Goal: Task Accomplishment & Management: Use online tool/utility

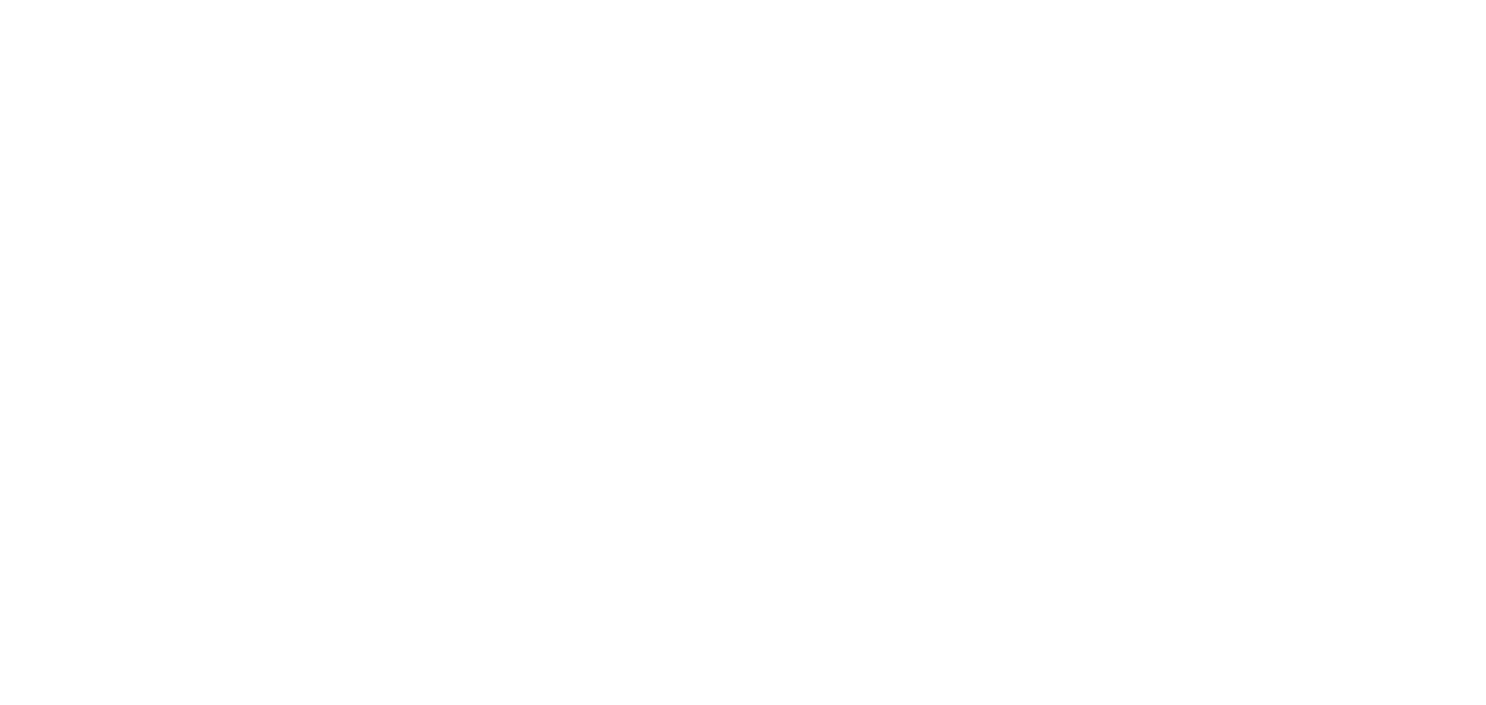
click at [943, 6] on html at bounding box center [743, 3] width 1486 height 6
click at [252, 6] on html at bounding box center [743, 3] width 1486 height 6
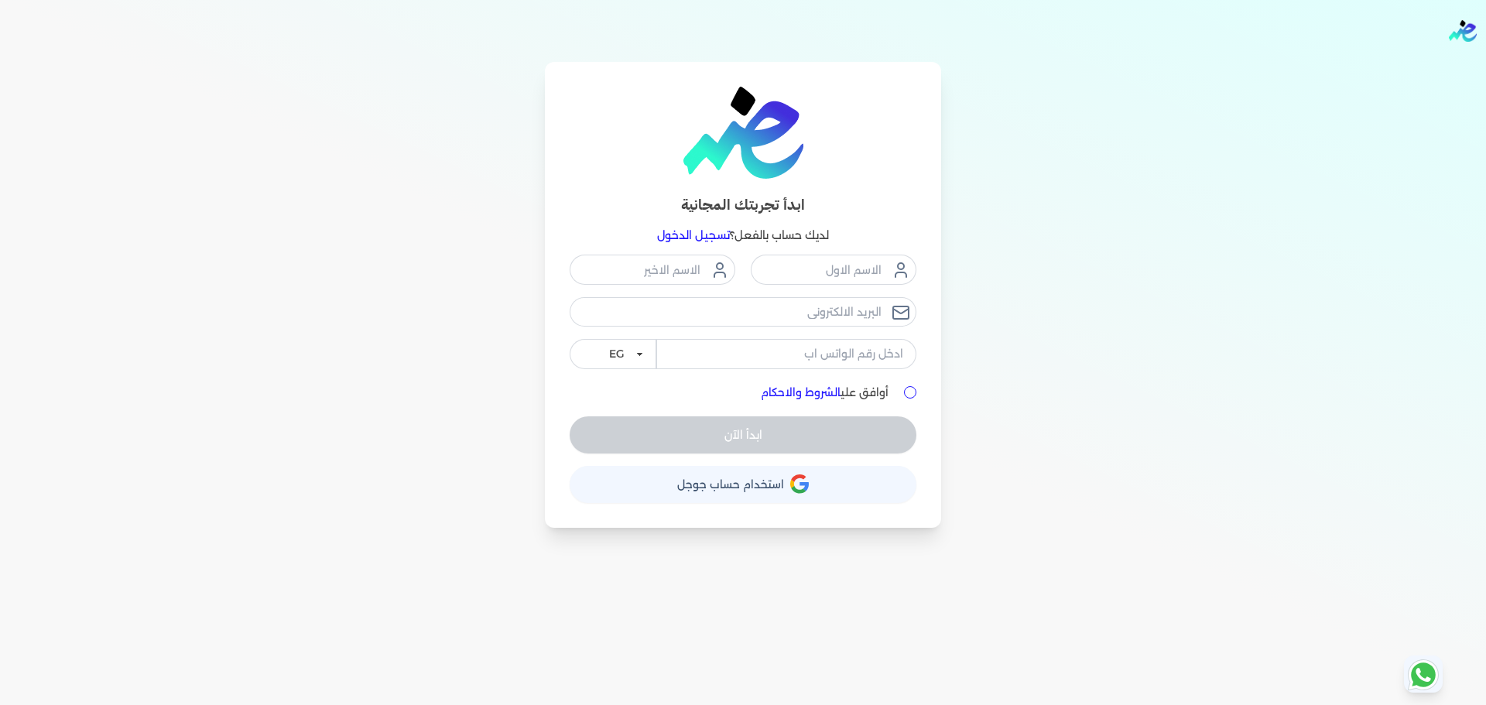
click at [811, 484] on button "حساب استخدام حساب جوجل" at bounding box center [743, 484] width 347 height 37
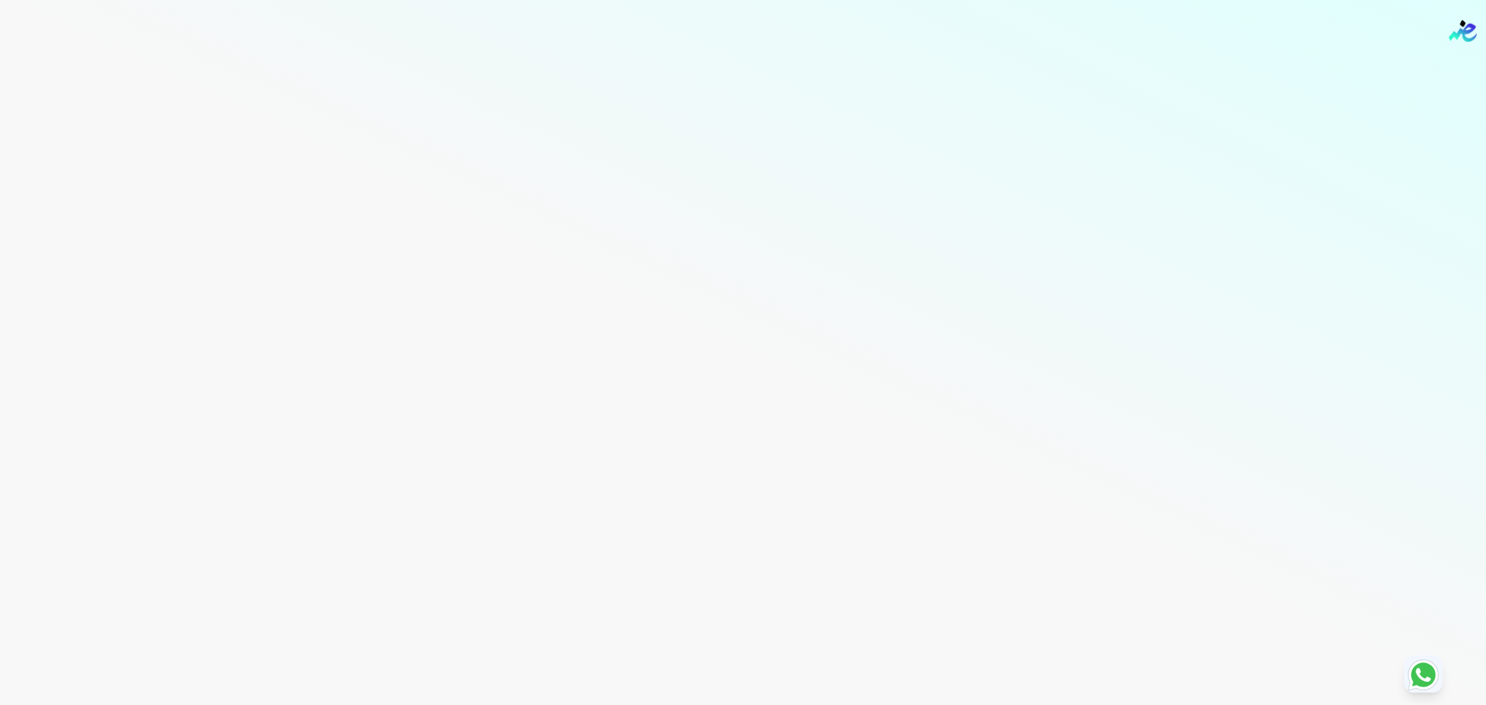
click at [599, 262] on div "Toggle Navigation الاسعار العمولات مساعدة خدمة العملاء دليل المستخدم تسجيل الدخ…" at bounding box center [743, 352] width 1486 height 705
click at [752, 207] on div "Toggle Navigation الاسعار العمولات مساعدة خدمة العملاء دليل المستخدم تسجيل الدخ…" at bounding box center [743, 352] width 1486 height 705
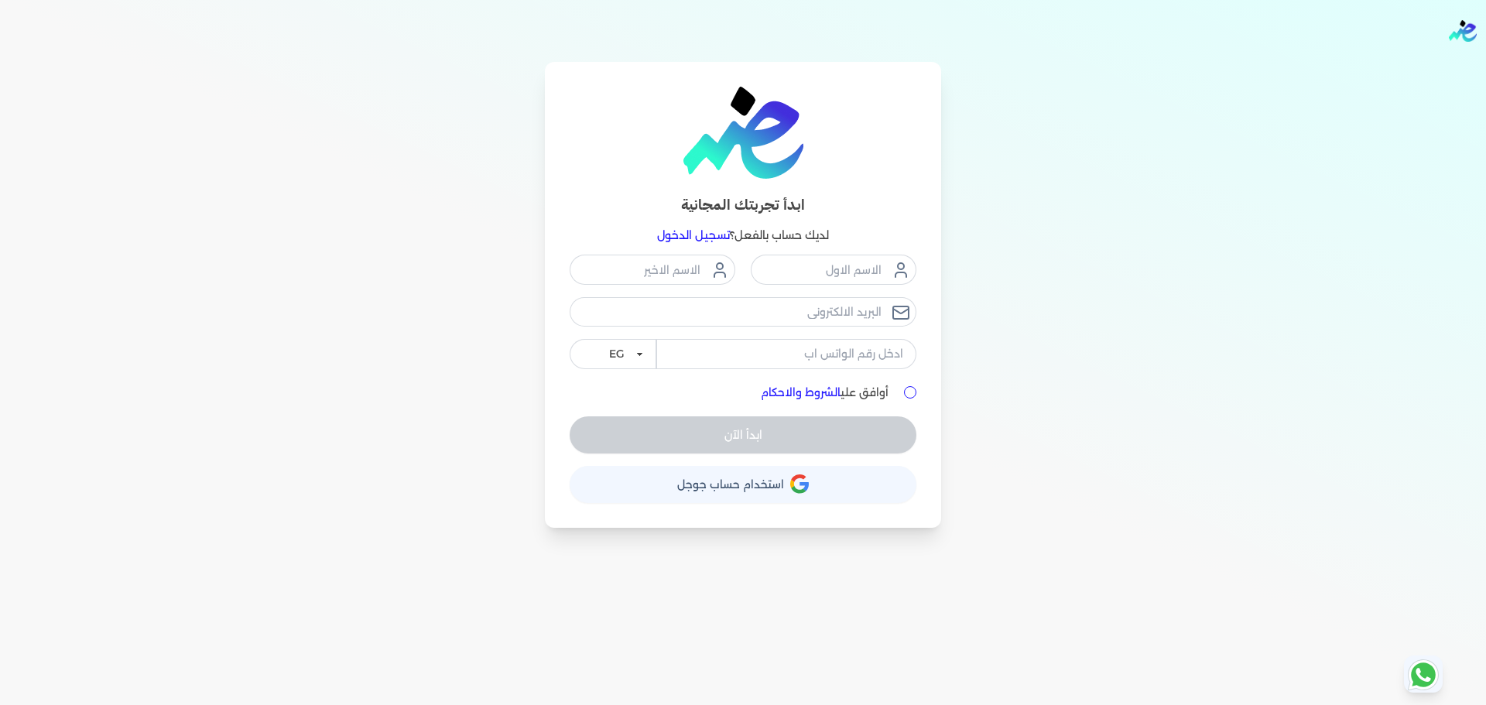
click at [704, 237] on link "تسجيل الدخول" at bounding box center [693, 235] width 73 height 14
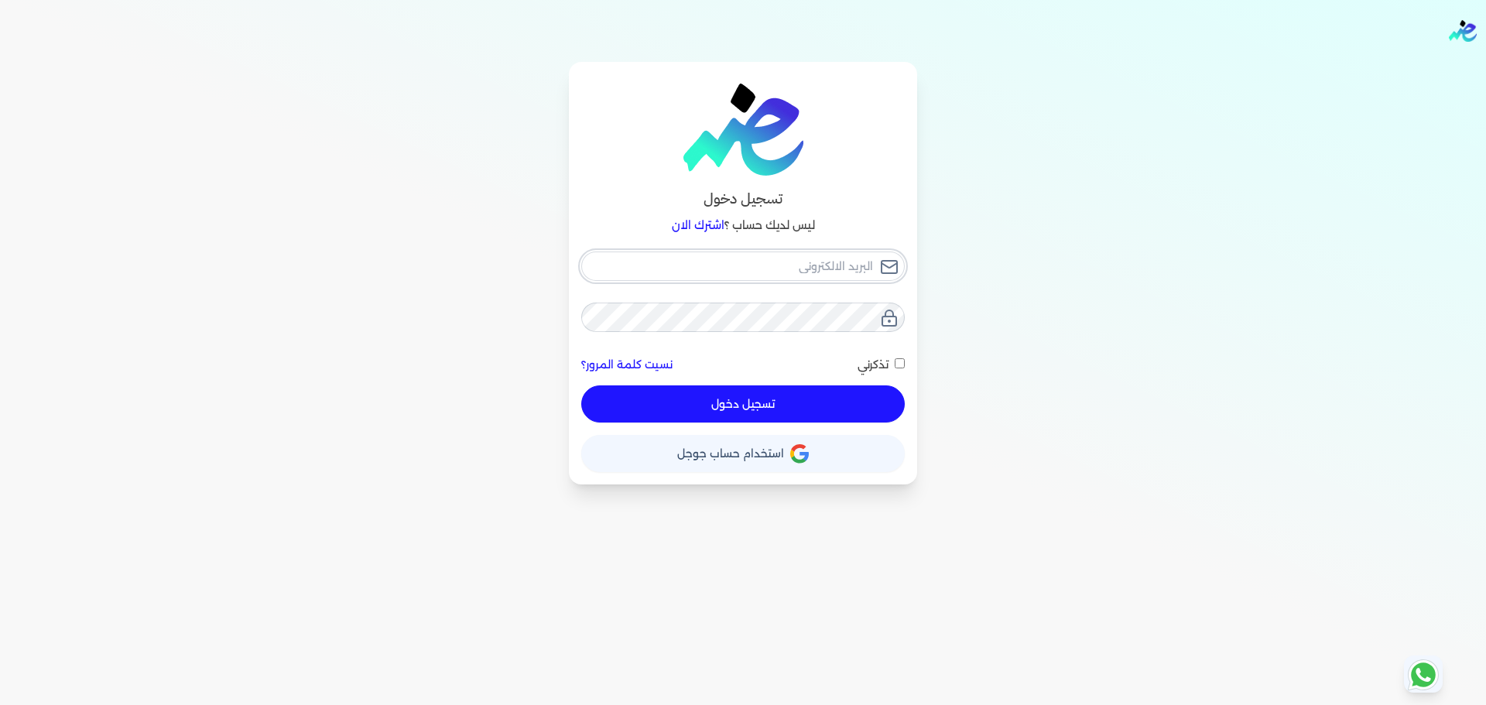
checkbox input "false"
type input "riyaoeiu_xdatuyh"
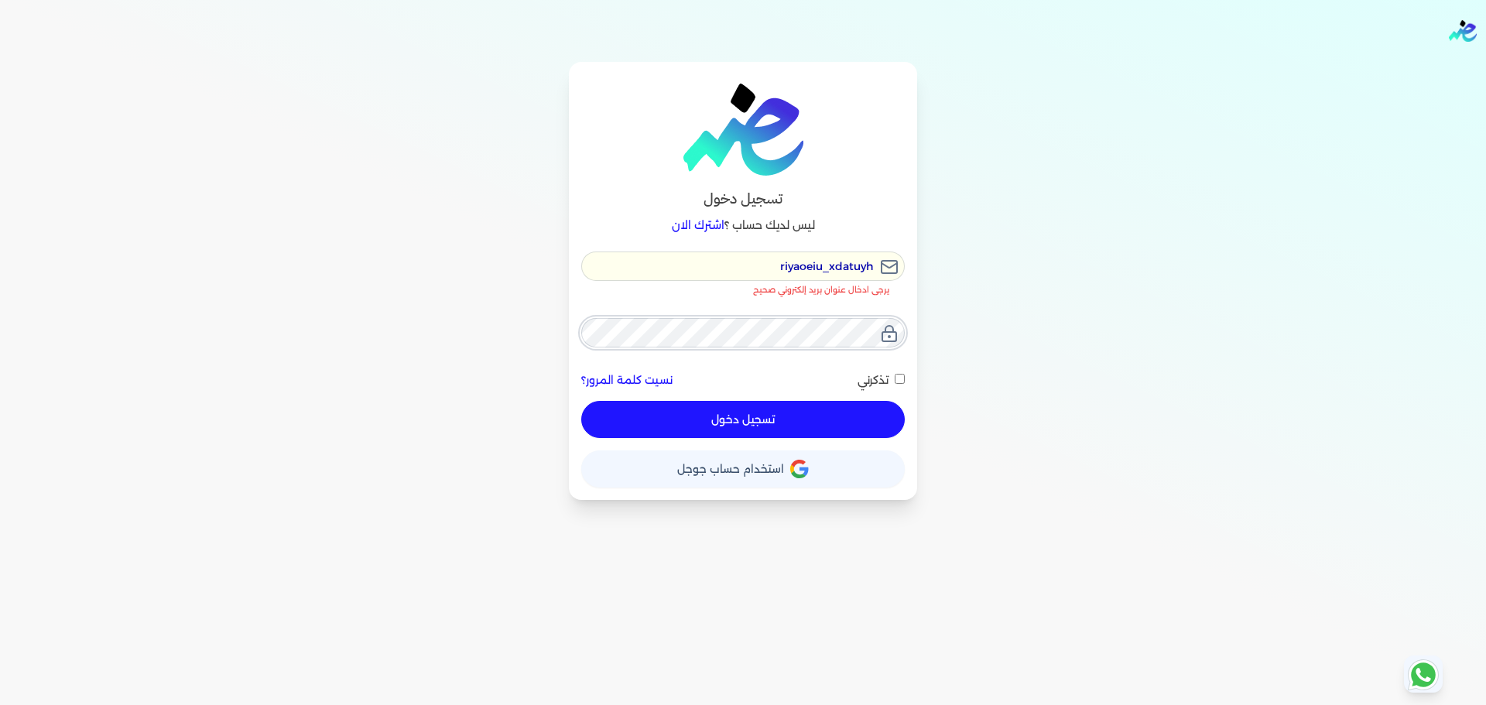
checkbox input "false"
click at [756, 277] on input "riyaoeiu_xdatuyh" at bounding box center [743, 266] width 324 height 29
type input "h"
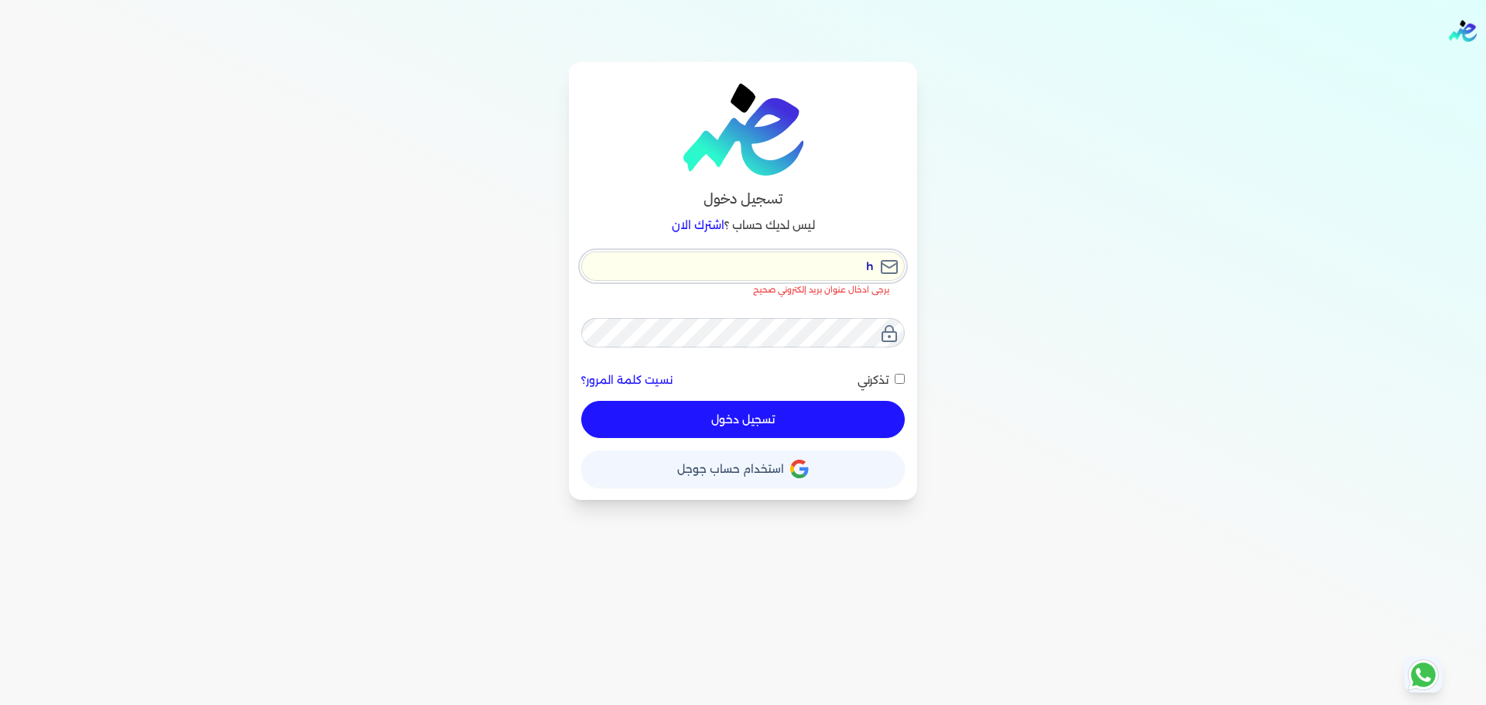
checkbox input "false"
type input "he"
checkbox input "false"
type input "hel"
checkbox input "false"
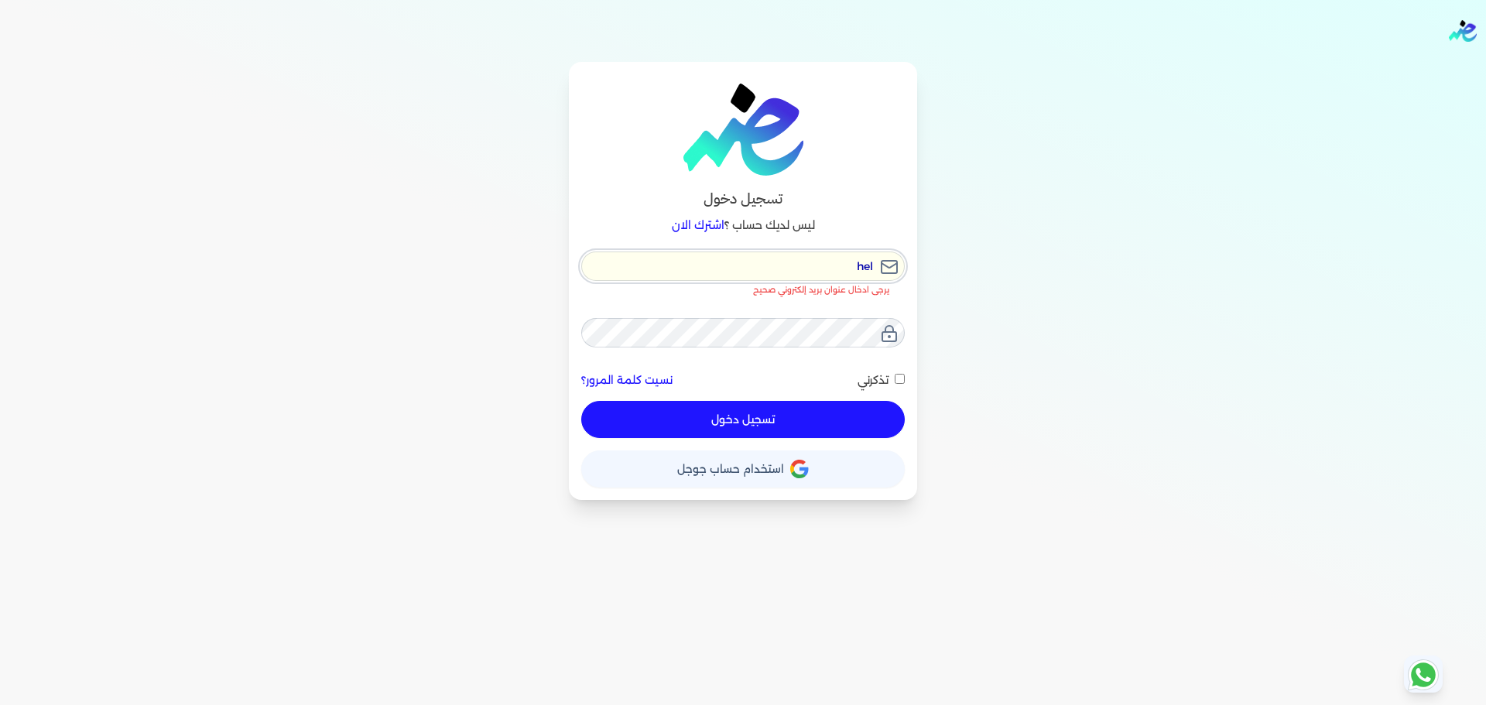
type input "hell"
checkbox input "false"
type input "hello"
checkbox input "false"
type input "hello@"
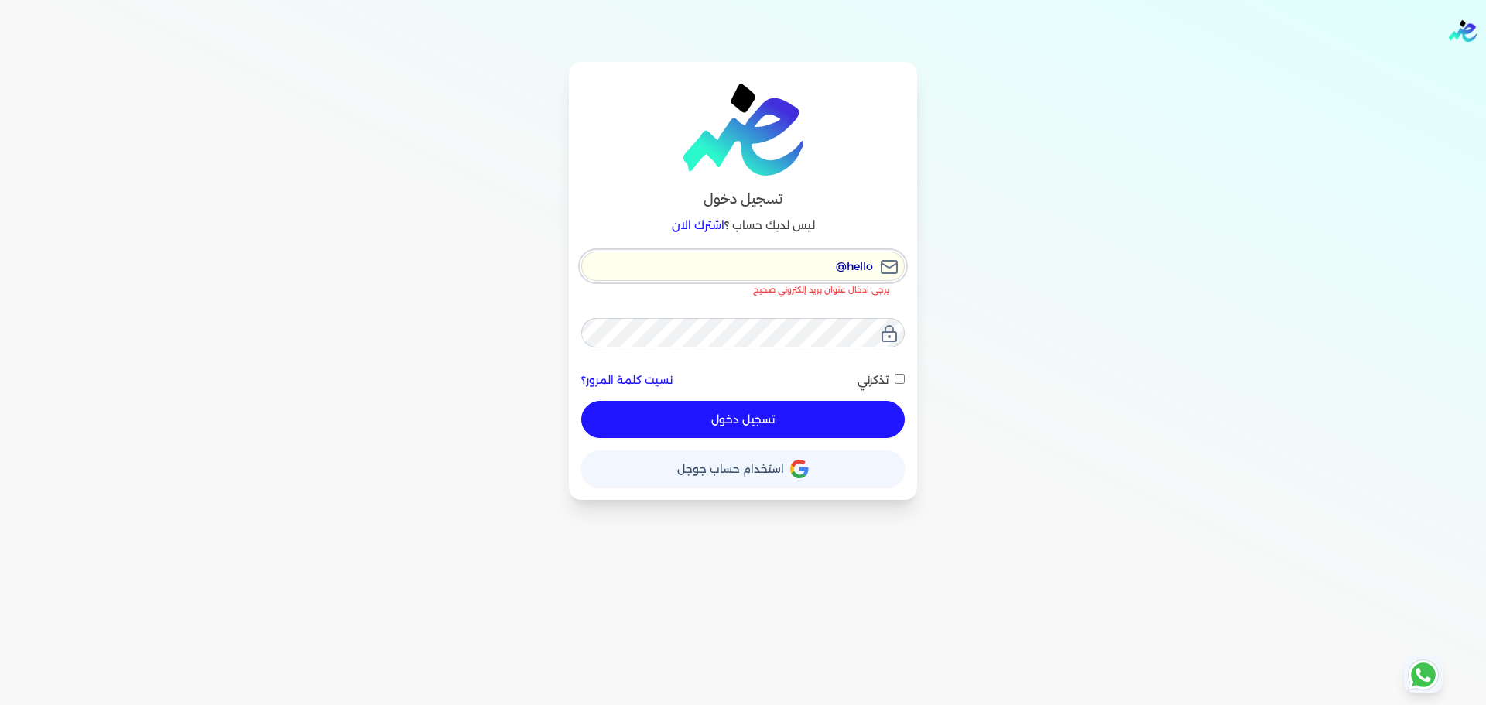
checkbox input "false"
type input "hello@e"
checkbox input "false"
type input "hello@en"
checkbox input "false"
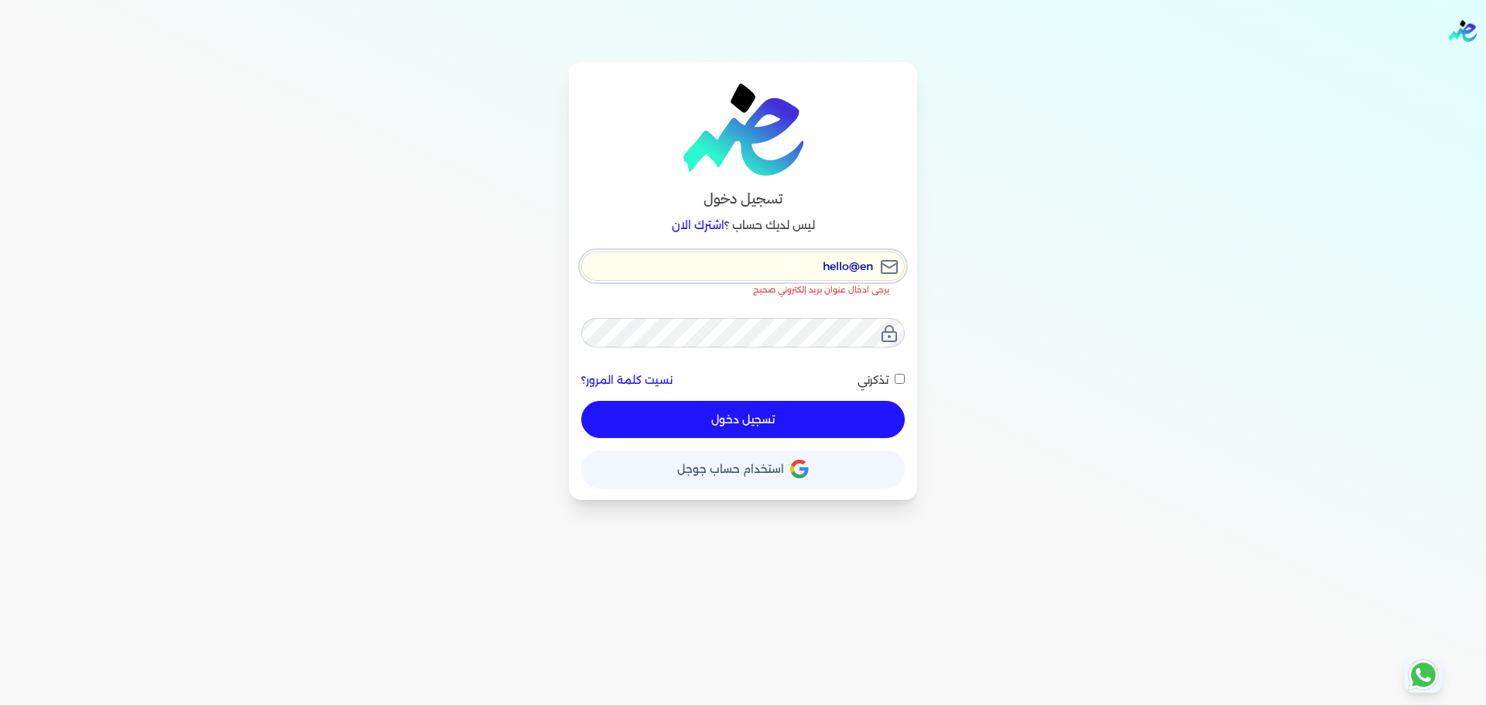
type input "hello@ena"
checkbox input "false"
type input "hello@ena="
checkbox input "false"
type input "hello@ena"
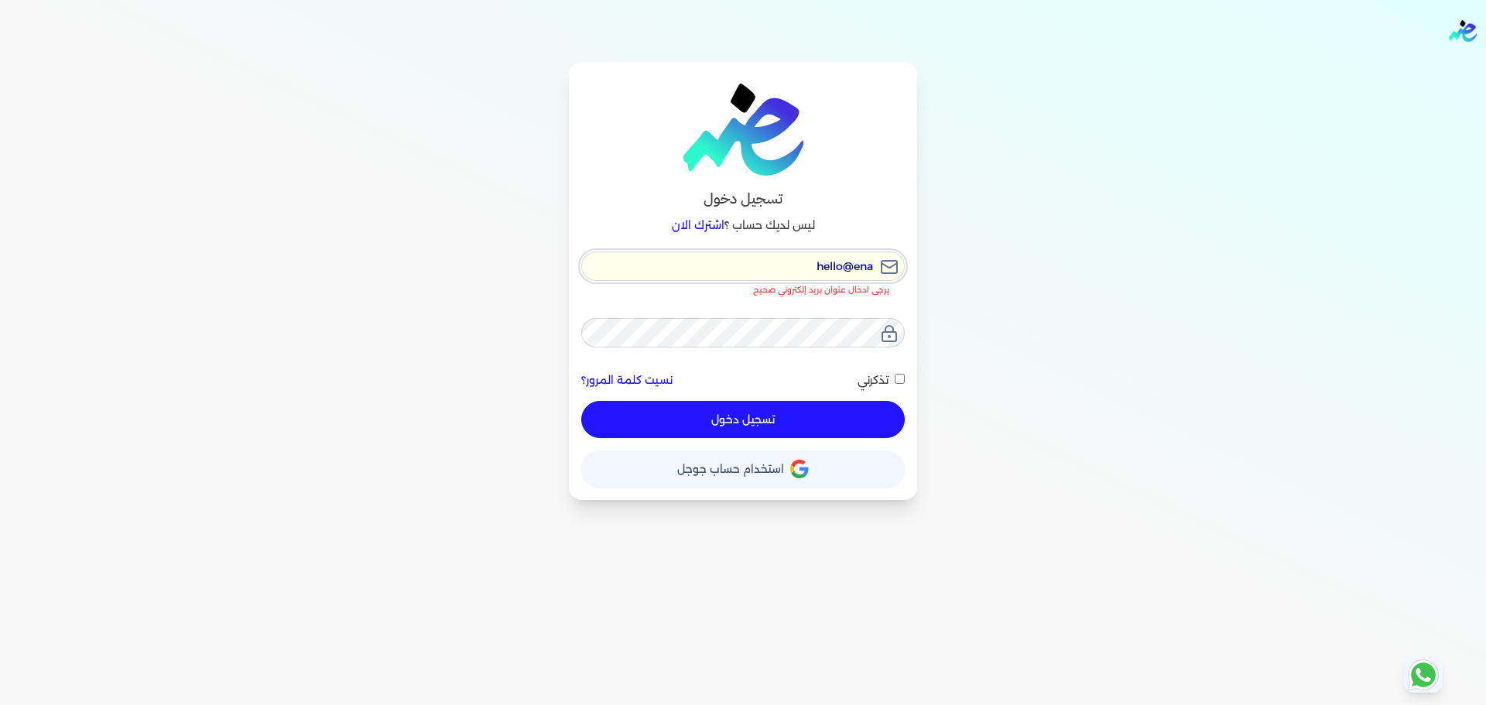
checkbox input "false"
type input "hello@en"
checkbox input "false"
type input "hello@ens"
checkbox input "false"
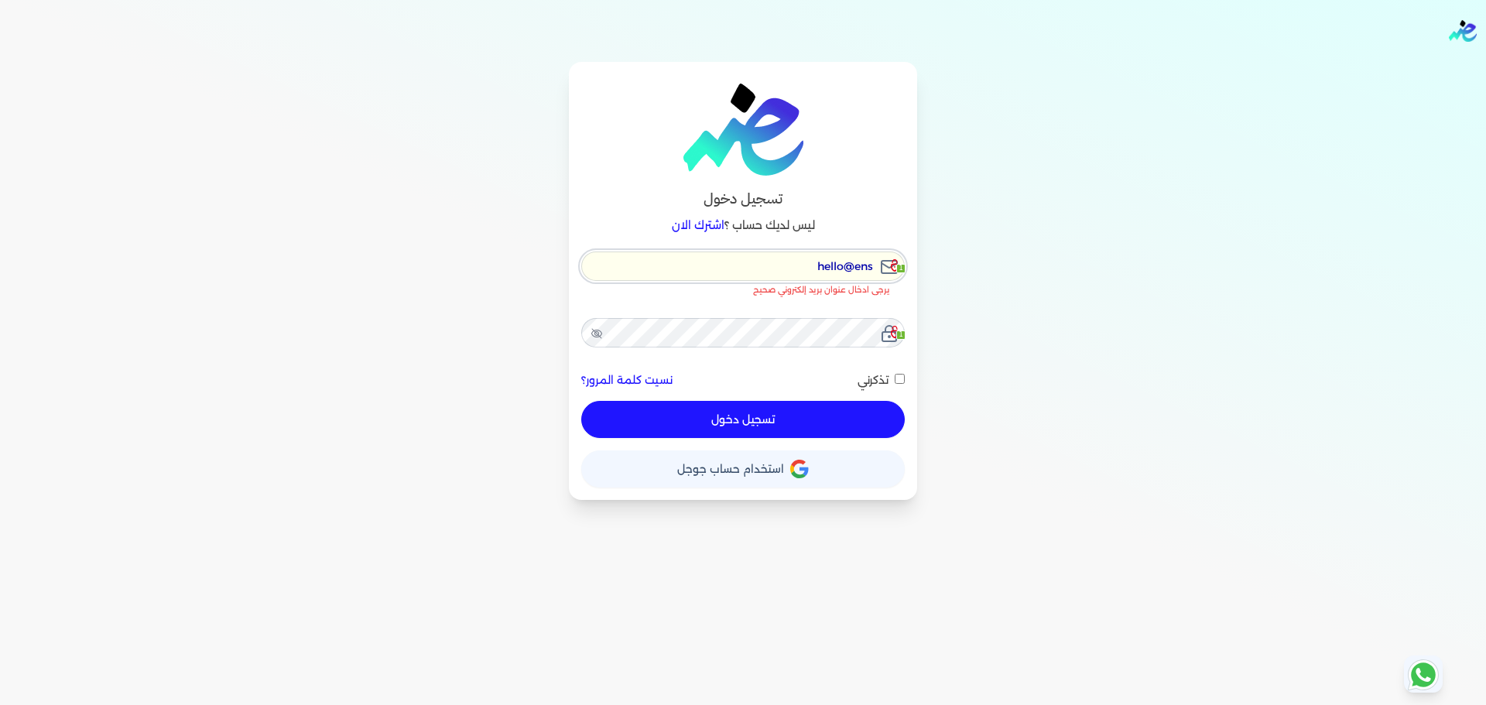
type input "hello@enso"
checkbox input "false"
type input "hello@ensou"
checkbox input "false"
type input "hello@ensoul"
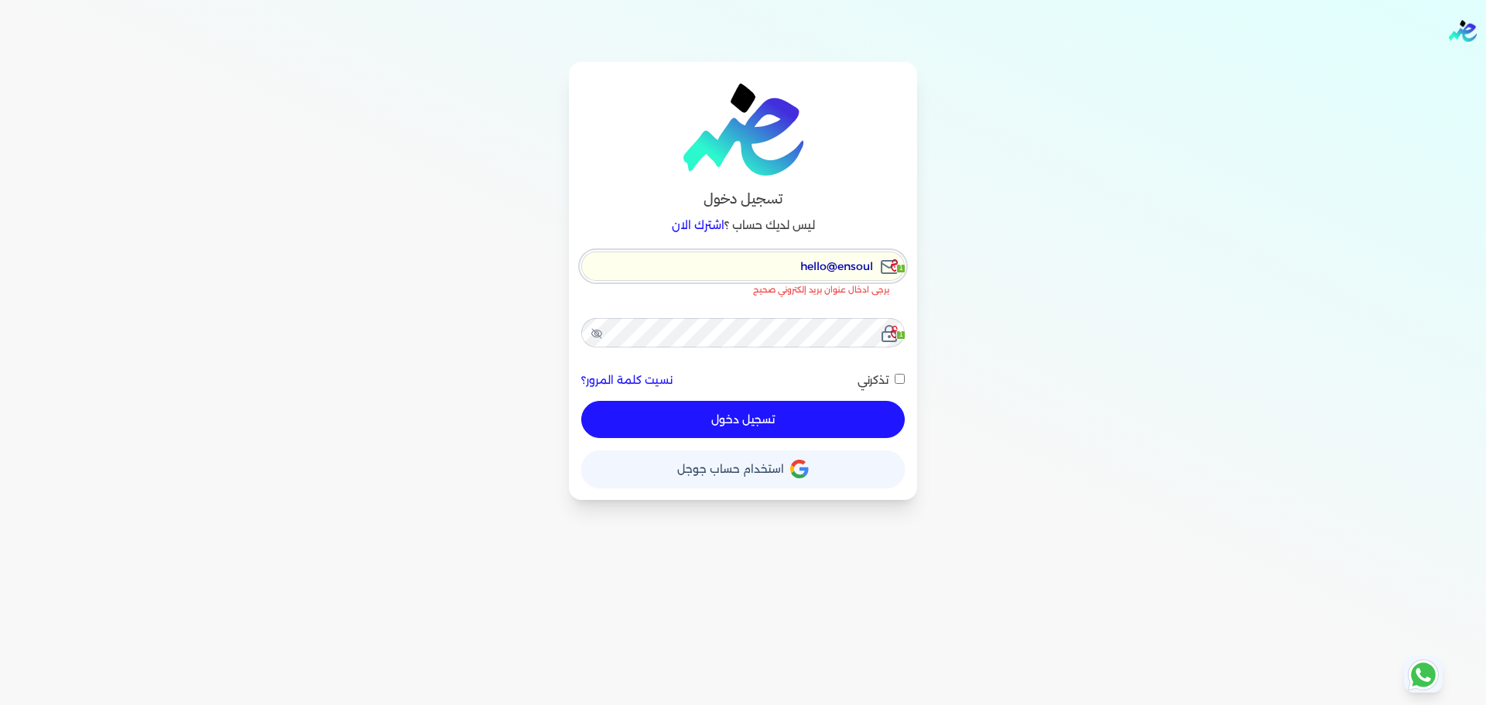
checkbox input "false"
type input "hello@ensouli"
checkbox input "false"
type input "hello@ensouliyf"
checkbox input "false"
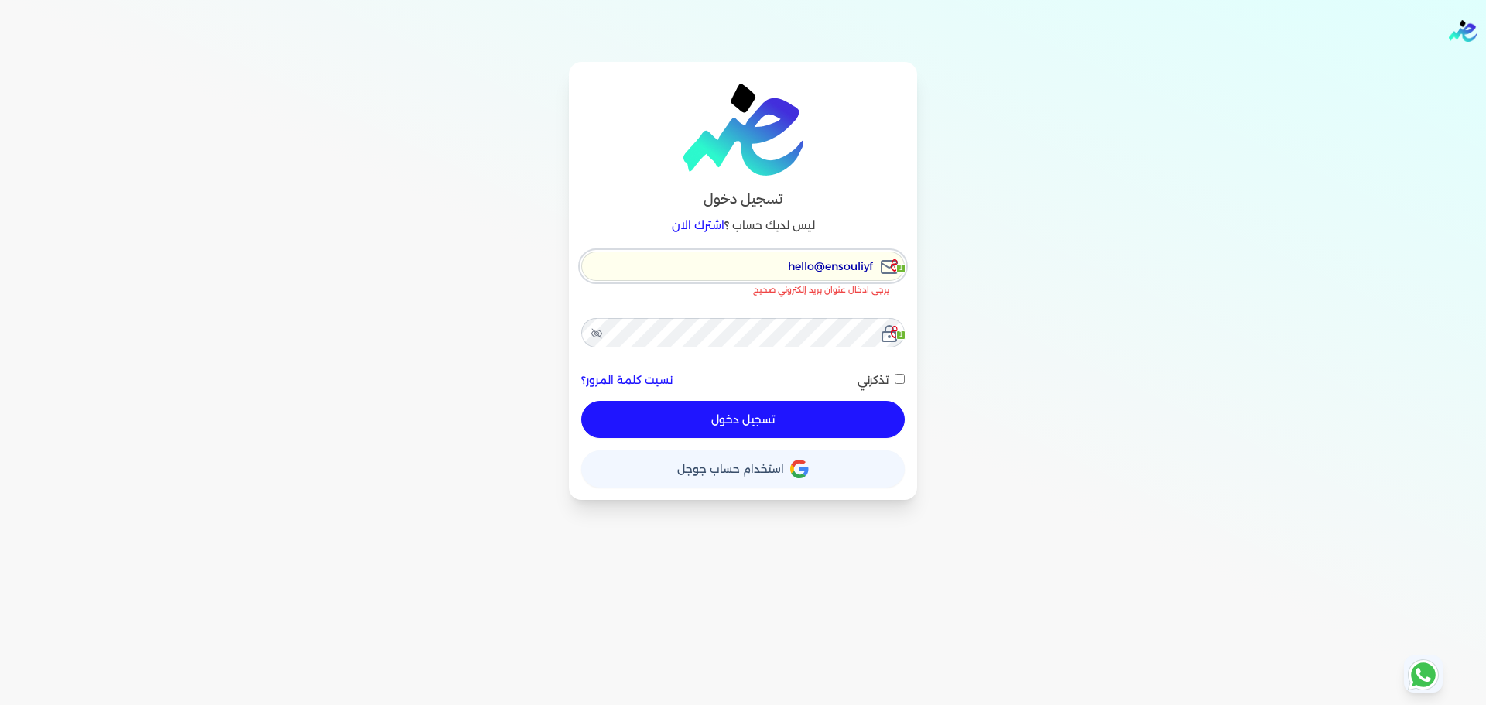
type input "hello@ensouliyf."
checkbox input "false"
type input "hello@ensouliyf.c"
checkbox input "false"
type input "hello@ensouliyf.co"
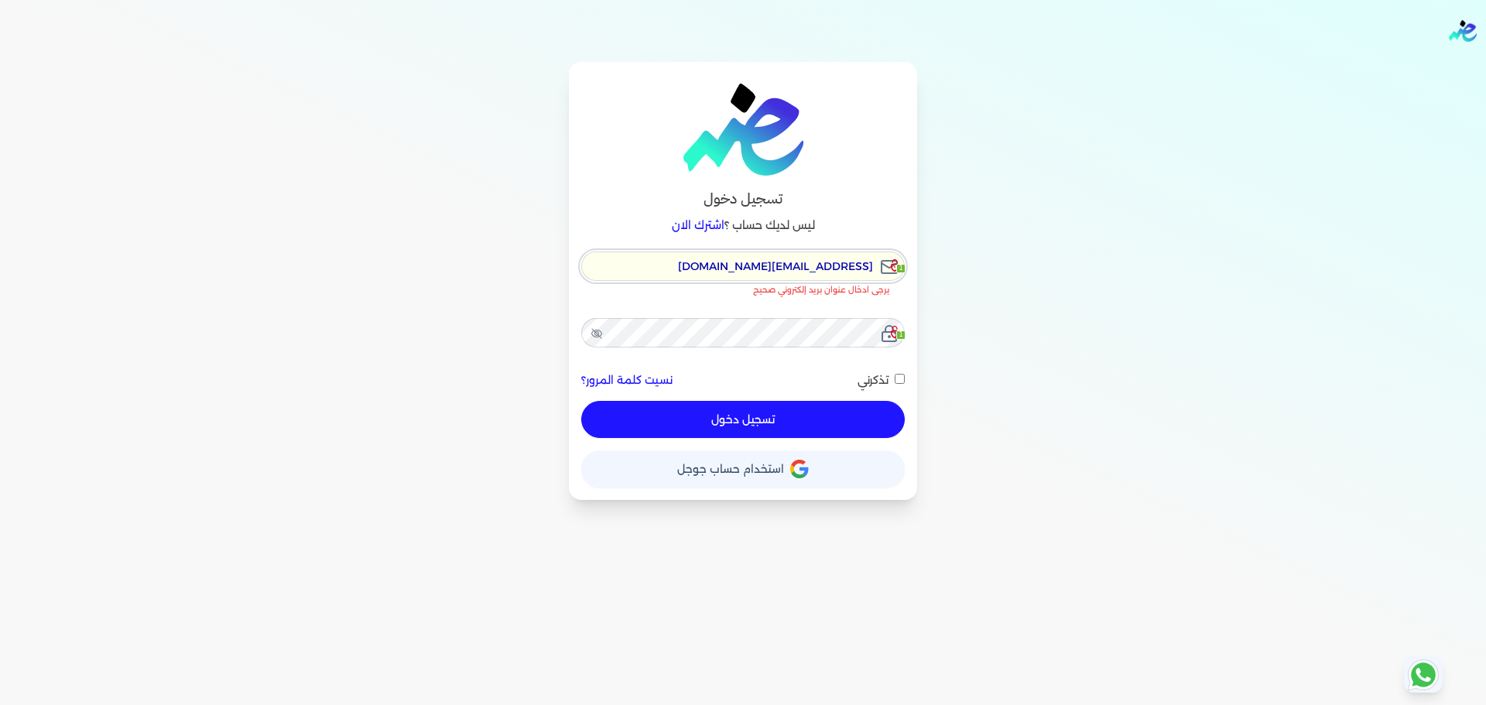
checkbox input "false"
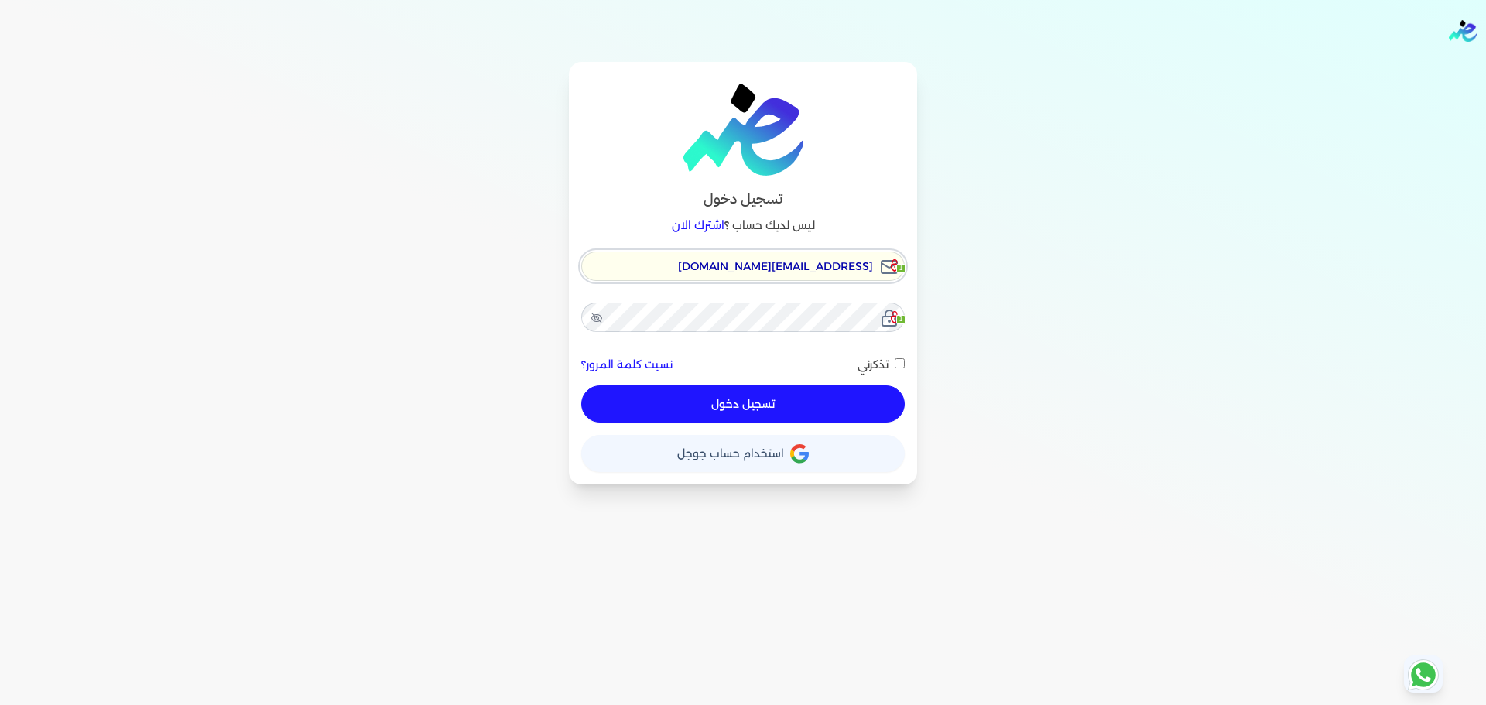
type input "hello@ensouliyf.com"
checkbox input "false"
type input "hello@ensouliyf.com"
click at [794, 299] on div "hello@ensouliyf.com 1 1 نسيت كلمة المرور؟ تذكرني تسجيل دخول" at bounding box center [743, 338] width 324 height 172
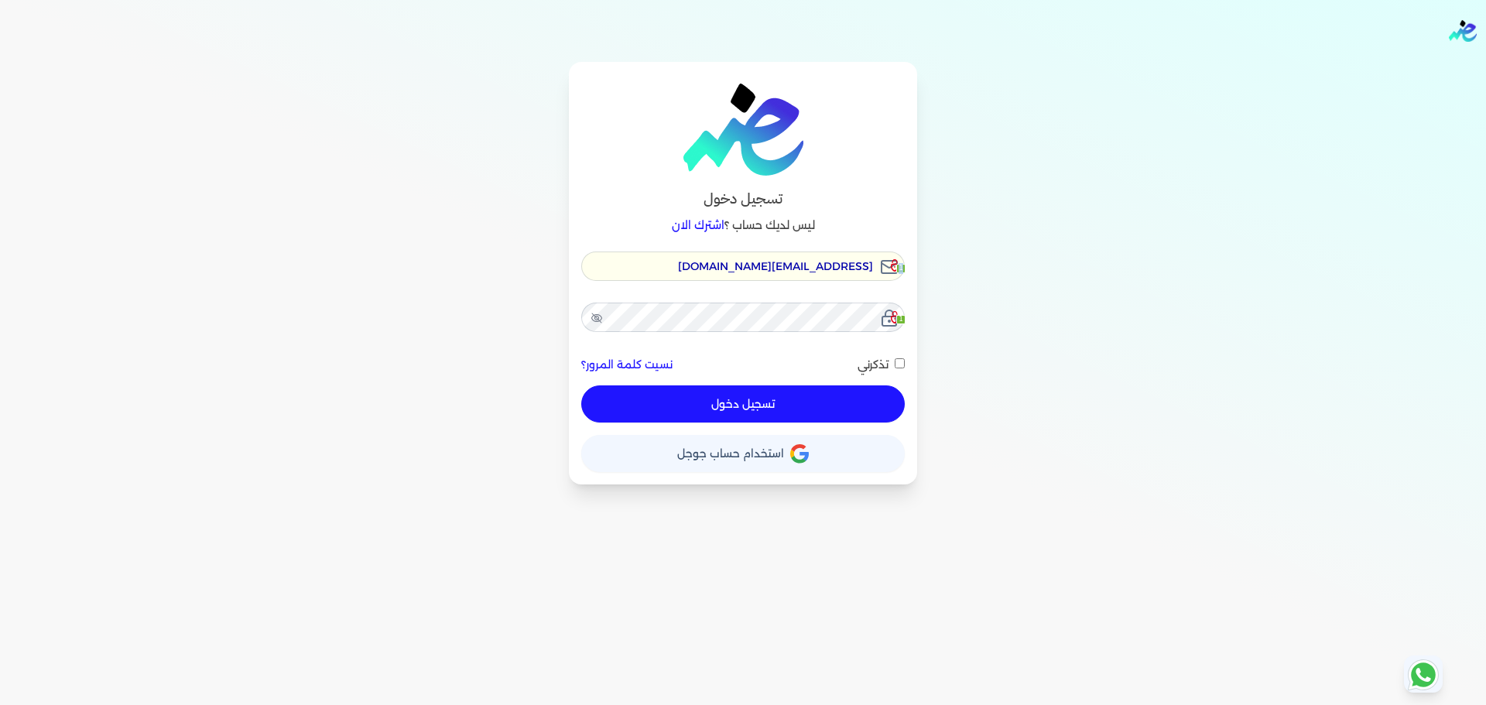
click at [794, 299] on div "hello@ensouliyf.com 1 1 نسيت كلمة المرور؟ تذكرني تسجيل دخول" at bounding box center [743, 338] width 324 height 172
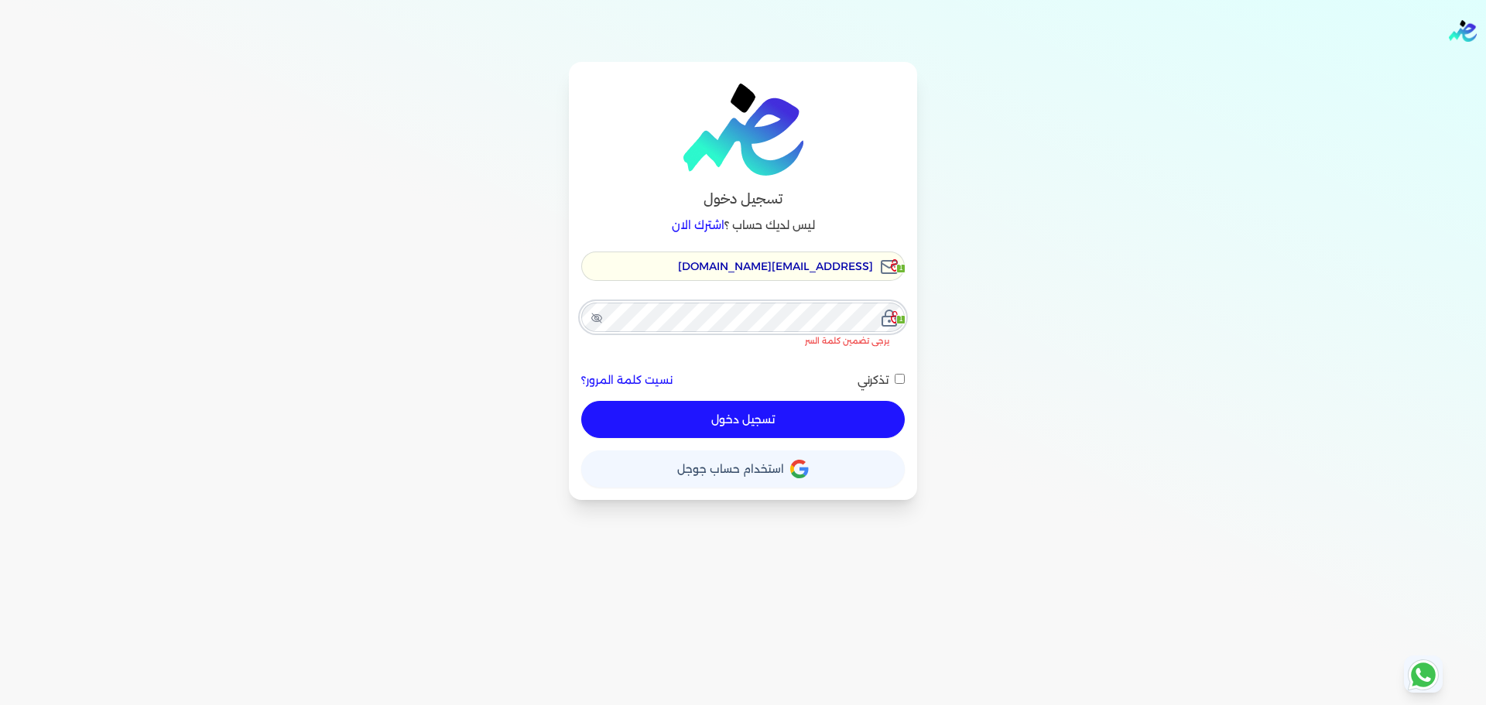
checkbox input "false"
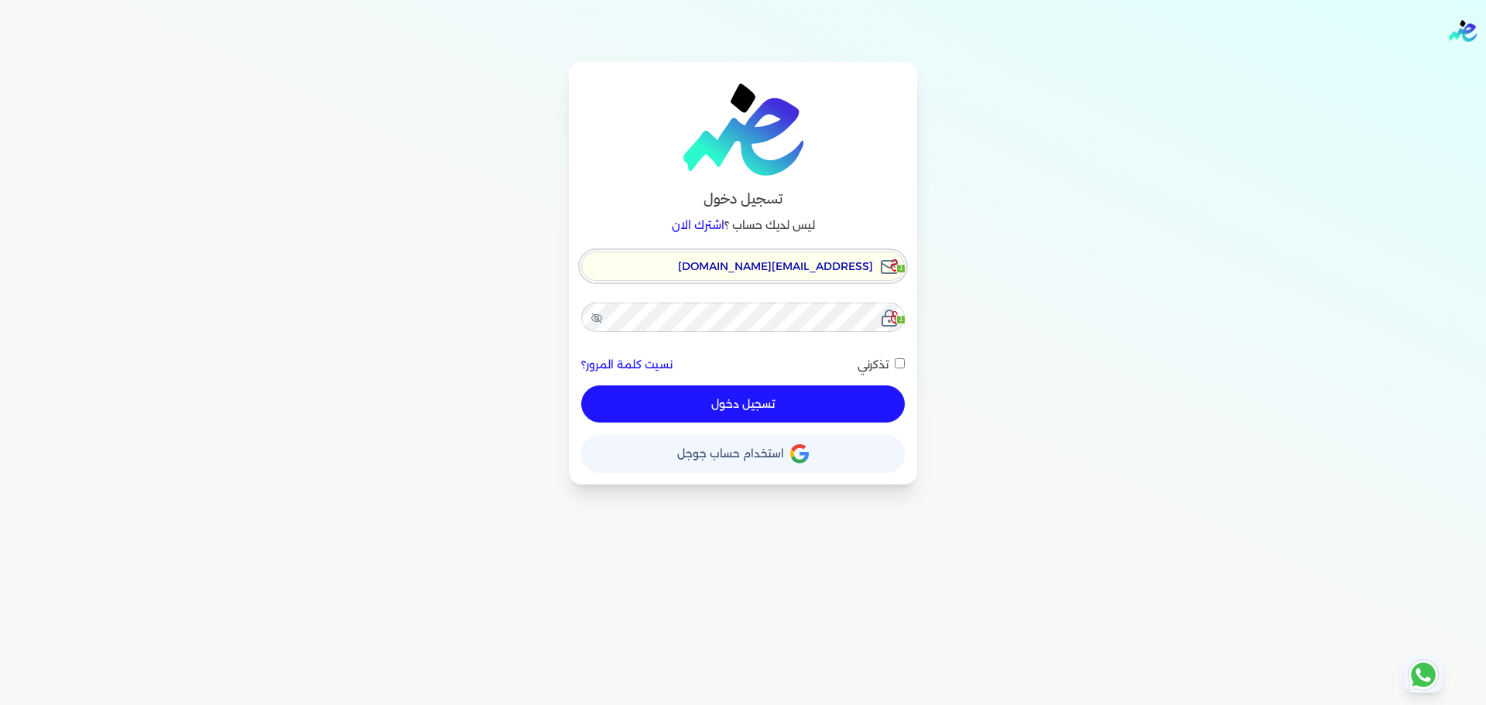
click at [818, 273] on input "hello@ensouliyf.com" at bounding box center [743, 266] width 324 height 29
type input "hello@ensoulif.com"
checkbox input "false"
type input "hello@ensouliyf.com"
checkbox input "false"
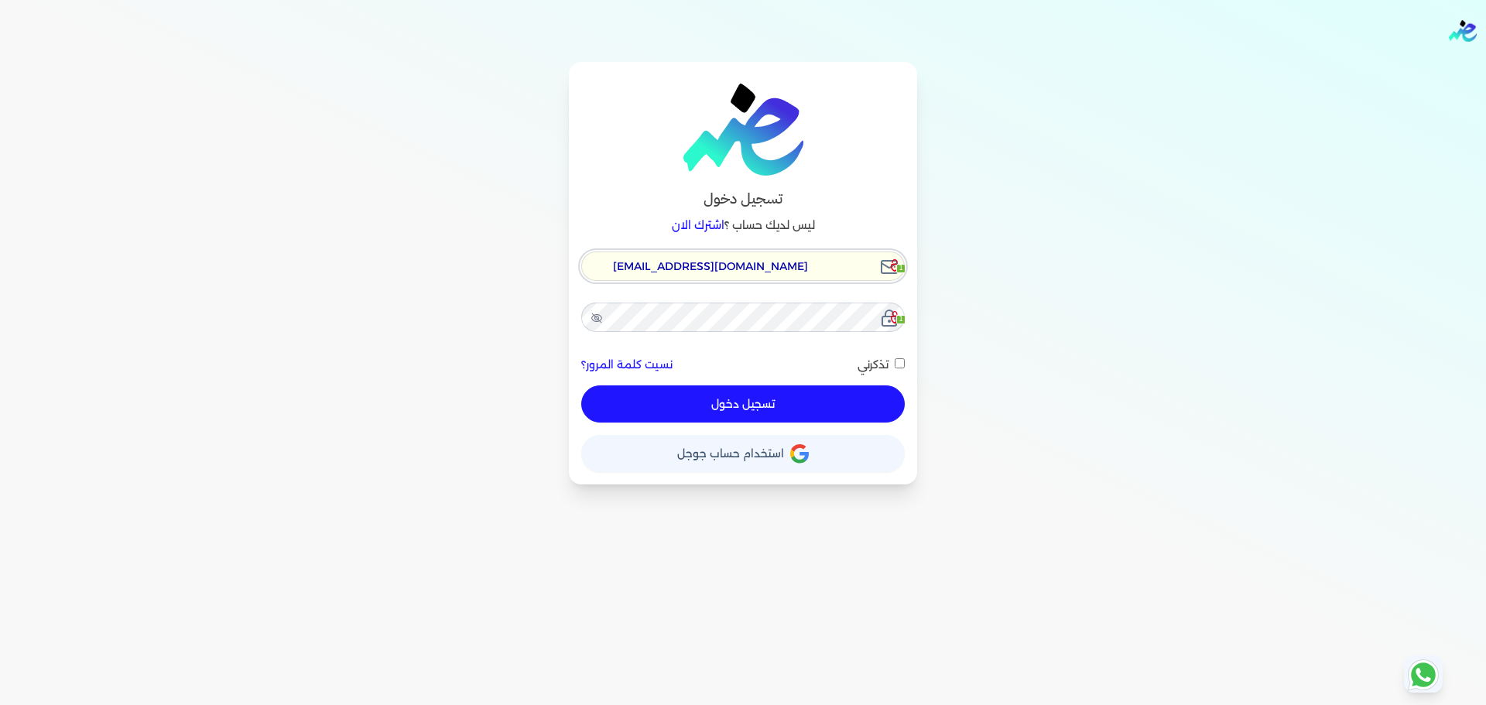
type input "hello@ensoulif.com"
checkbox input "false"
type input "[EMAIL_ADDRESS][DOMAIN_NAME]"
checkbox input "false"
type input "[EMAIL_ADDRESS][DOMAIN_NAME]"
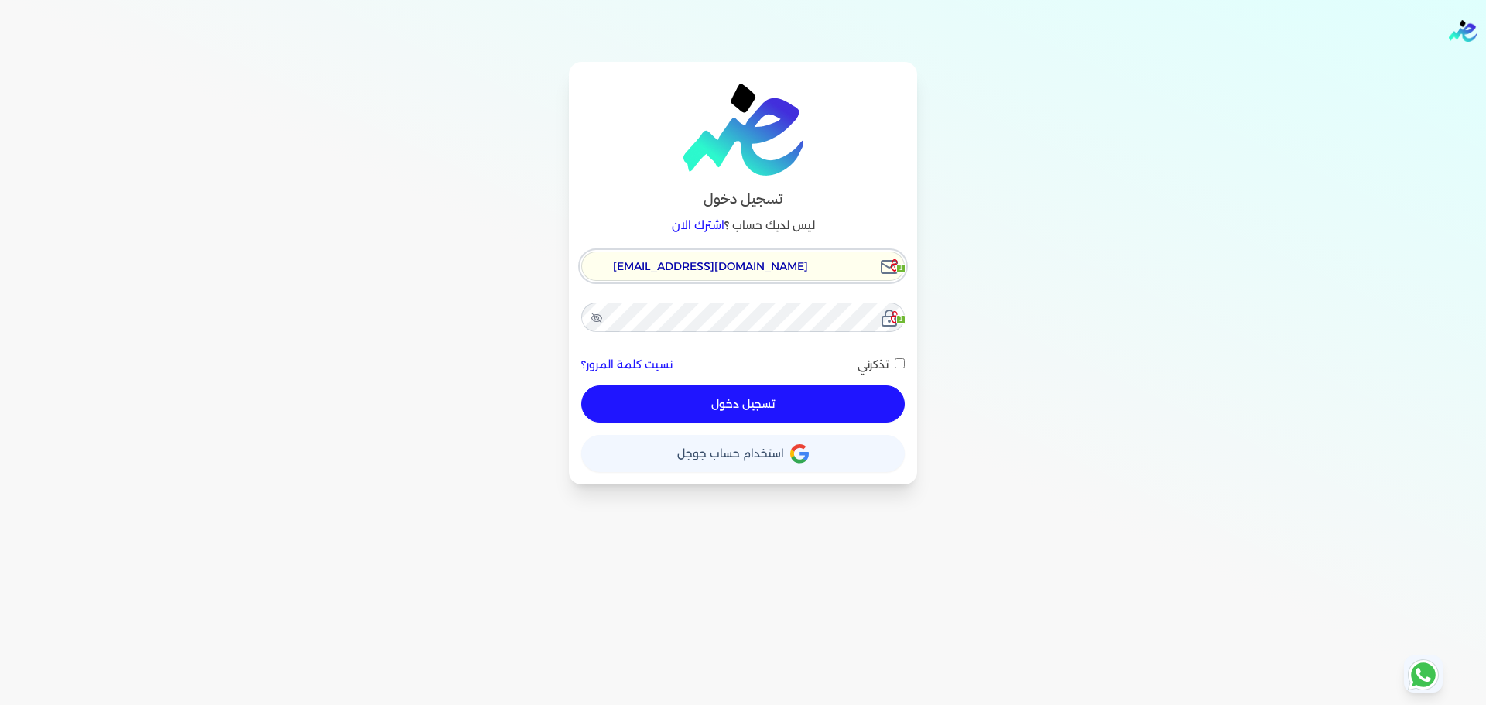
click at [581, 386] on button "تسجيل دخول" at bounding box center [743, 404] width 324 height 37
checkbox input "false"
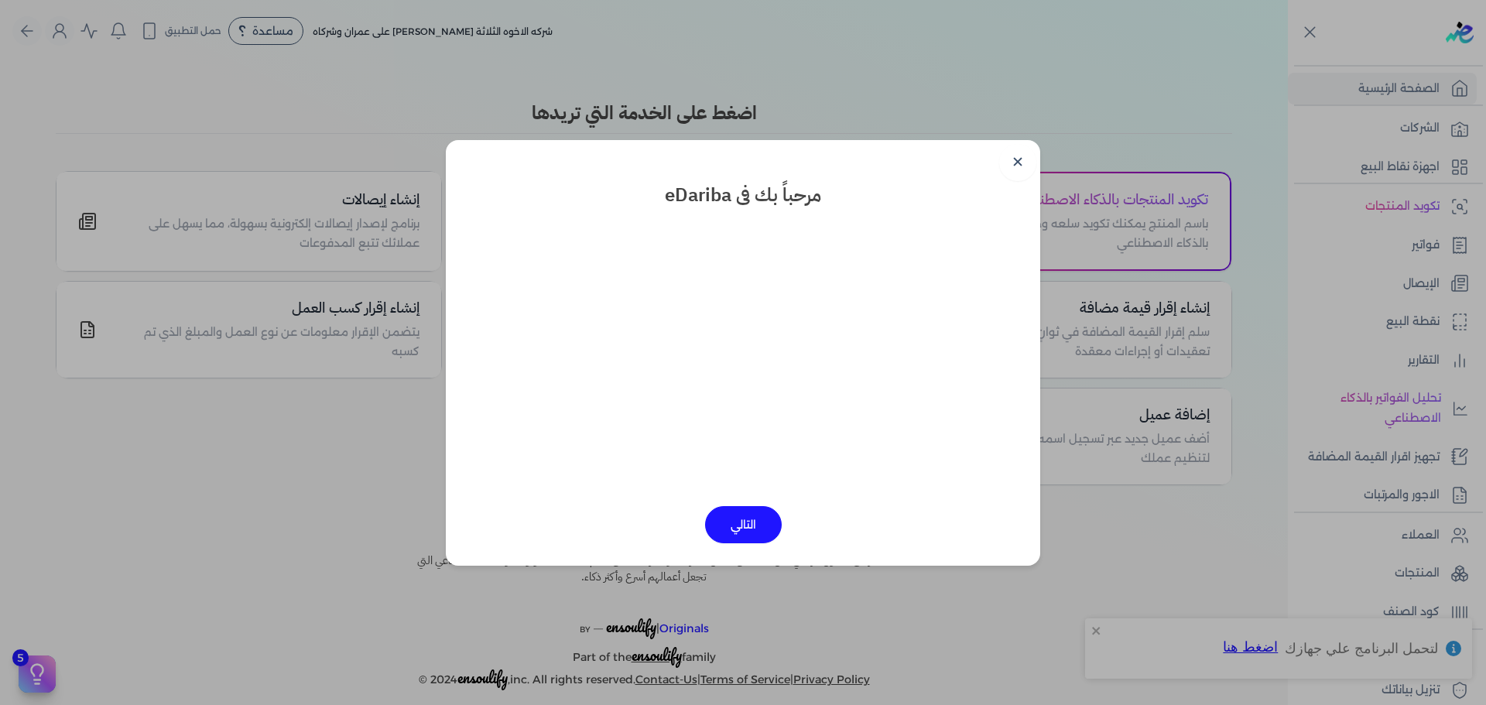
click at [1485, 186] on dialog "✕ مرحباً بك فى eDariba التالي" at bounding box center [743, 352] width 1486 height 705
click at [1380, 139] on dialog "✕ مرحباً بك فى eDariba التالي" at bounding box center [743, 352] width 1486 height 705
click at [1415, 248] on dialog "✕ مرحباً بك فى eDariba التالي" at bounding box center [743, 352] width 1486 height 705
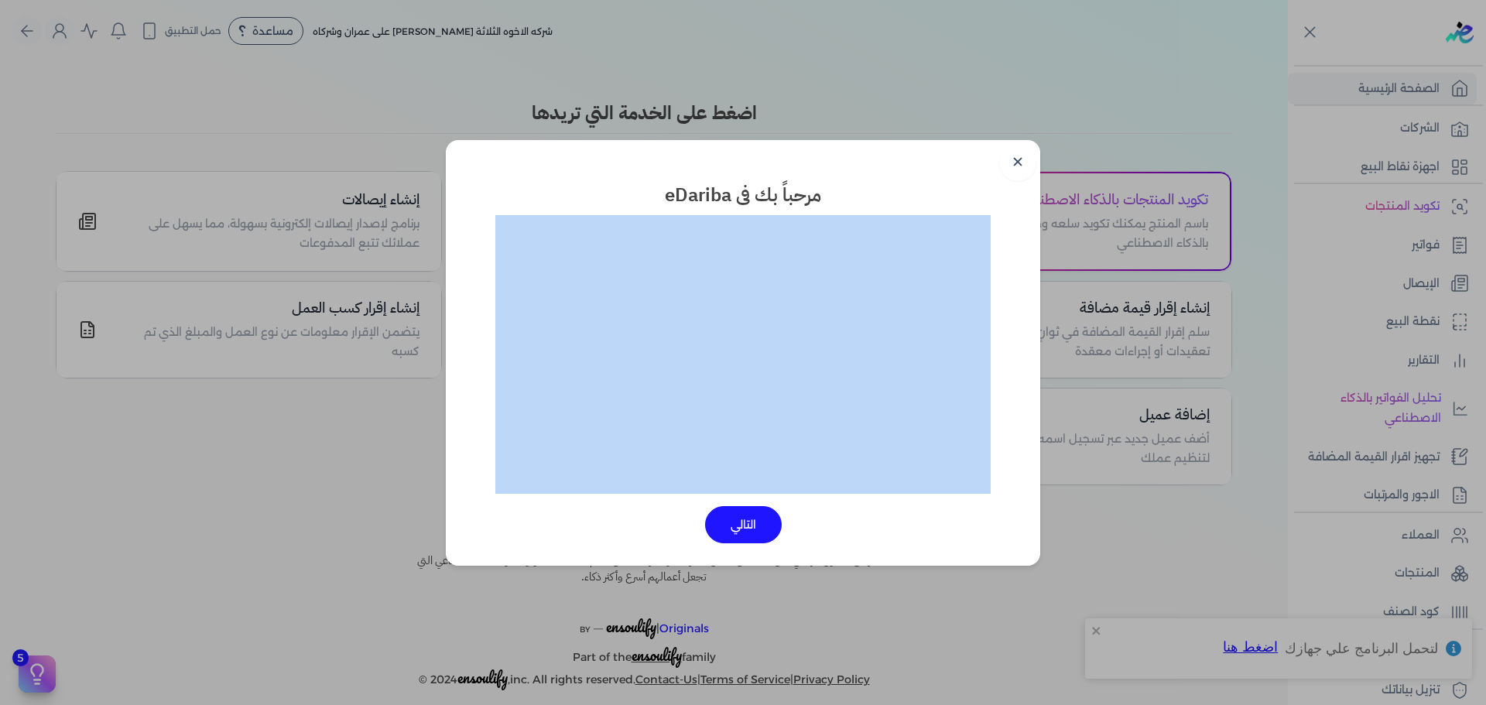
click at [1415, 248] on dialog "✕ مرحباً بك فى eDariba التالي" at bounding box center [743, 352] width 1486 height 705
click at [1021, 162] on link "✕" at bounding box center [1017, 162] width 37 height 37
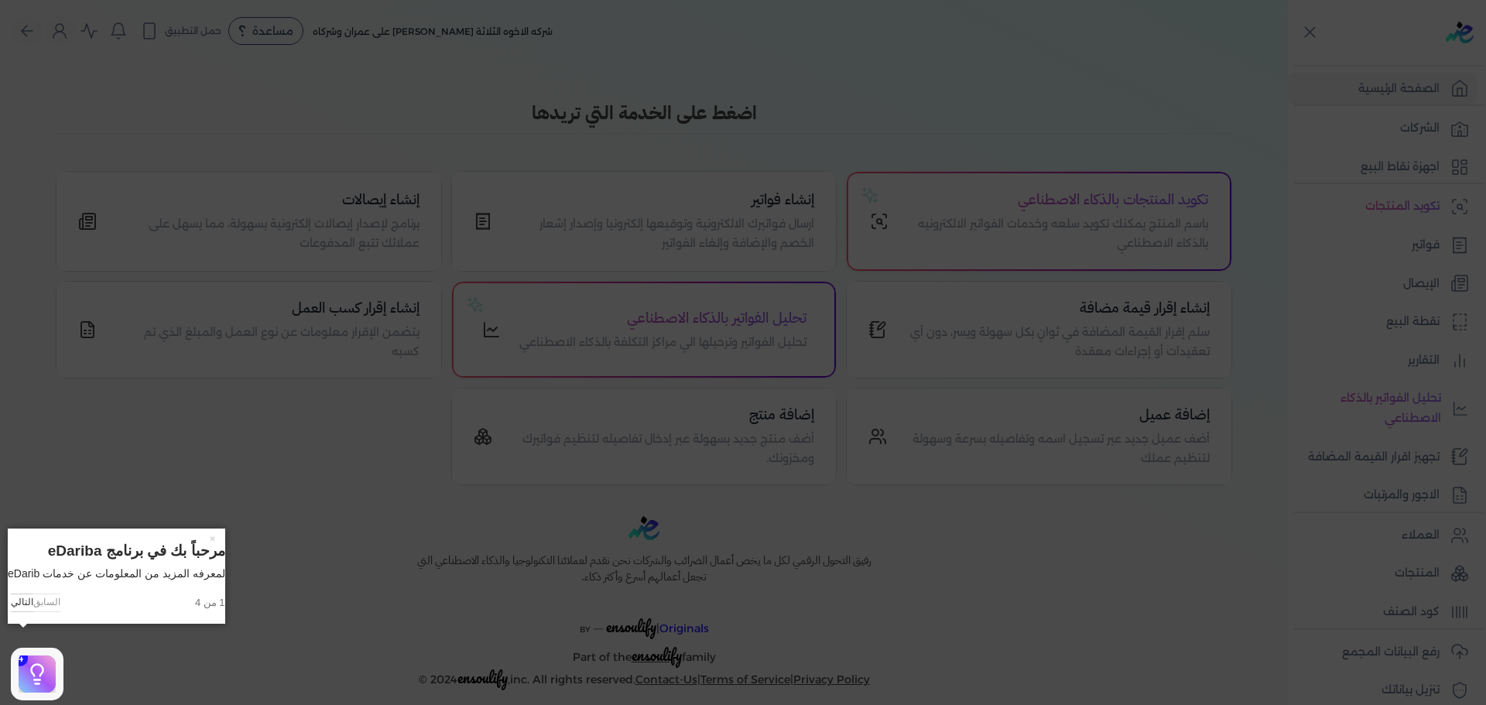
click at [1333, 225] on icon at bounding box center [743, 352] width 1486 height 705
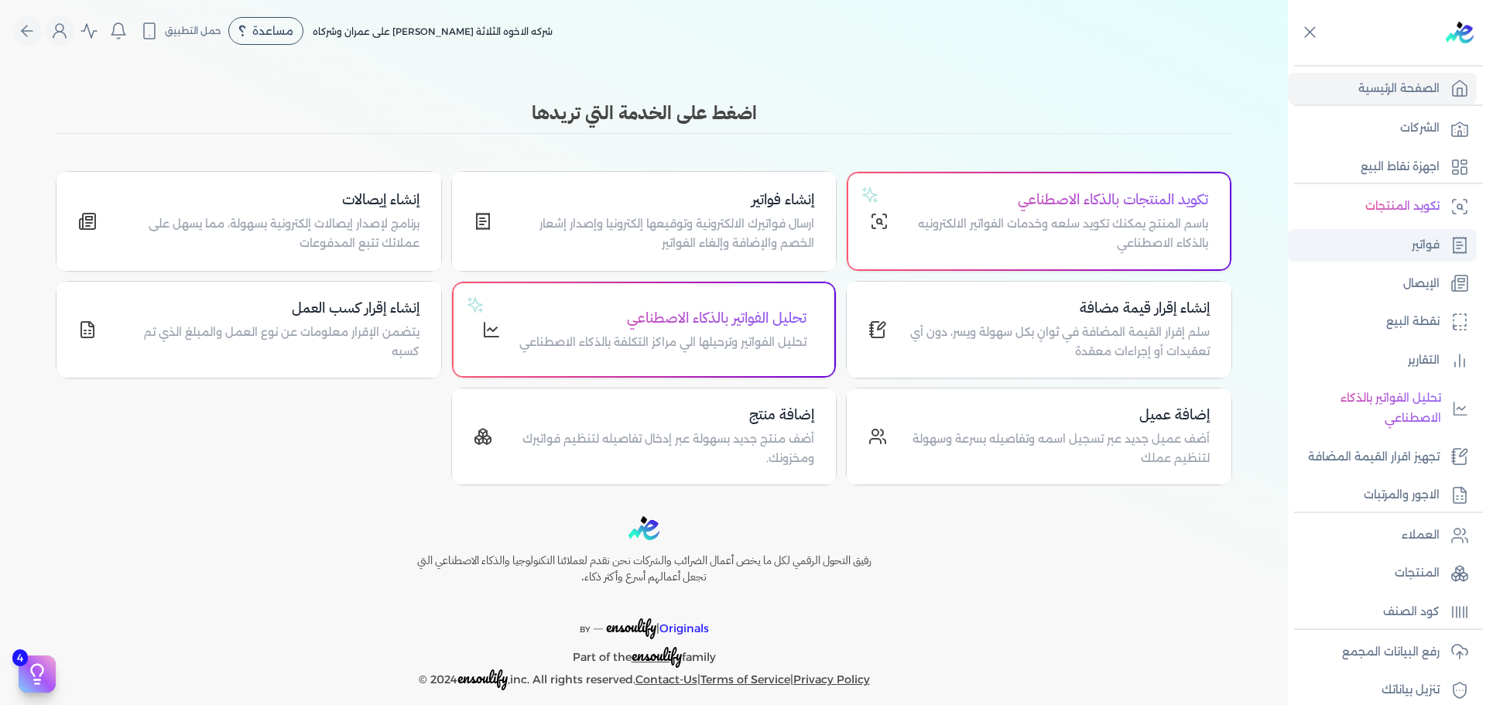
click at [1373, 240] on link "فواتير" at bounding box center [1382, 245] width 189 height 33
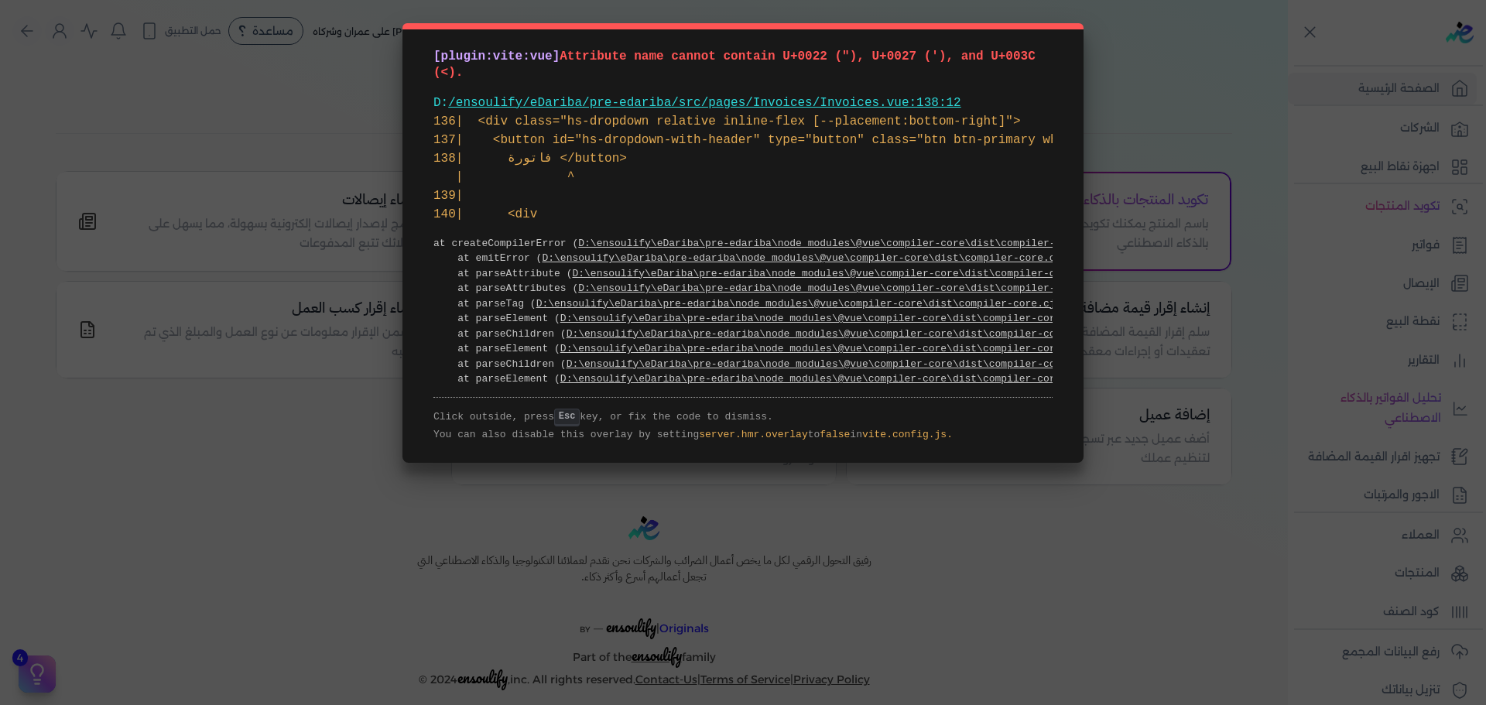
click at [852, 50] on span "Attribute name cannot contain U+0022 ("), U+0027 ('), and U+003C (<)." at bounding box center [738, 65] width 609 height 30
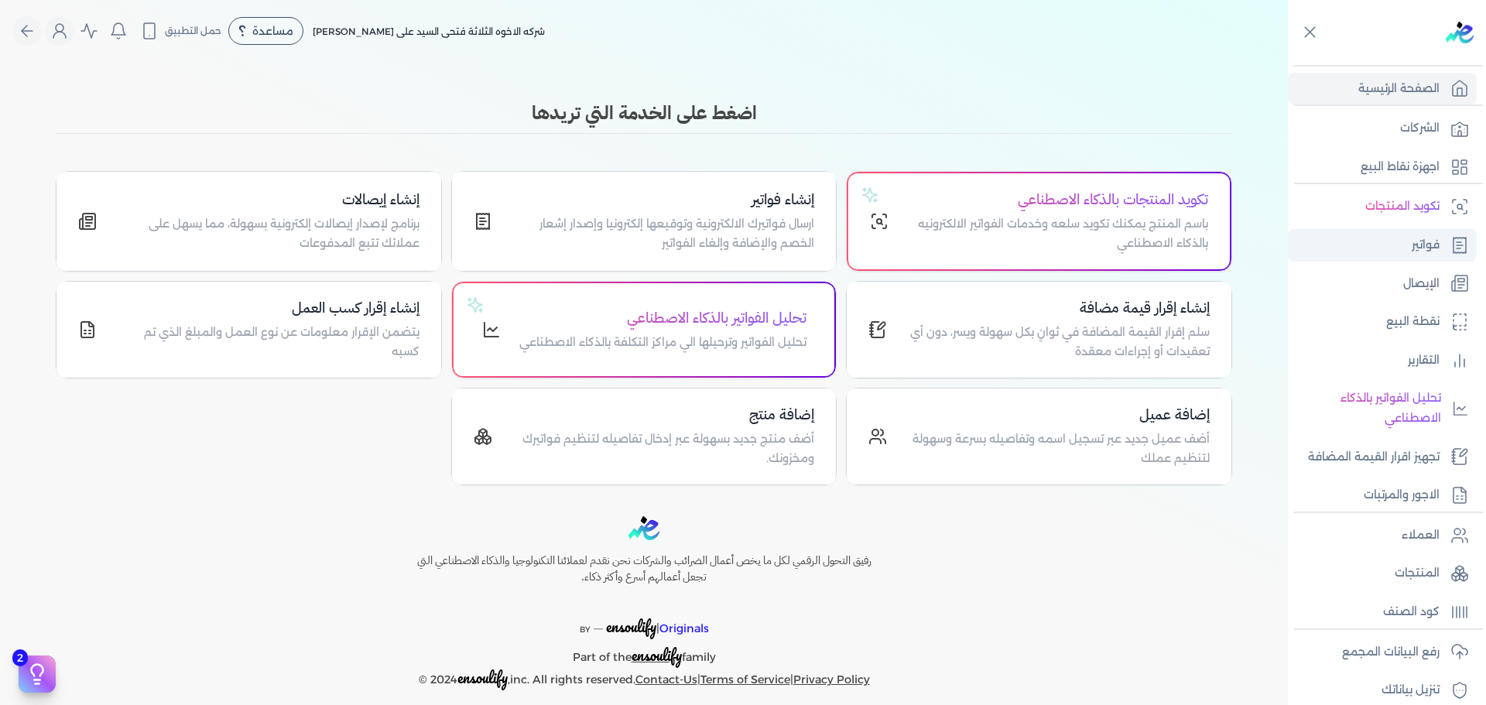
click at [1419, 260] on link "فواتير" at bounding box center [1382, 245] width 189 height 33
click at [1431, 256] on link "فواتير" at bounding box center [1382, 245] width 189 height 33
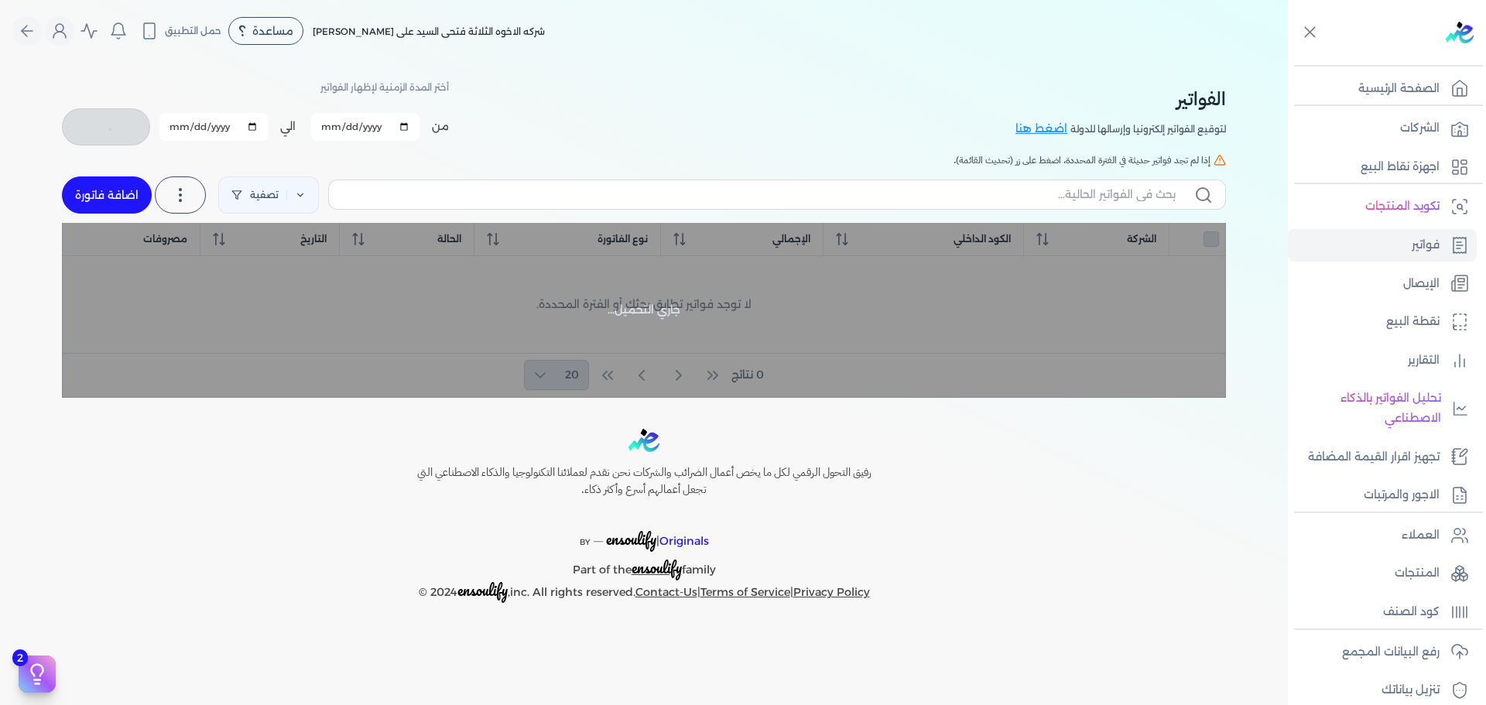
click at [105, 201] on button "اضافة فاتورة" at bounding box center [107, 195] width 90 height 37
click at [95, 190] on button "اضافة فاتورة" at bounding box center [107, 195] width 90 height 37
click at [174, 199] on icon at bounding box center [180, 195] width 19 height 19
click at [110, 197] on button "اضافة فاتورة" at bounding box center [107, 195] width 90 height 37
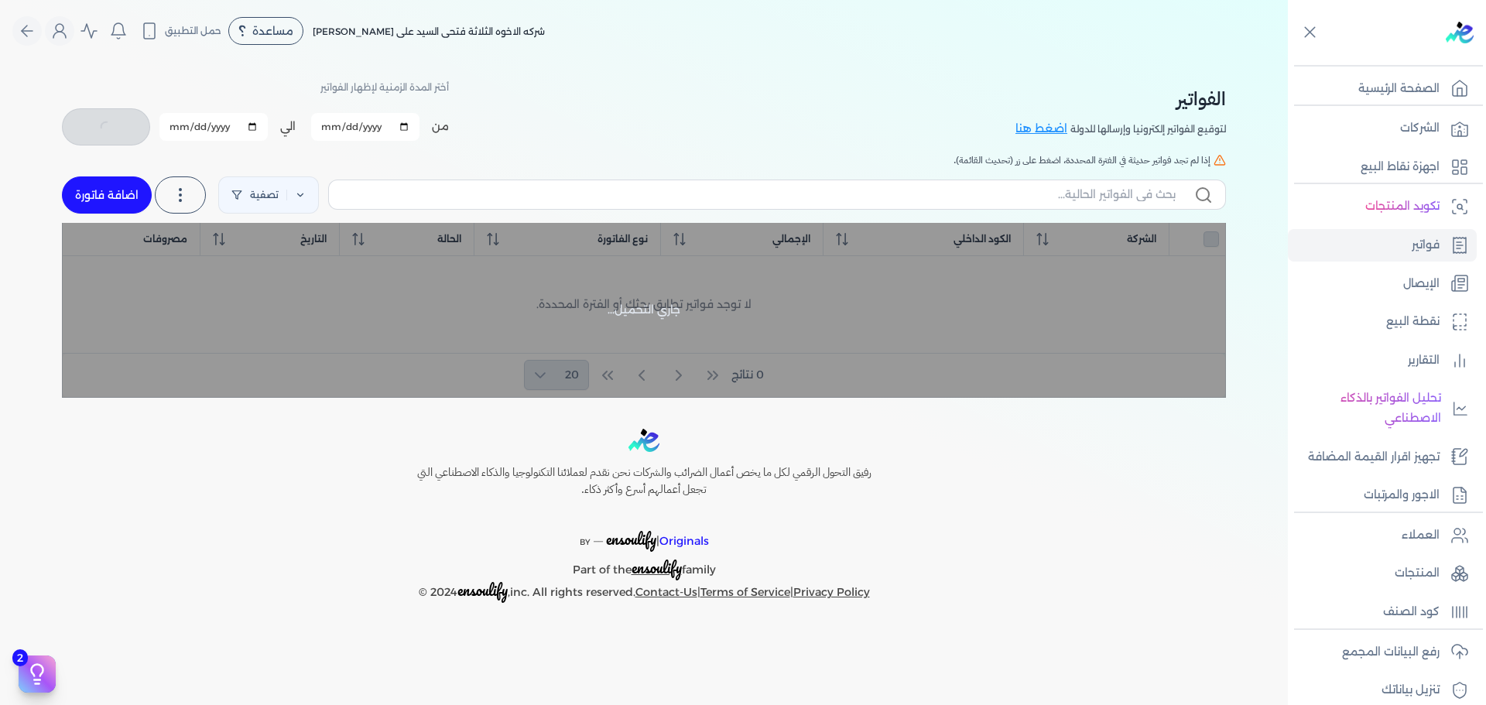
click at [110, 197] on button "اضافة فاتورة" at bounding box center [107, 195] width 90 height 37
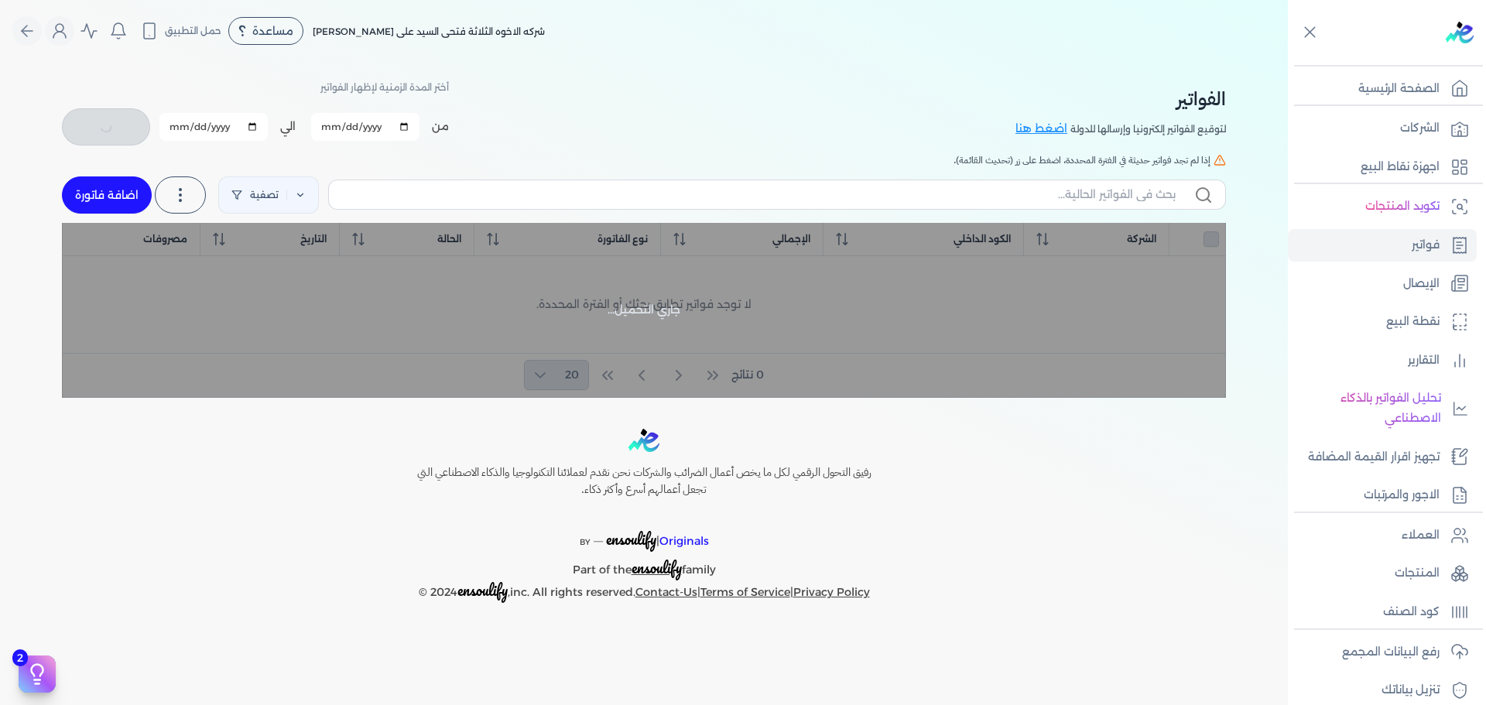
click at [110, 197] on button "اضافة فاتورة" at bounding box center [107, 195] width 90 height 37
drag, startPoint x: 110, startPoint y: 197, endPoint x: 164, endPoint y: 545, distance: 352.6
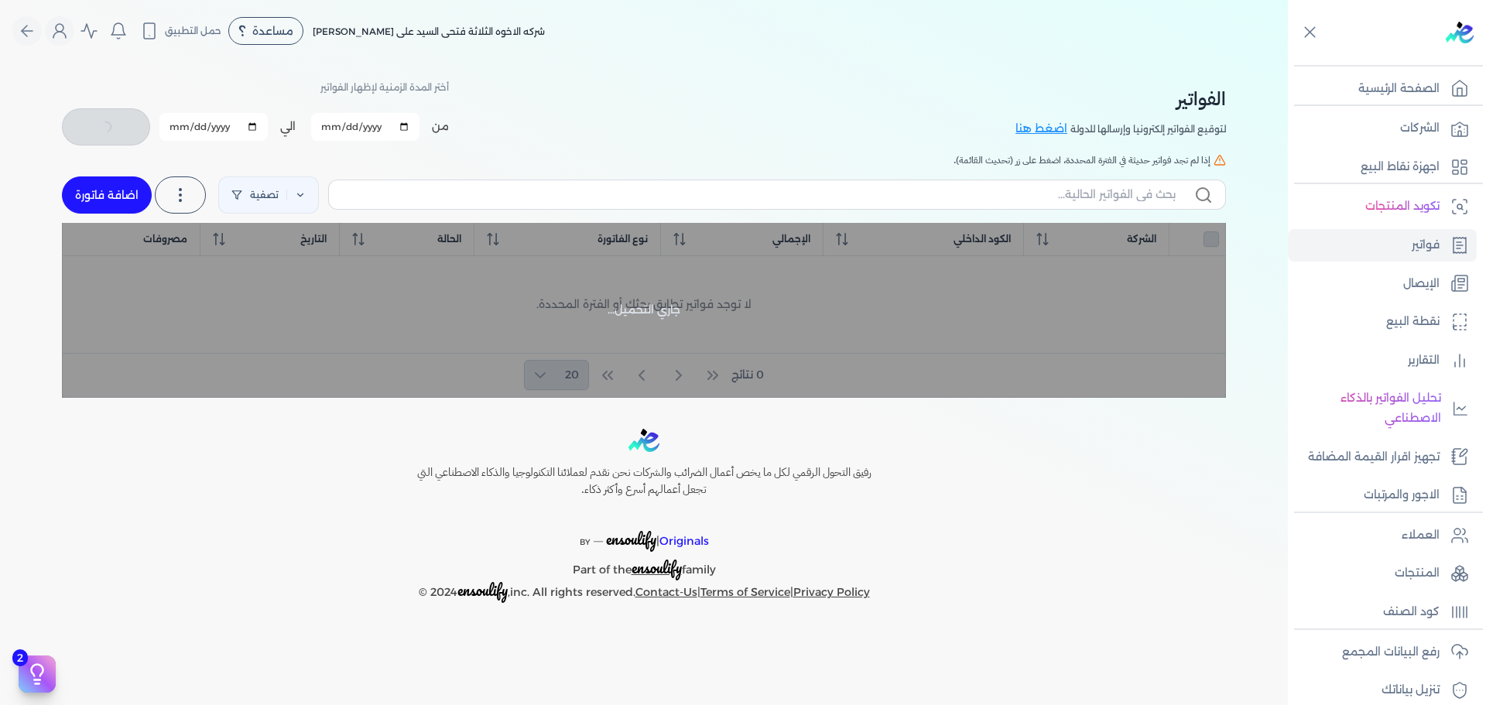
click at [164, 545] on div "رفيق التحول الرقمي لكل ما يخص أعمال الضرائب والشركات نحن نقدم لعملائنا التكنولو…" at bounding box center [644, 516] width 1288 height 174
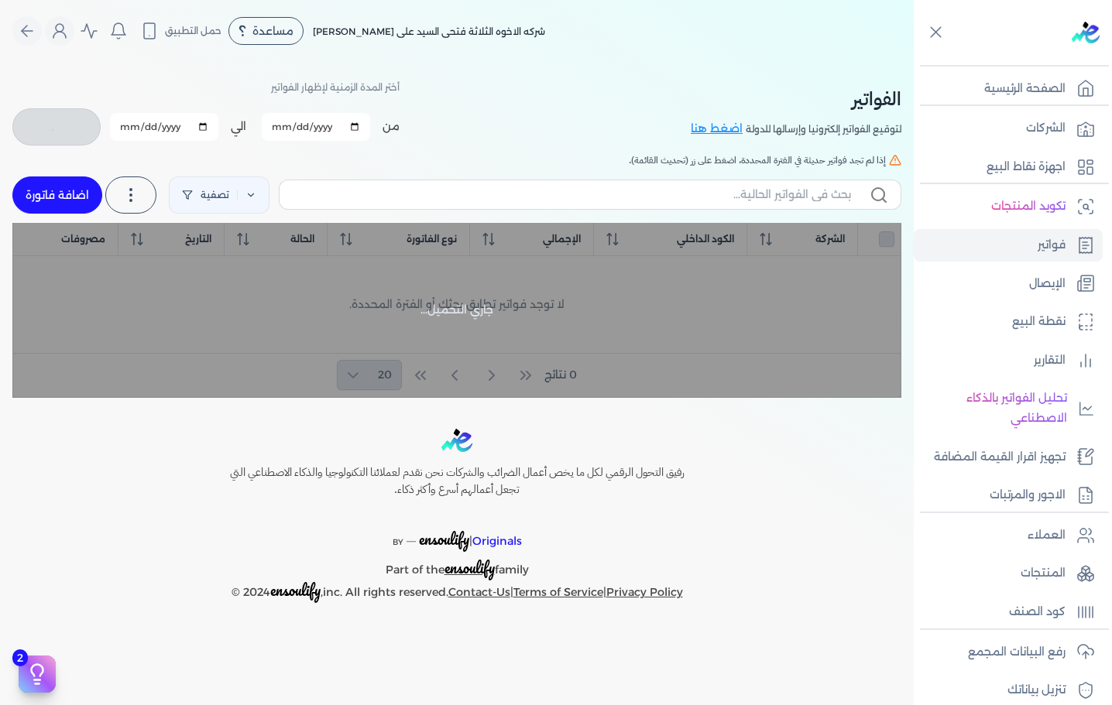
click at [657, 91] on div "الفواتير لتوقيع الفواتير إلكترونيا وإرسالها للدولة اضغط هنا أختر المدة الزمنية …" at bounding box center [456, 112] width 889 height 70
click at [51, 189] on button "اضافة فاتورة" at bounding box center [57, 195] width 90 height 37
click at [71, 194] on button "اضافة فاتورة" at bounding box center [57, 195] width 90 height 37
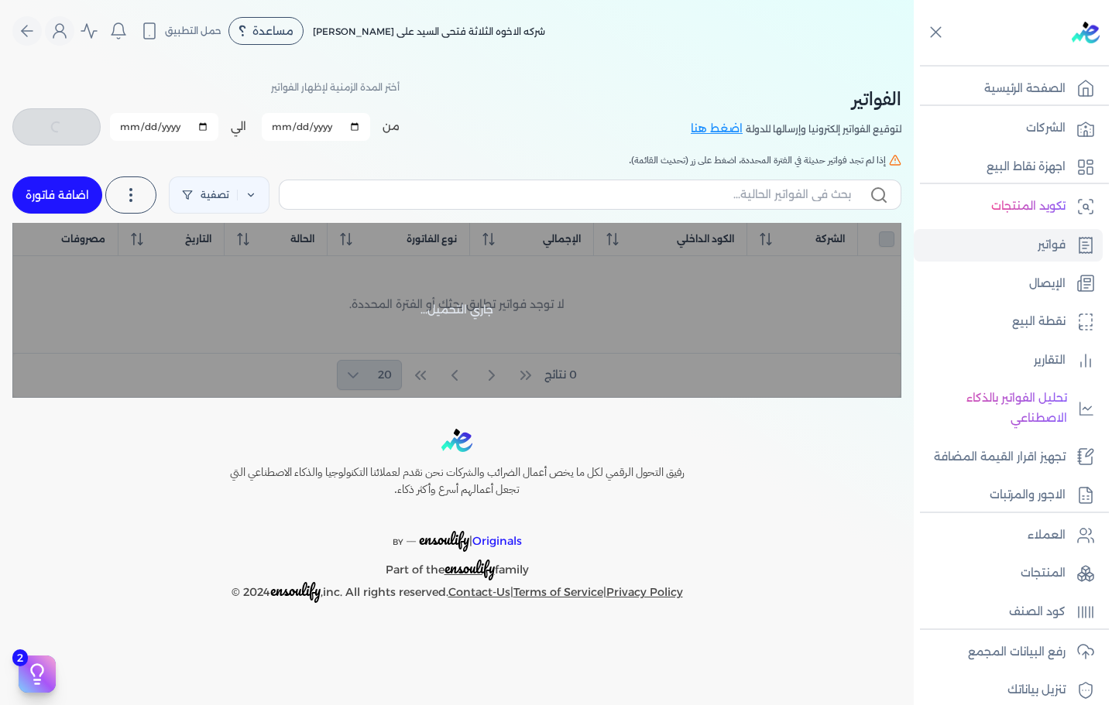
click at [71, 194] on button "اضافة فاتورة" at bounding box center [57, 195] width 90 height 37
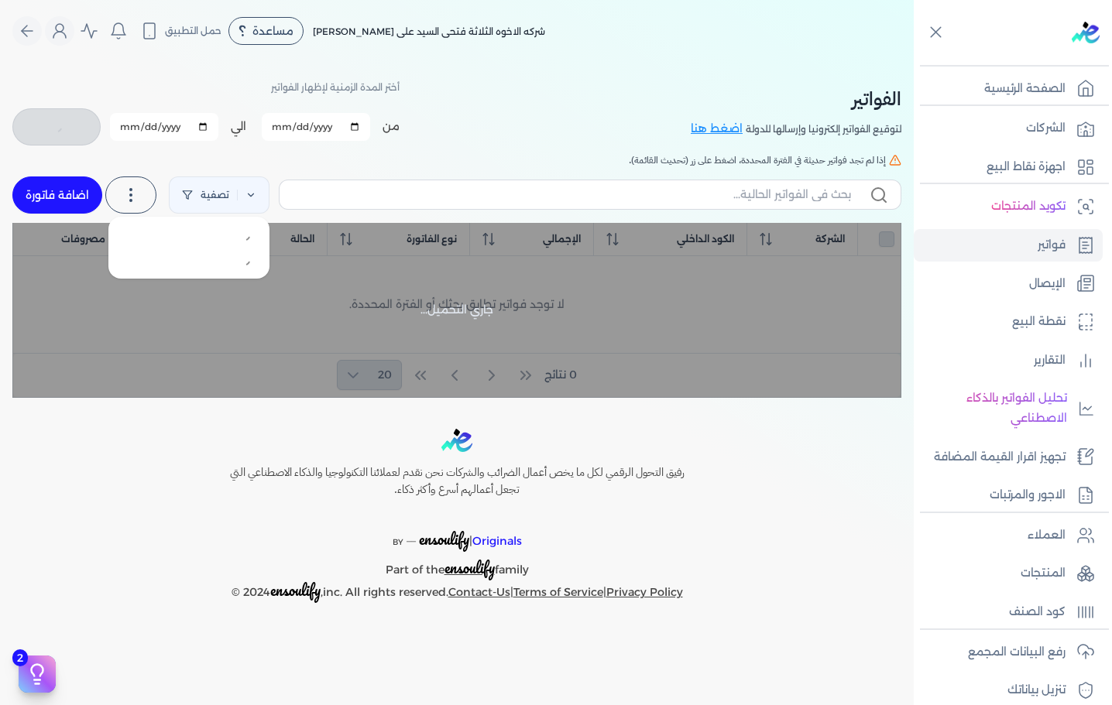
click at [155, 194] on div at bounding box center [133, 194] width 51 height 43
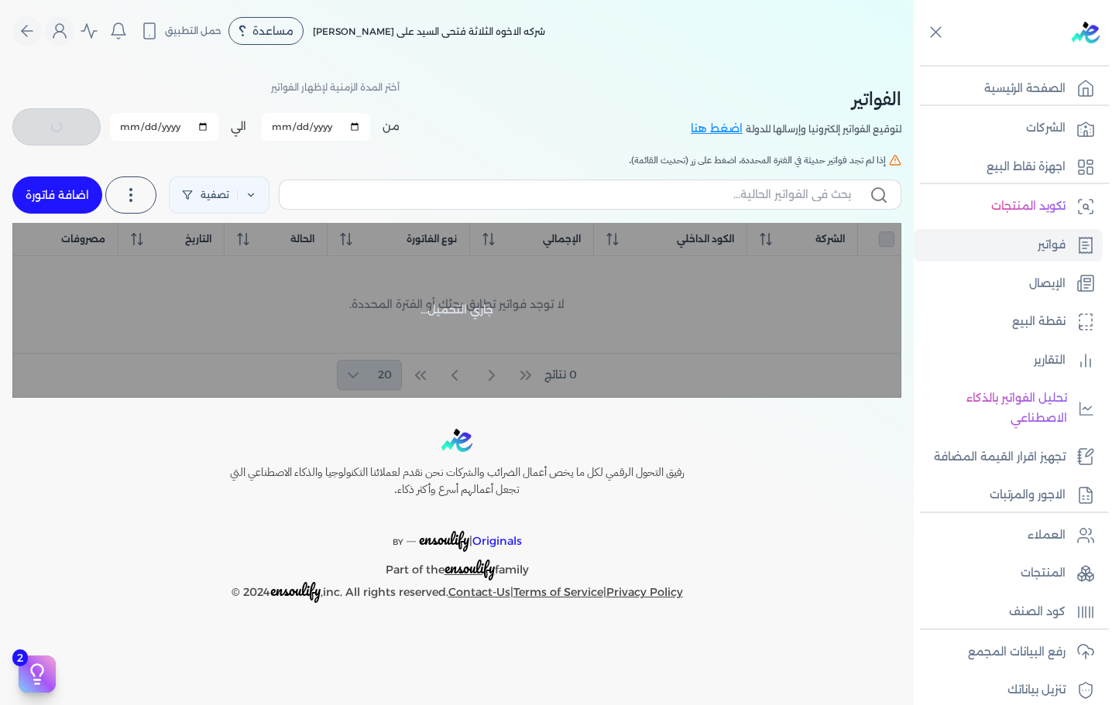
click at [187, 162] on h5 "إذا لم تجد فواتير حديثة في الفترة المحددة، اضغط على زر (تحديث القائمة)." at bounding box center [456, 160] width 889 height 14
click at [52, 196] on button "اضافة فاتورة" at bounding box center [57, 195] width 90 height 37
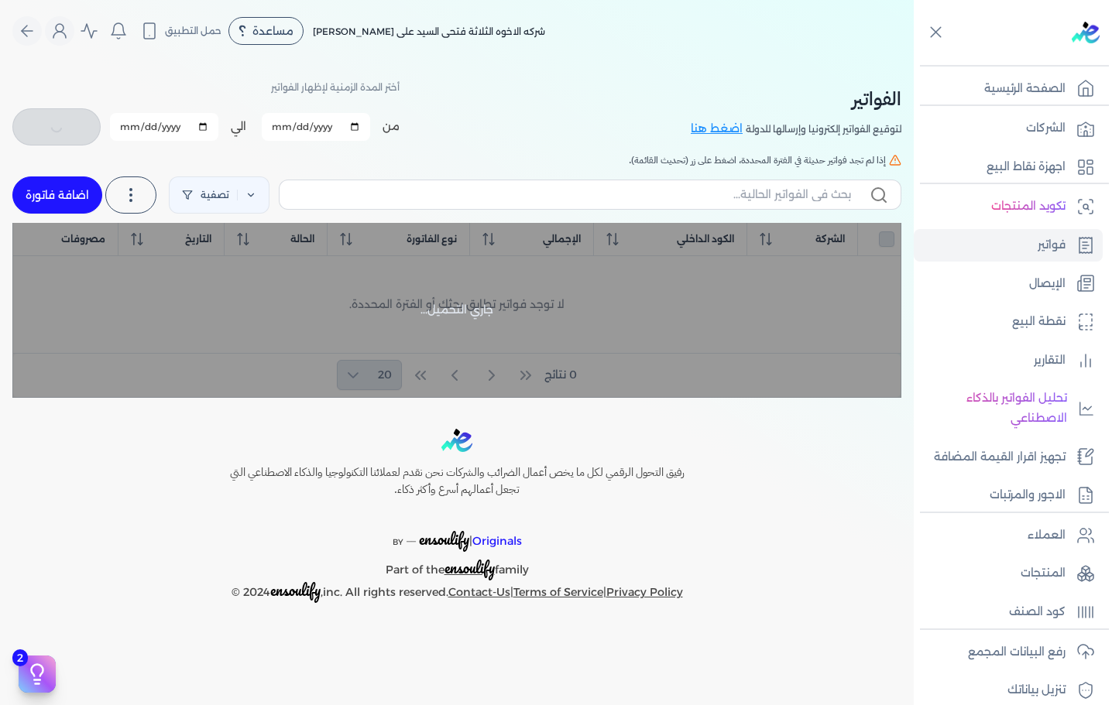
click at [52, 196] on button "اضافة فاتورة" at bounding box center [57, 195] width 90 height 37
click at [40, 177] on button "اضافة فاتورة" at bounding box center [57, 195] width 90 height 37
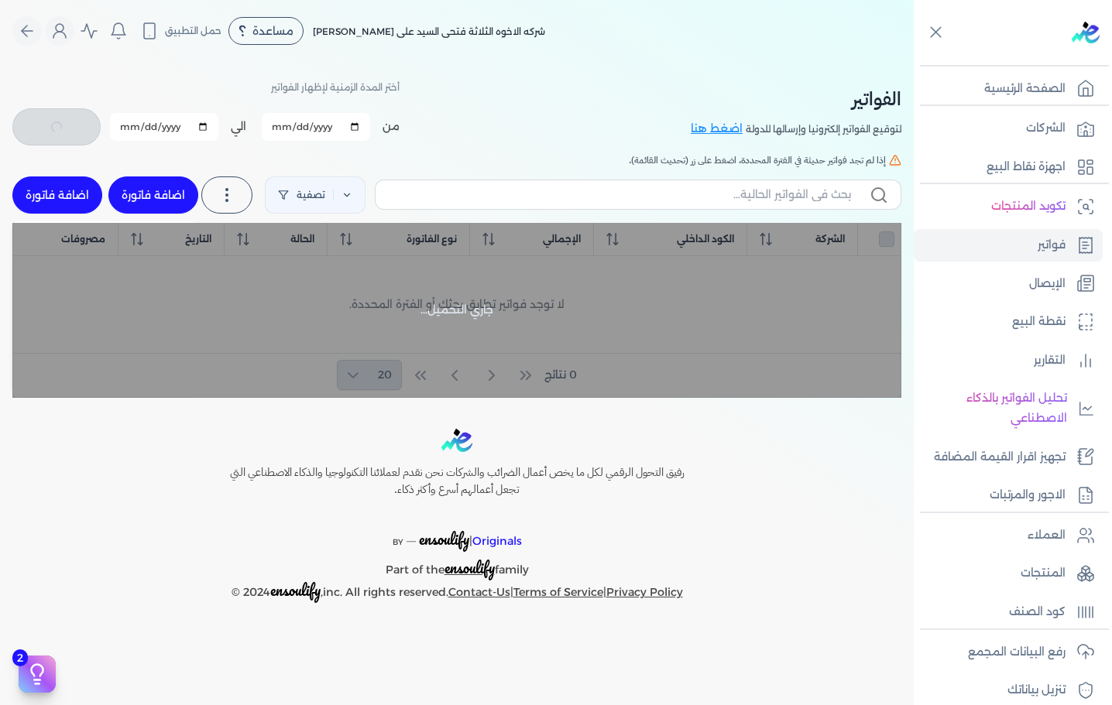
click at [46, 187] on button "اضافة فاتورة" at bounding box center [57, 195] width 90 height 37
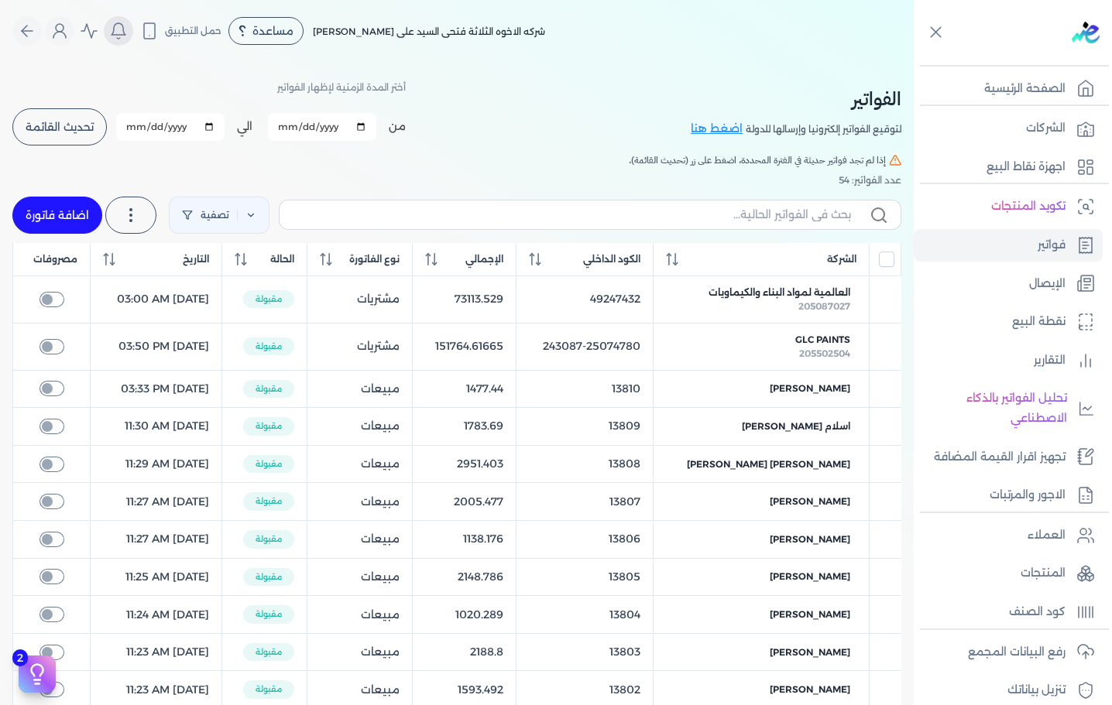
checkbox input "false"
click at [43, 212] on button "اضافة فاتورة" at bounding box center [57, 215] width 90 height 37
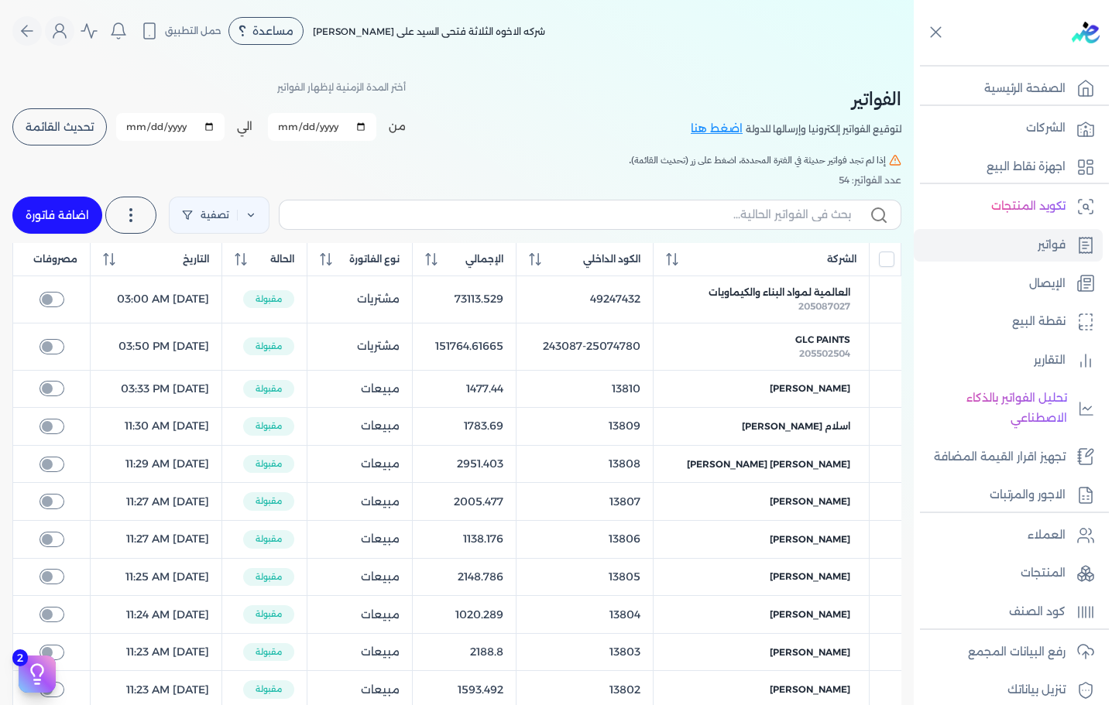
click at [43, 212] on button "اضافة فاتورة" at bounding box center [57, 215] width 90 height 37
click at [63, 39] on icon "Global" at bounding box center [59, 31] width 19 height 19
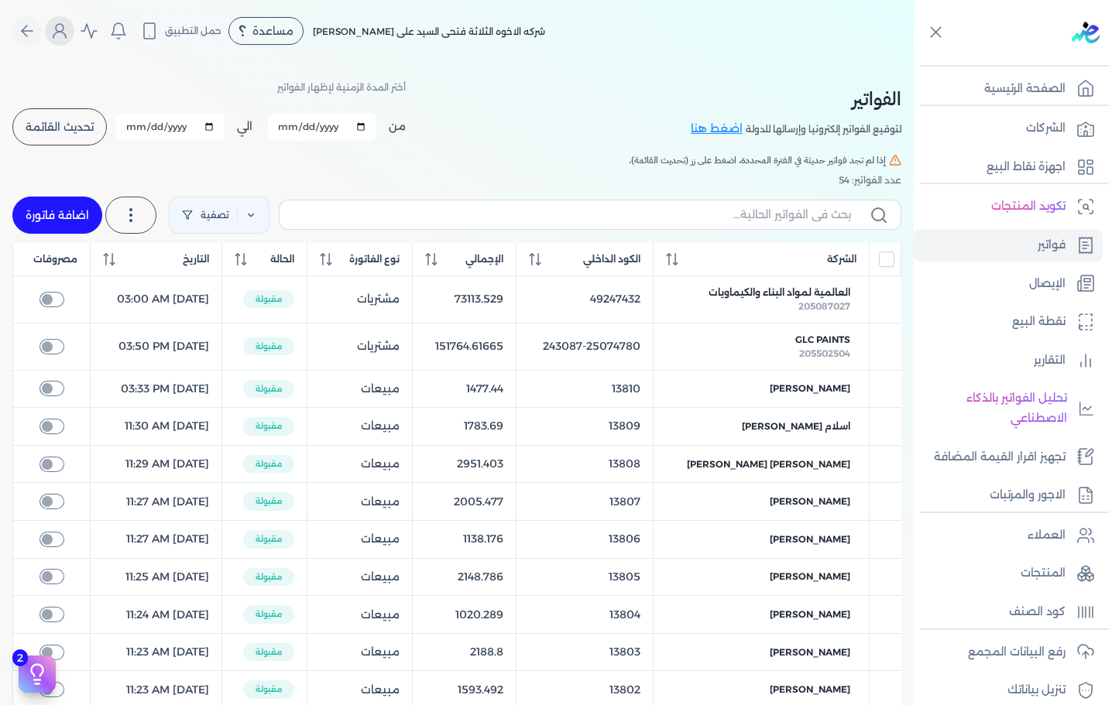
click at [63, 39] on icon "Global" at bounding box center [59, 31] width 19 height 19
click at [66, 32] on icon "Global" at bounding box center [59, 35] width 12 height 6
click at [60, 39] on icon "Global" at bounding box center [59, 31] width 19 height 19
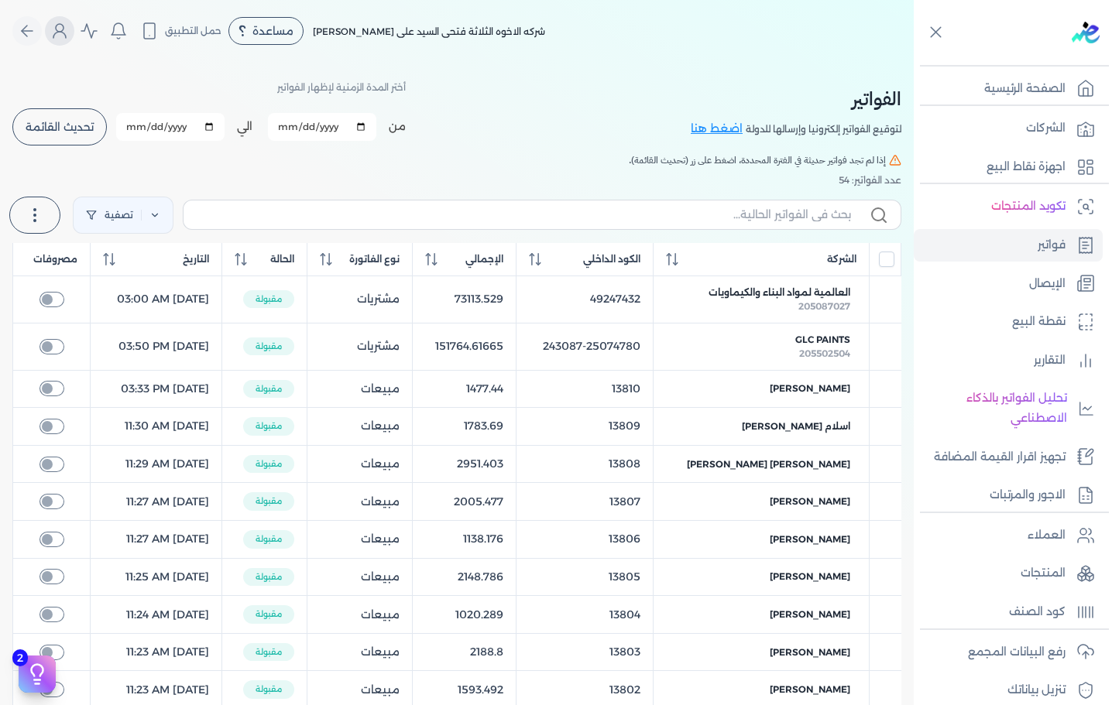
click at [60, 39] on icon "Global" at bounding box center [59, 31] width 19 height 19
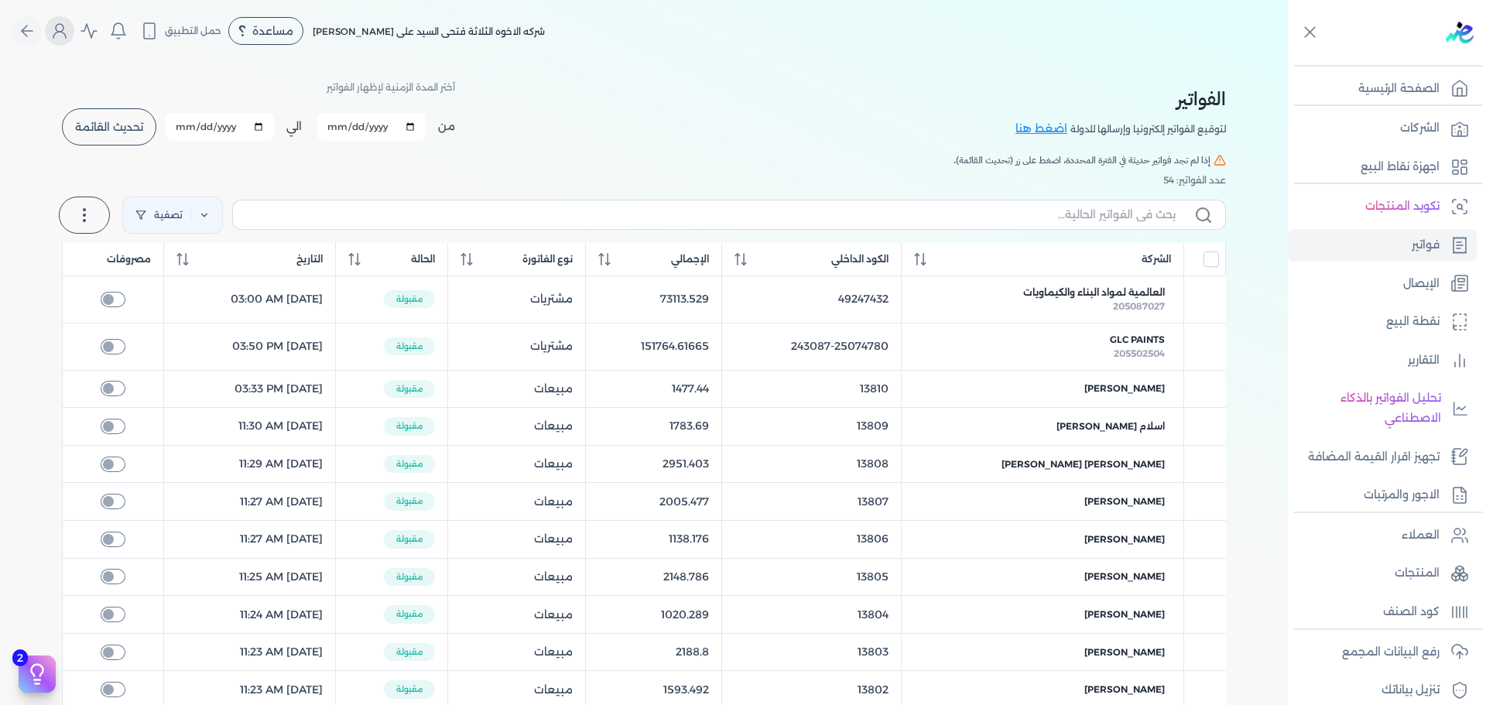
click at [69, 22] on icon "Global" at bounding box center [59, 31] width 19 height 19
click at [69, 200] on div "استخرج العملاء استخرج المنتجات" at bounding box center [87, 215] width 51 height 43
click at [126, 207] on div "تصفية استخرج العملاء استخرج المنتجات" at bounding box center [644, 215] width 1164 height 56
click at [69, 35] on icon "Global" at bounding box center [59, 31] width 19 height 19
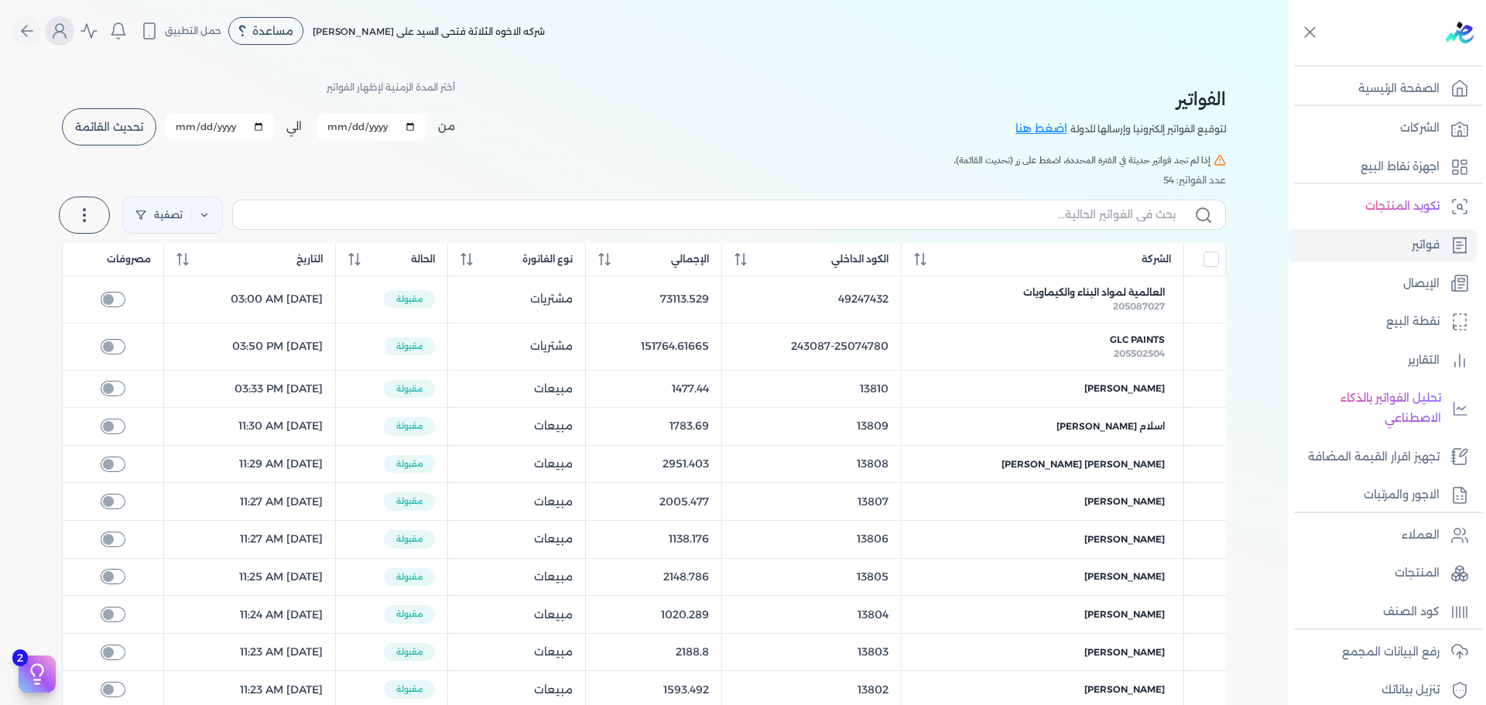
click at [69, 35] on icon "Global" at bounding box center [59, 31] width 19 height 19
click at [66, 36] on icon "Global" at bounding box center [59, 35] width 12 height 6
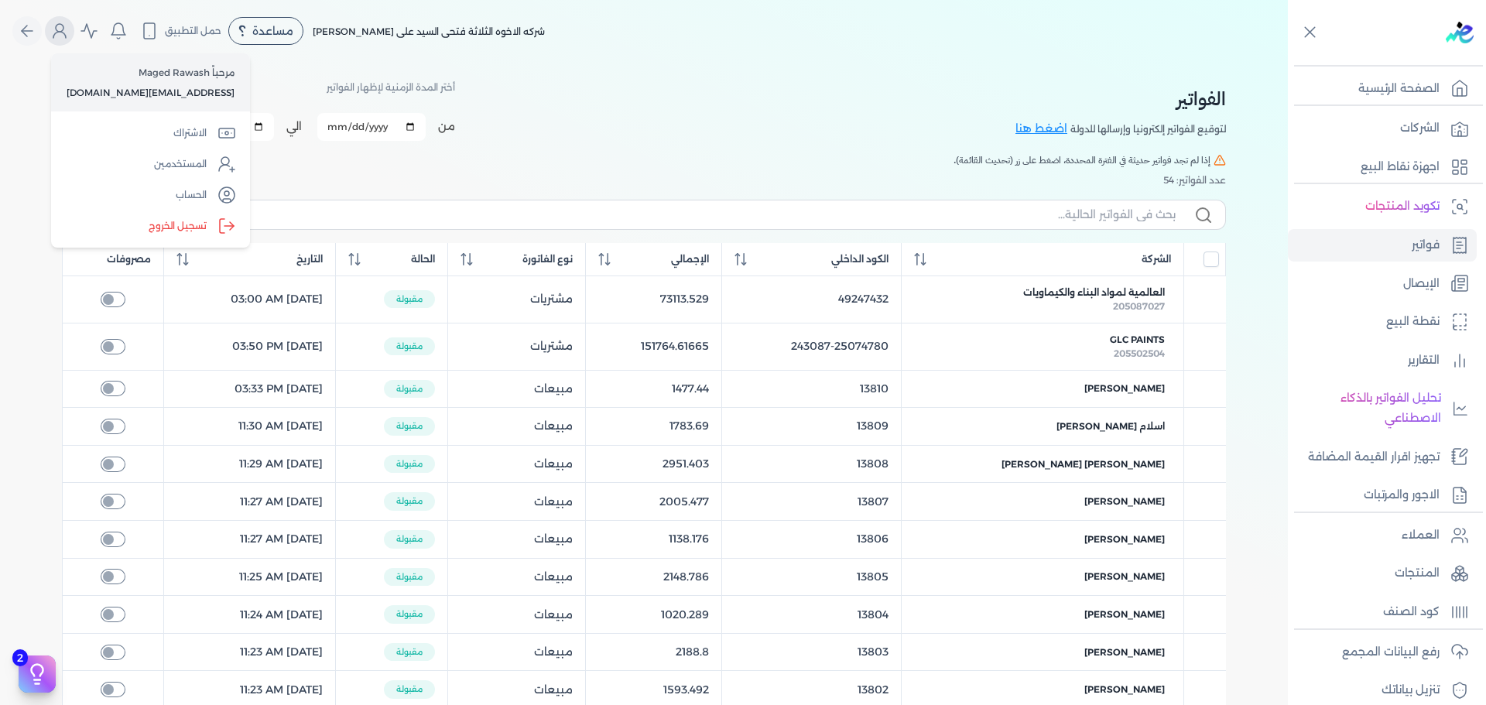
click at [66, 36] on icon "Global" at bounding box center [59, 35] width 12 height 6
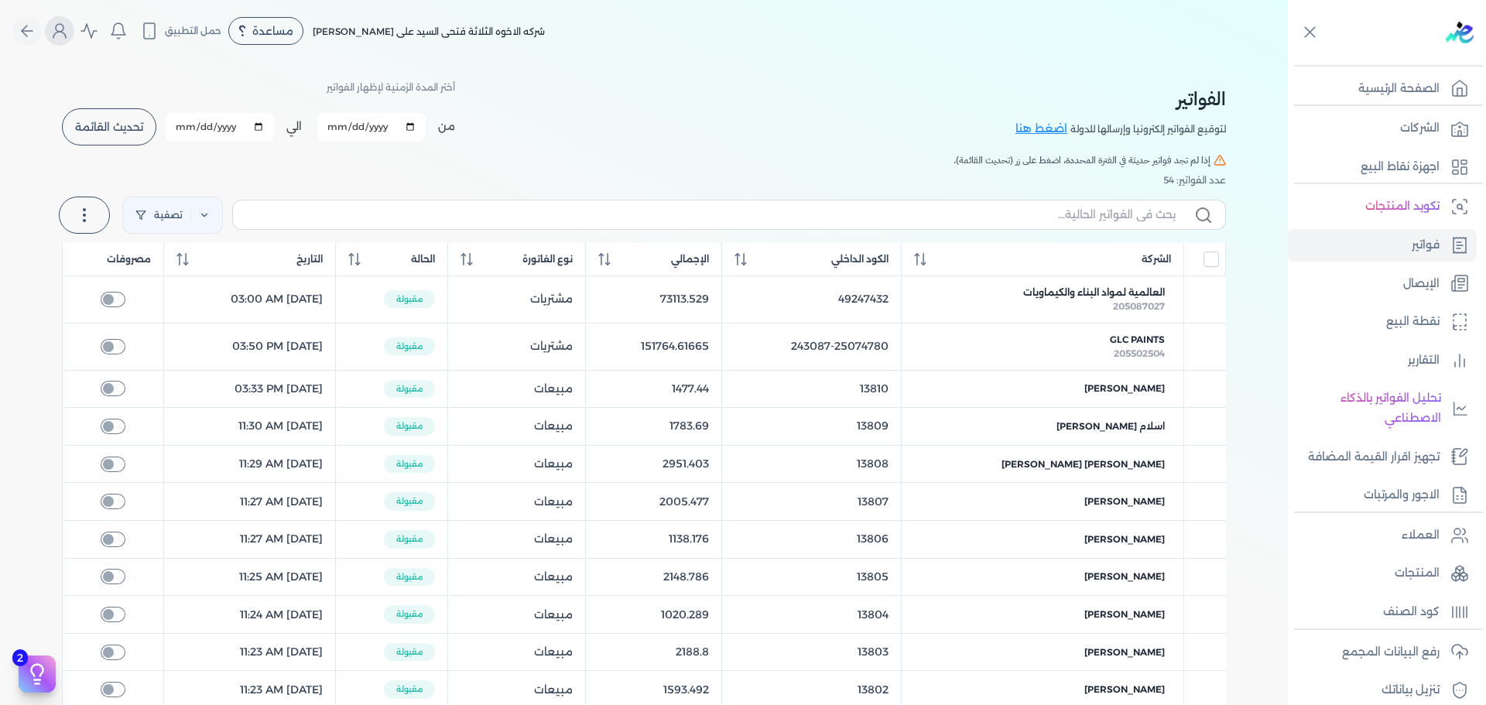
click at [64, 33] on icon "Global" at bounding box center [59, 31] width 19 height 19
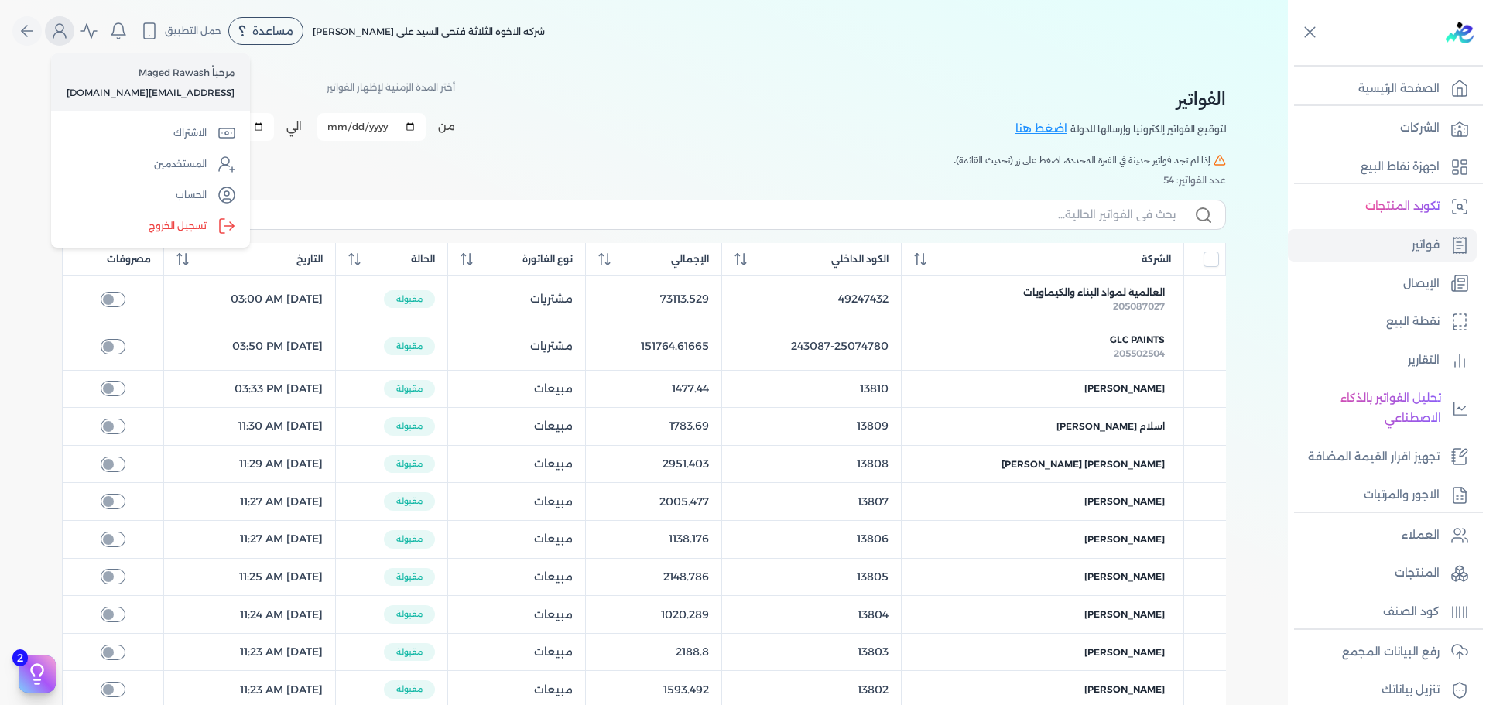
click at [64, 33] on icon "Global" at bounding box center [59, 31] width 19 height 19
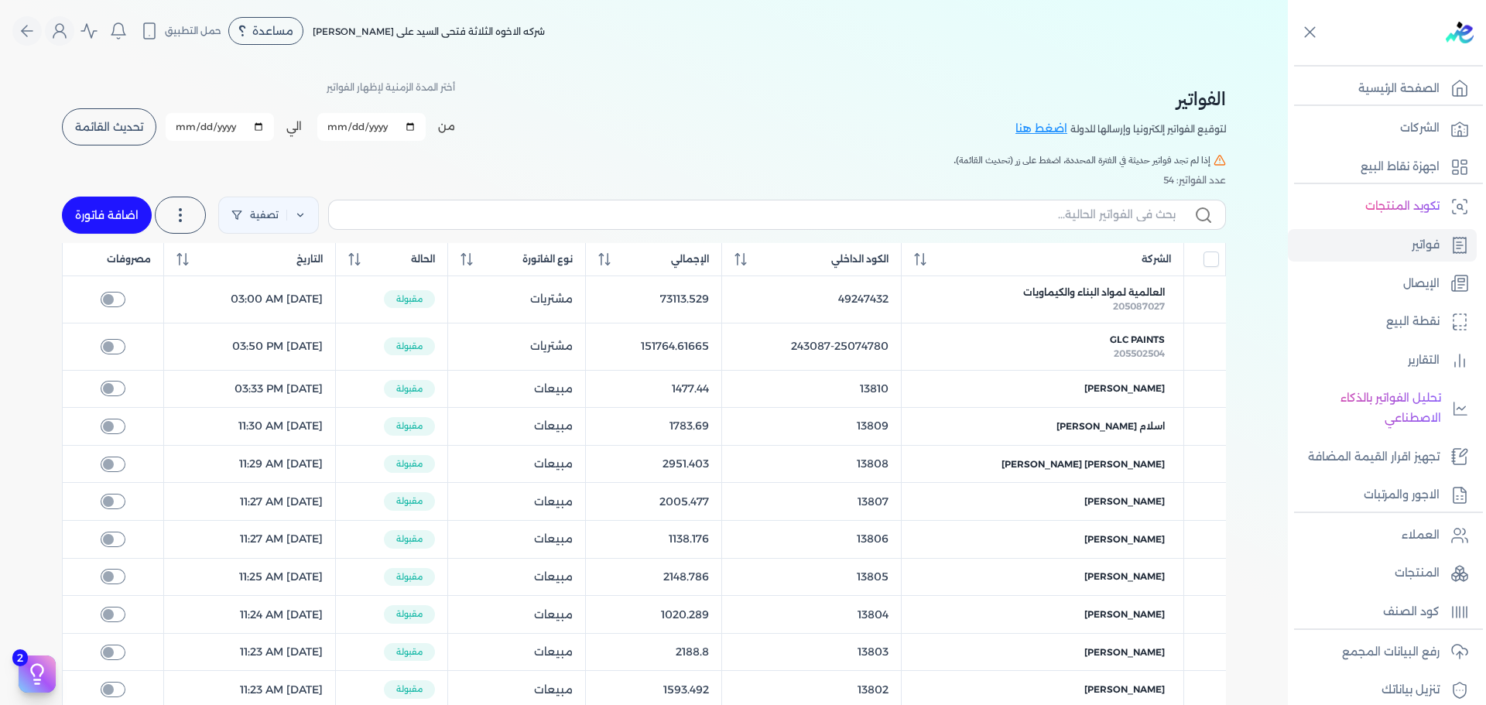
click at [118, 214] on button "اضافة فاتورة" at bounding box center [107, 215] width 90 height 37
click at [63, 24] on circle "Global" at bounding box center [60, 28] width 8 height 8
click at [185, 208] on icon at bounding box center [180, 215] width 19 height 19
click at [277, 228] on link "تصفية" at bounding box center [268, 215] width 101 height 37
click at [222, 190] on div "تصفية استخرج العملاء استخرج المنتجات اضافة فاتورة فاتورة إشعار خصم إشعار إضافه …" at bounding box center [644, 215] width 1164 height 56
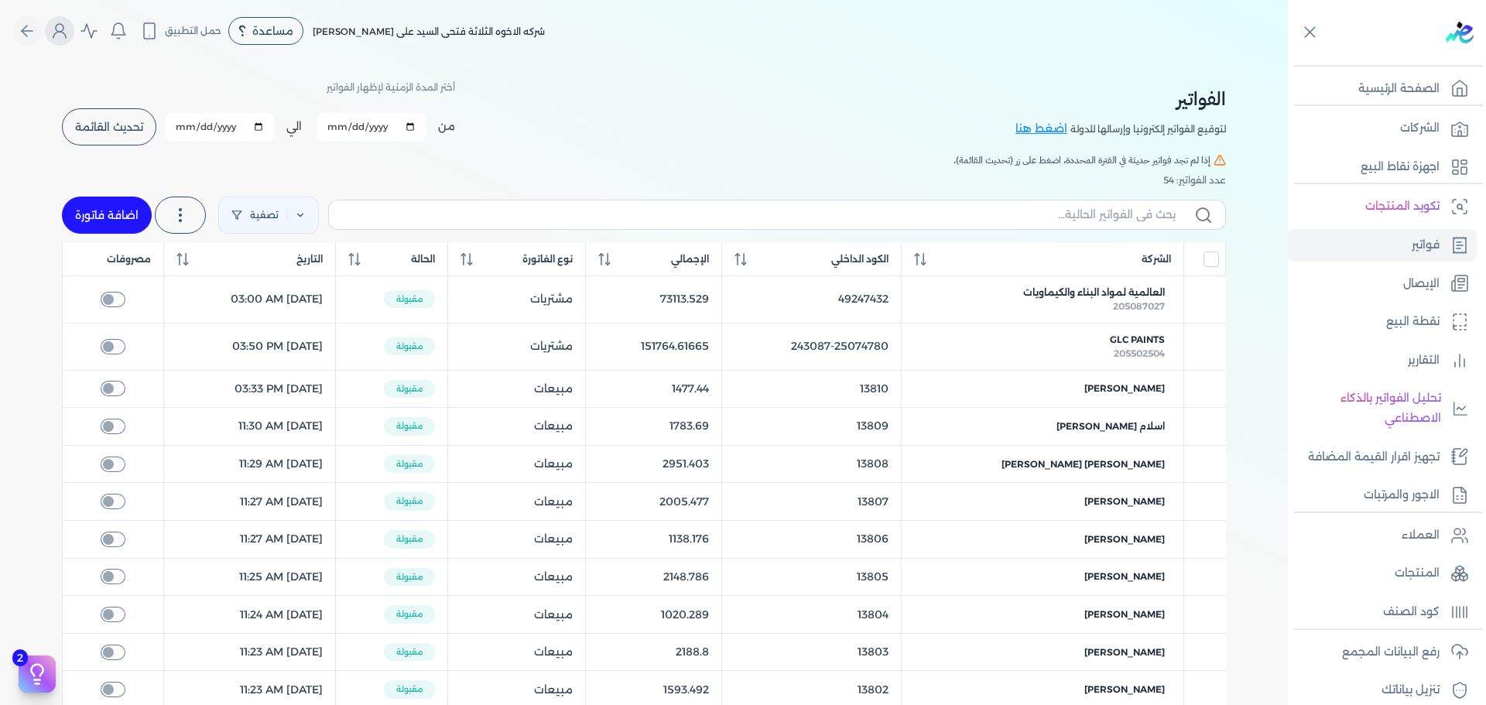
click at [65, 19] on button "Global" at bounding box center [59, 30] width 29 height 29
click at [87, 204] on button "اضافة فاتورة" at bounding box center [107, 215] width 90 height 37
click at [69, 37] on icon "Global" at bounding box center [59, 31] width 19 height 19
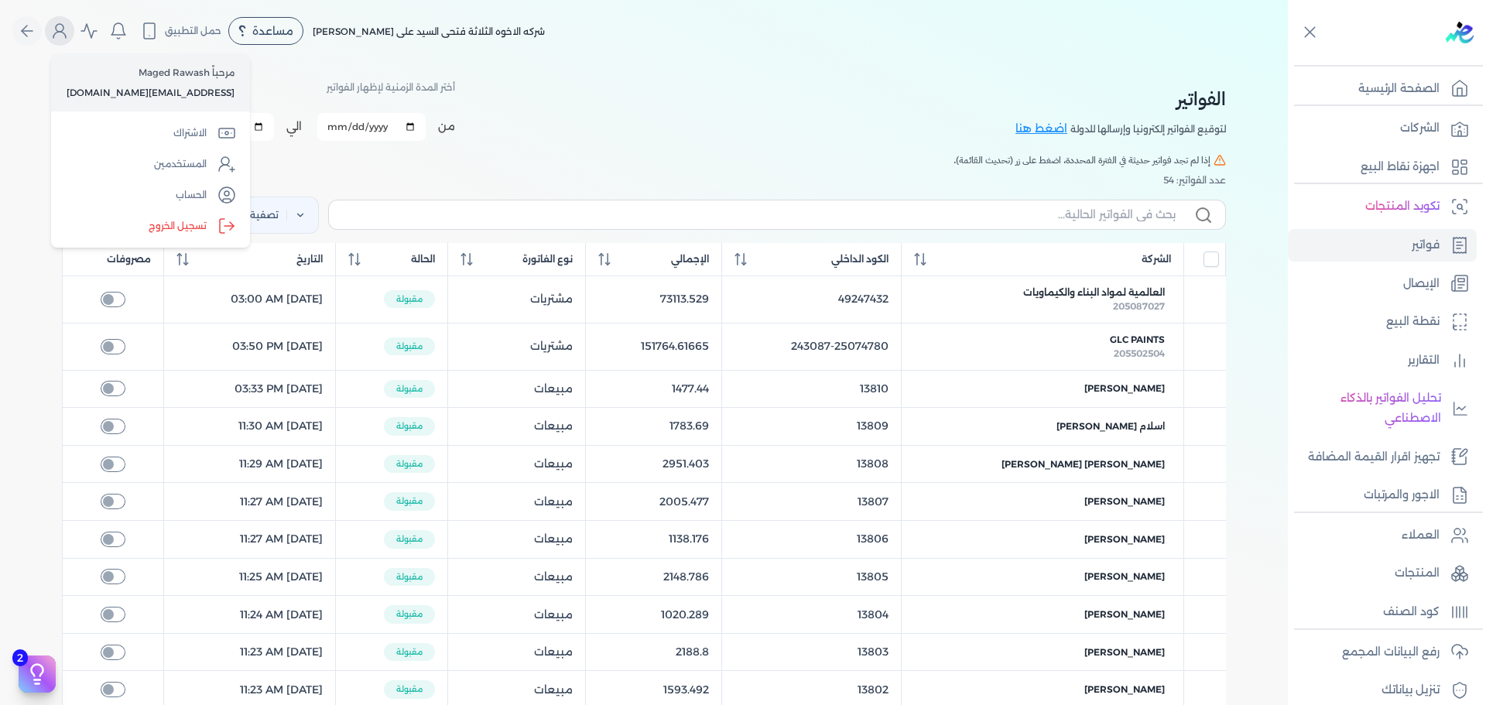
click at [69, 37] on icon "Global" at bounding box center [59, 31] width 19 height 19
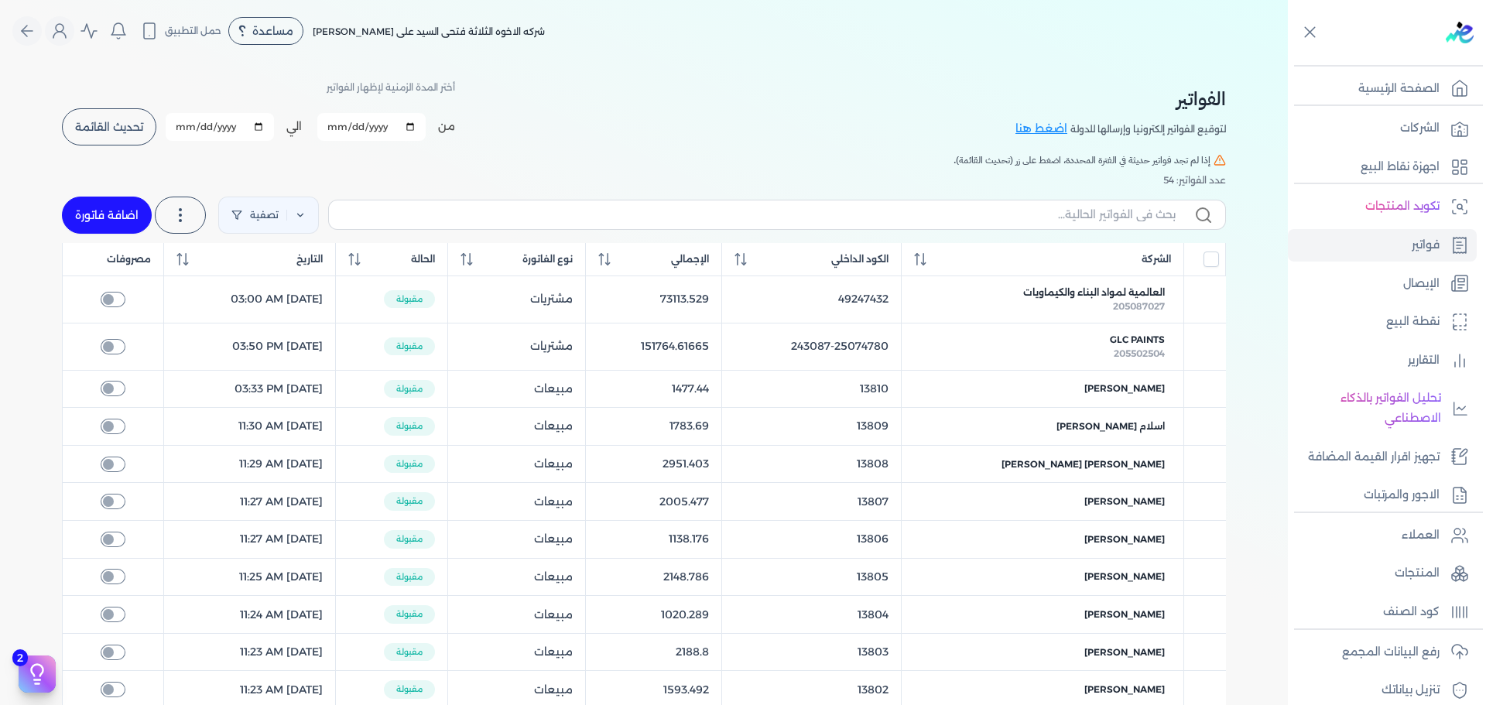
click at [105, 214] on button "اضافة فاتورة" at bounding box center [107, 215] width 90 height 37
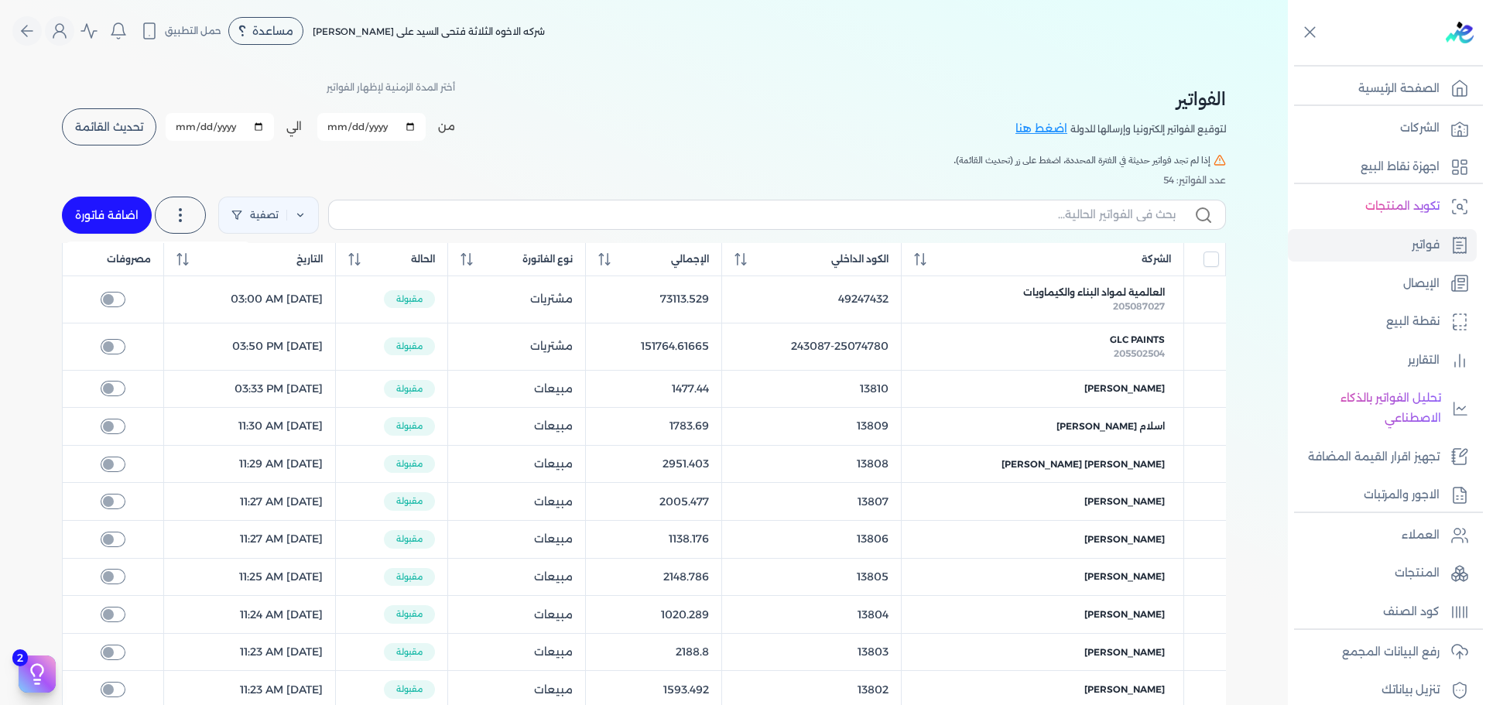
click at [105, 214] on button "اضافة فاتورة" at bounding box center [107, 215] width 90 height 37
click at [123, 207] on button "اضافة فاتورة" at bounding box center [107, 215] width 90 height 37
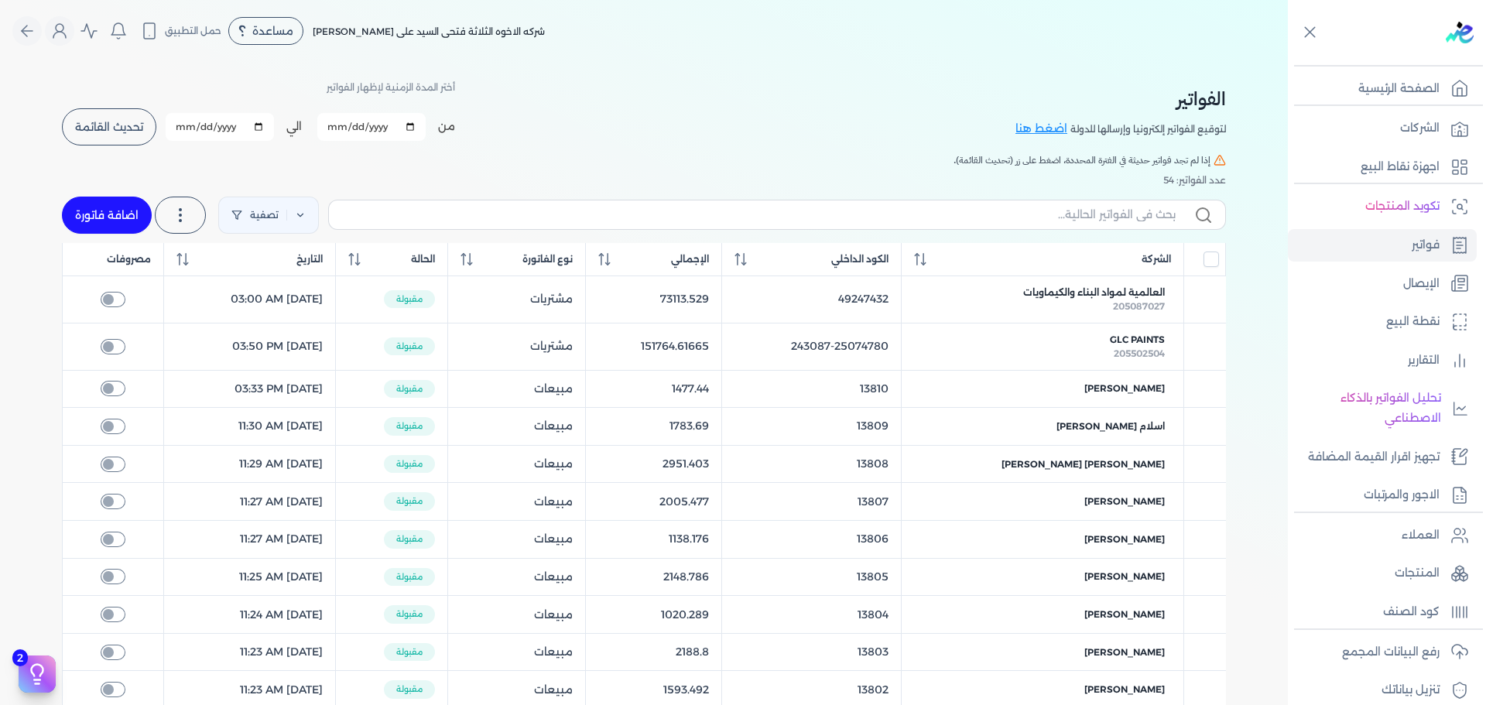
click at [123, 207] on button "اضافة فاتورة" at bounding box center [107, 215] width 90 height 37
click at [97, 30] on icon "Global" at bounding box center [89, 31] width 19 height 19
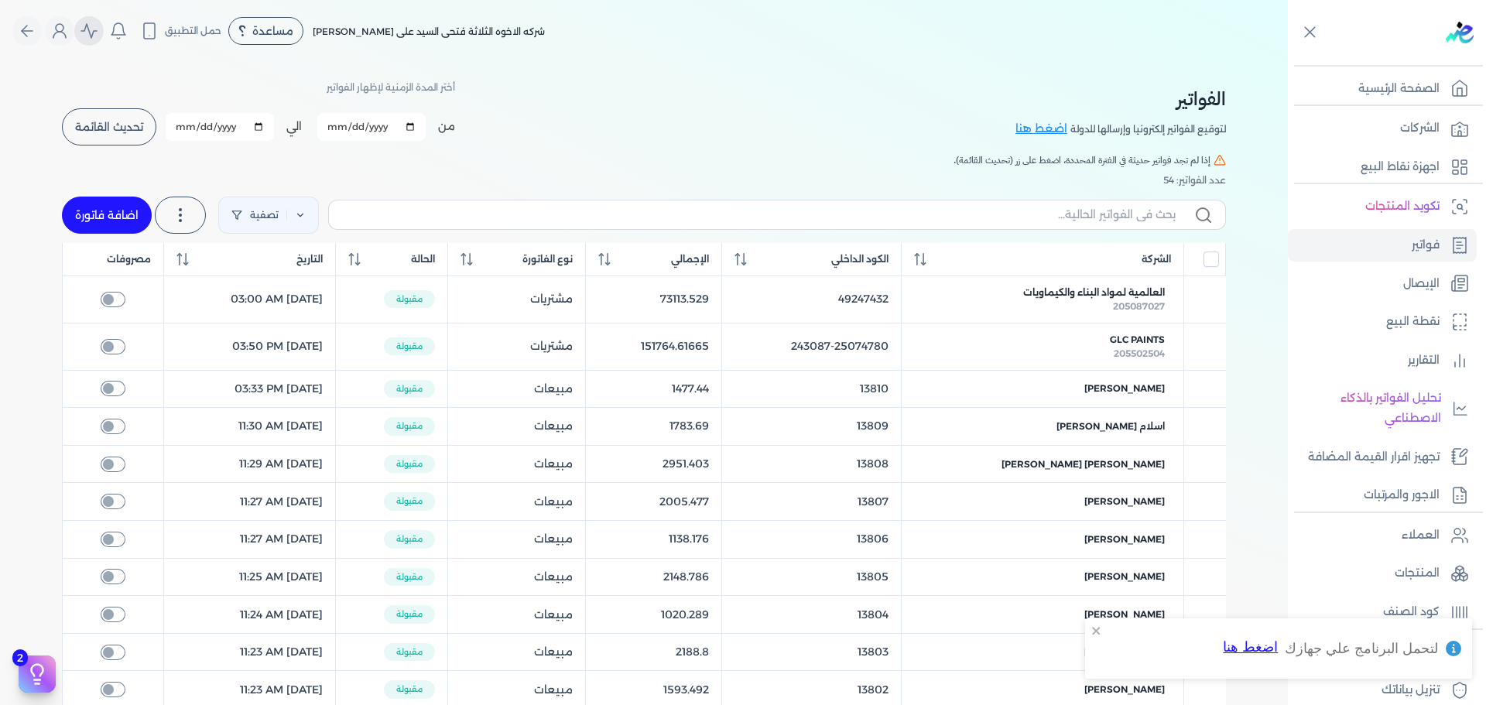
click at [97, 30] on icon "Global" at bounding box center [89, 31] width 19 height 19
click at [108, 37] on button "اضافة فاتورة" at bounding box center [90, 30] width 90 height 37
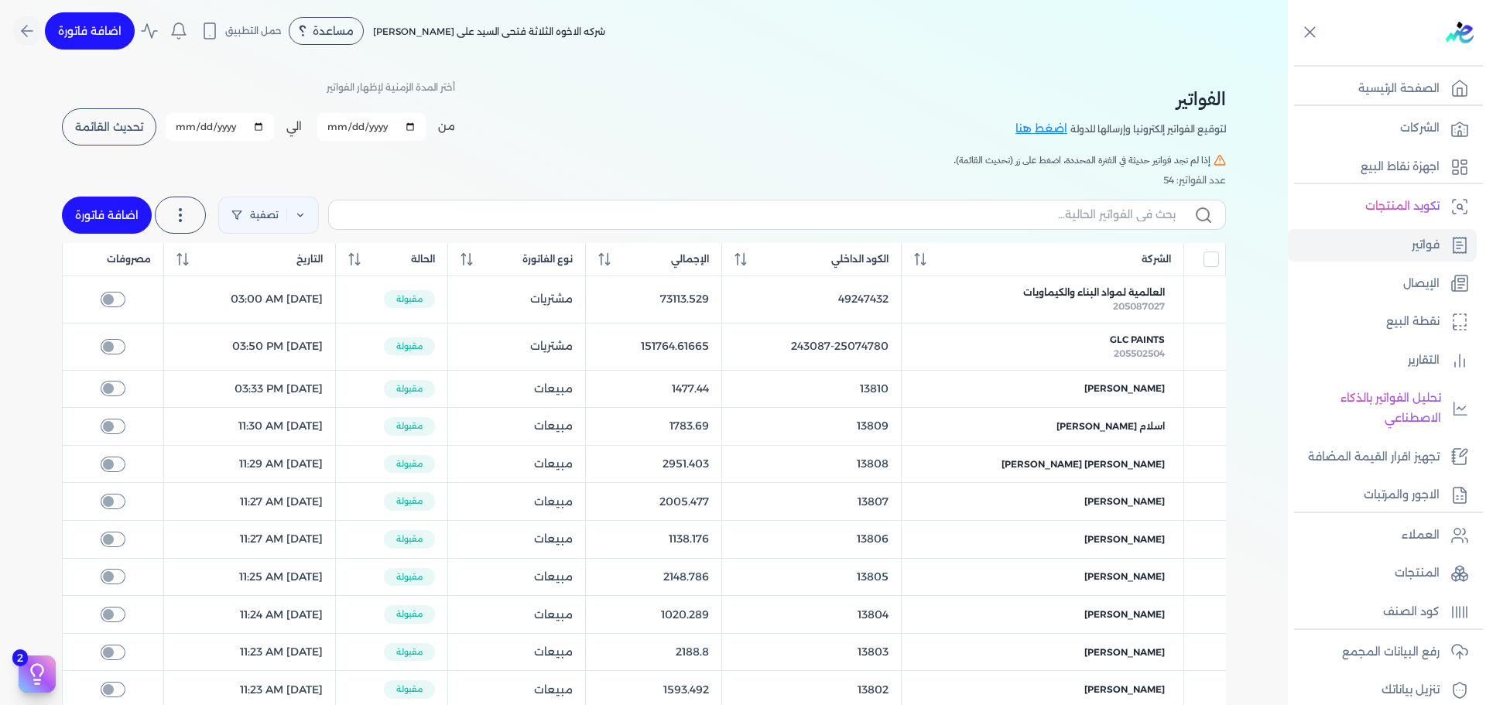
click at [108, 37] on button "اضافة فاتورة" at bounding box center [90, 30] width 90 height 37
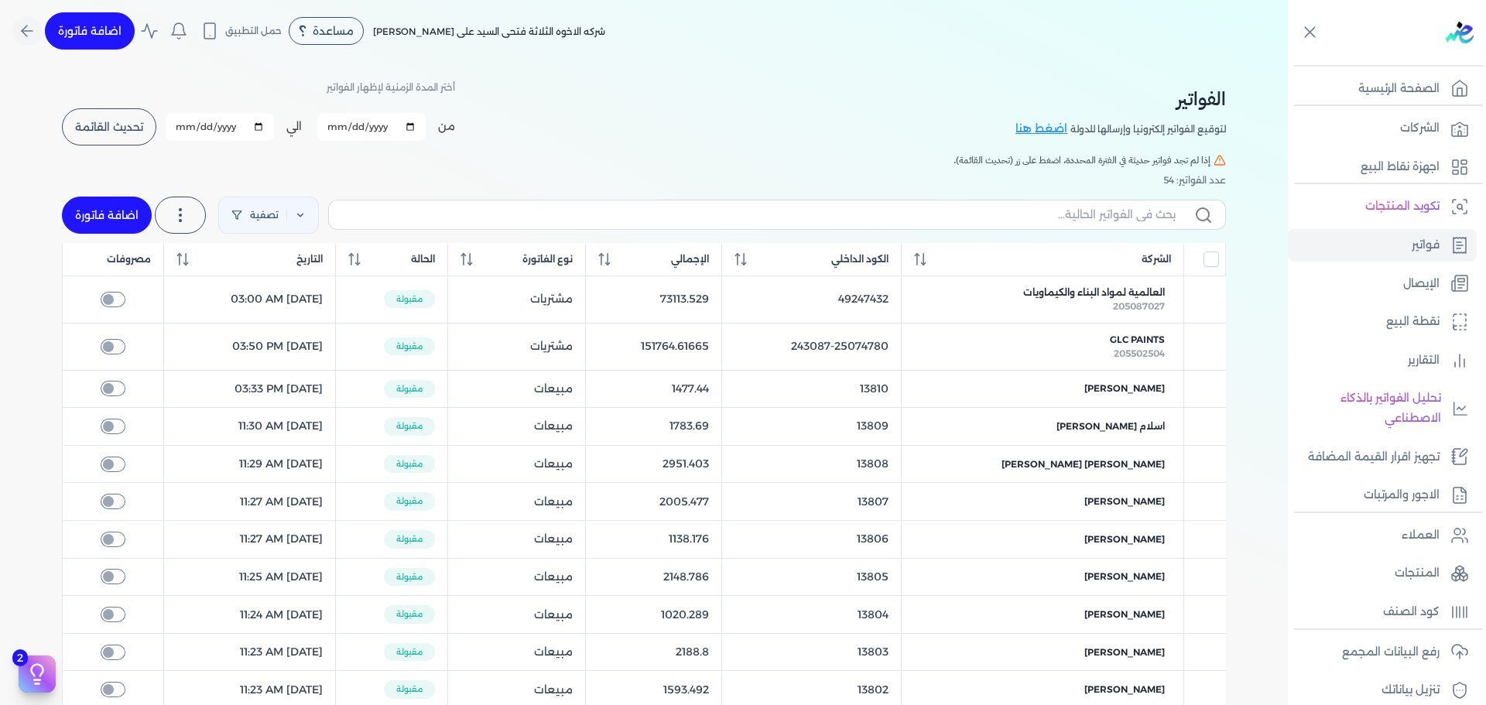
click at [109, 205] on button "اضافة فاتورة" at bounding box center [107, 215] width 90 height 37
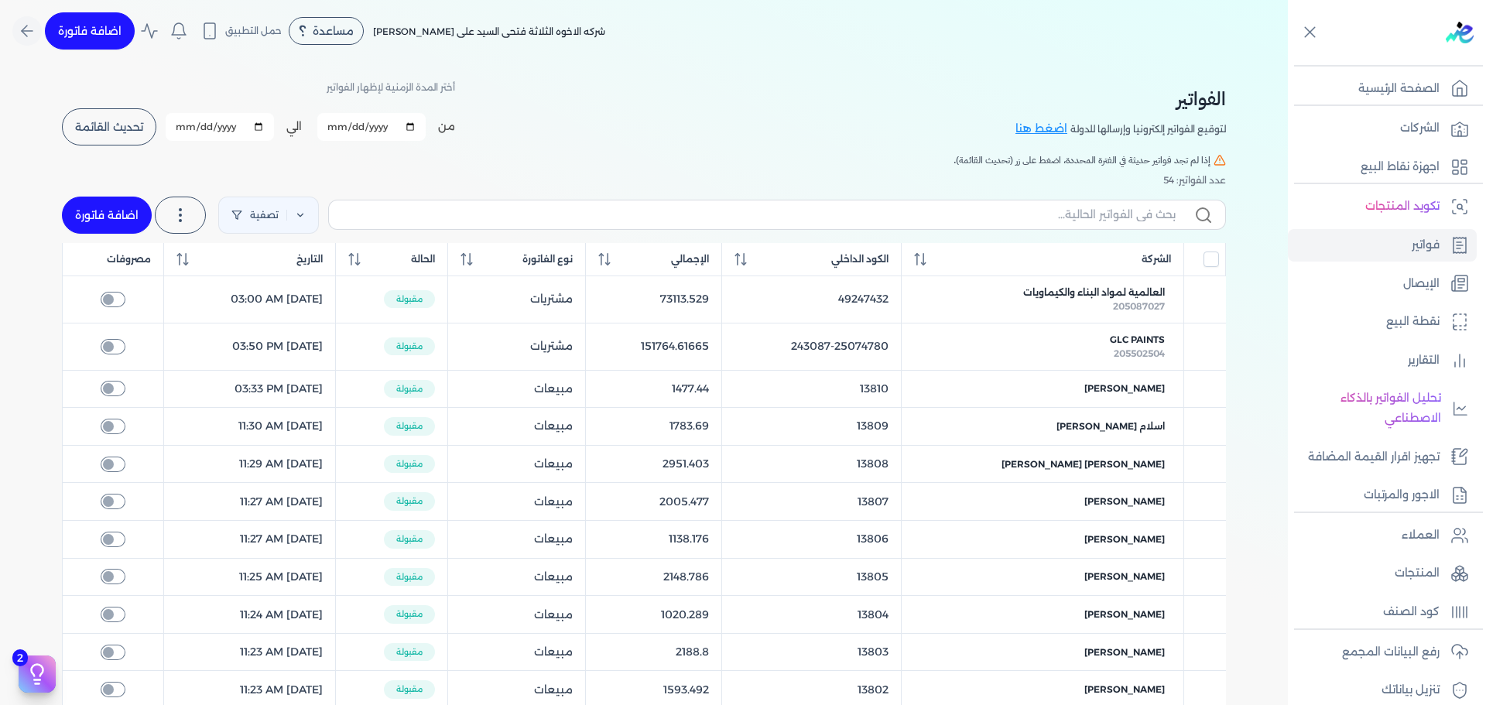
click at [109, 205] on button "اضافة فاتورة" at bounding box center [107, 215] width 90 height 37
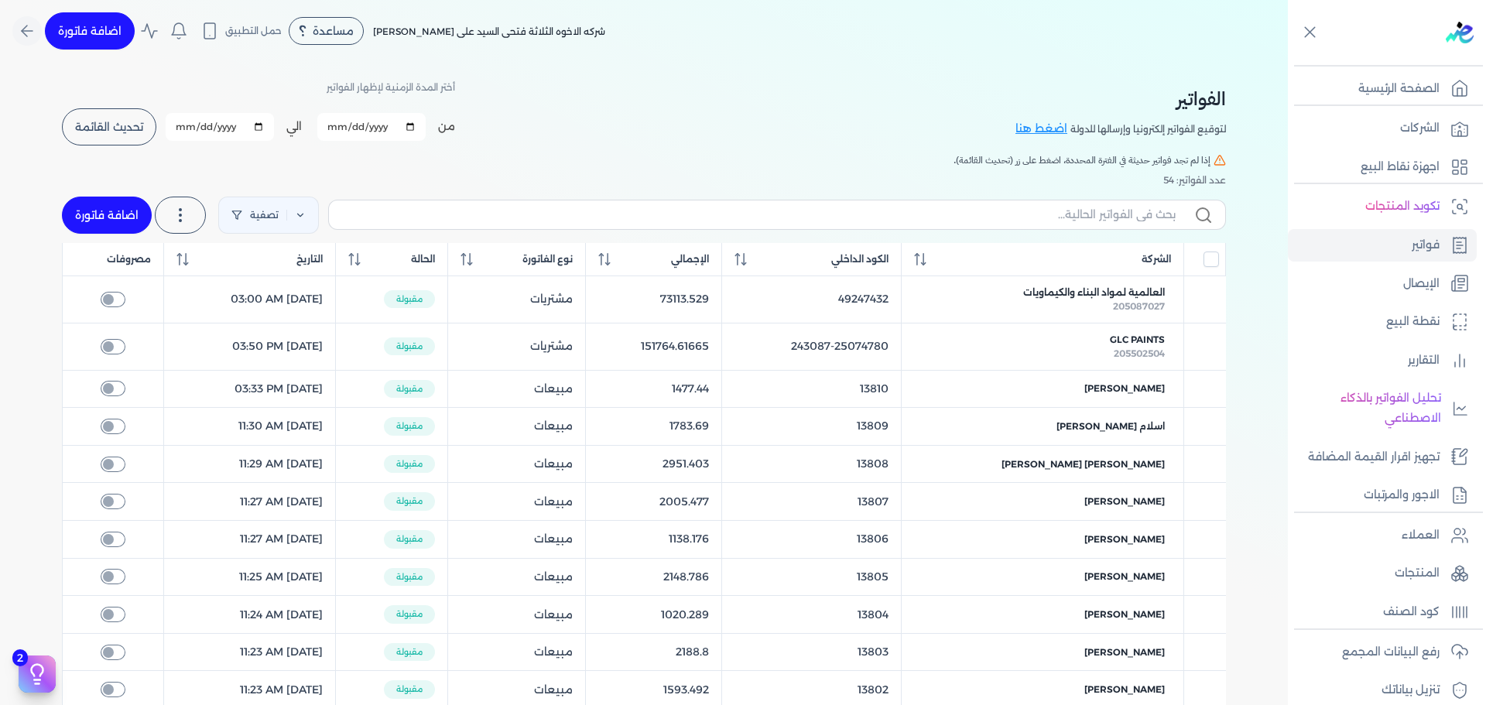
click at [96, 25] on button "اضافة فاتورة" at bounding box center [90, 30] width 90 height 37
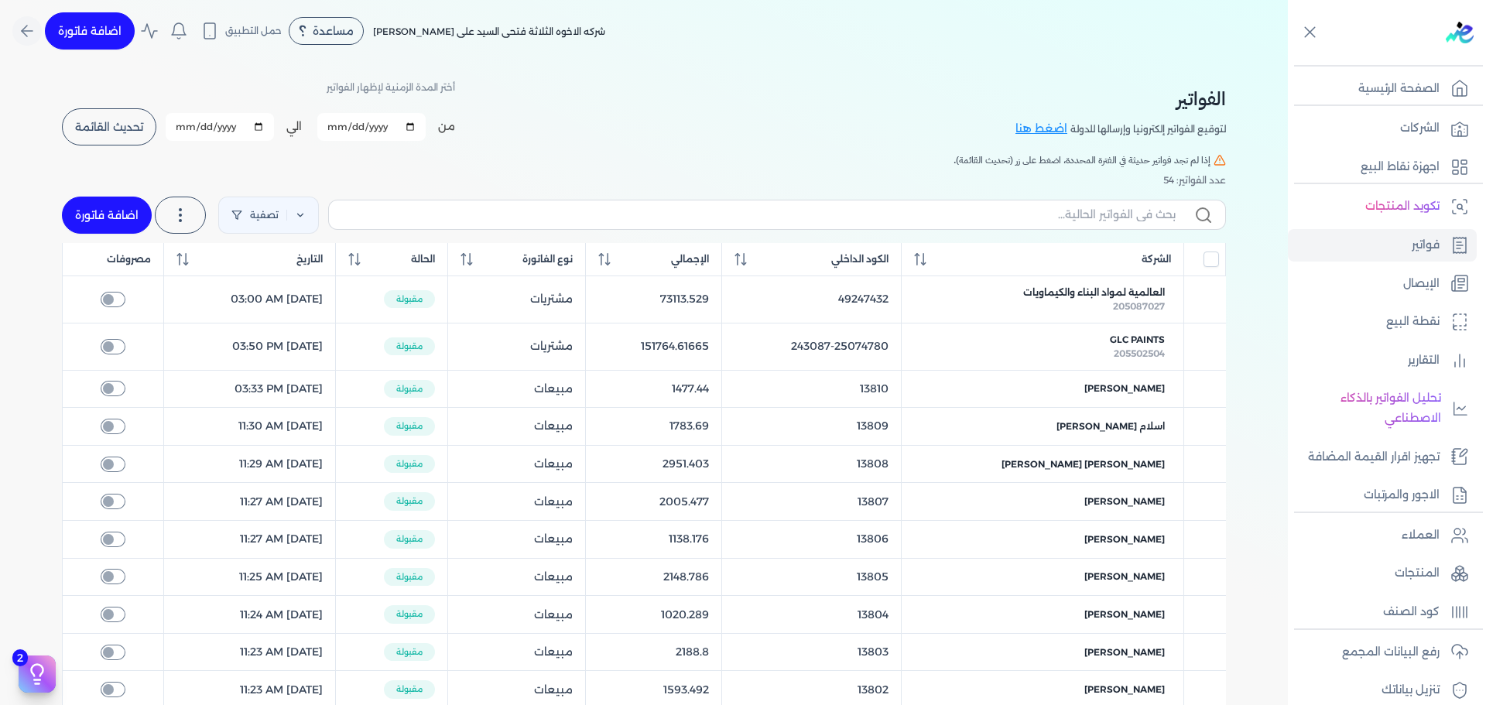
click at [96, 25] on button "اضافة فاتورة" at bounding box center [90, 30] width 90 height 37
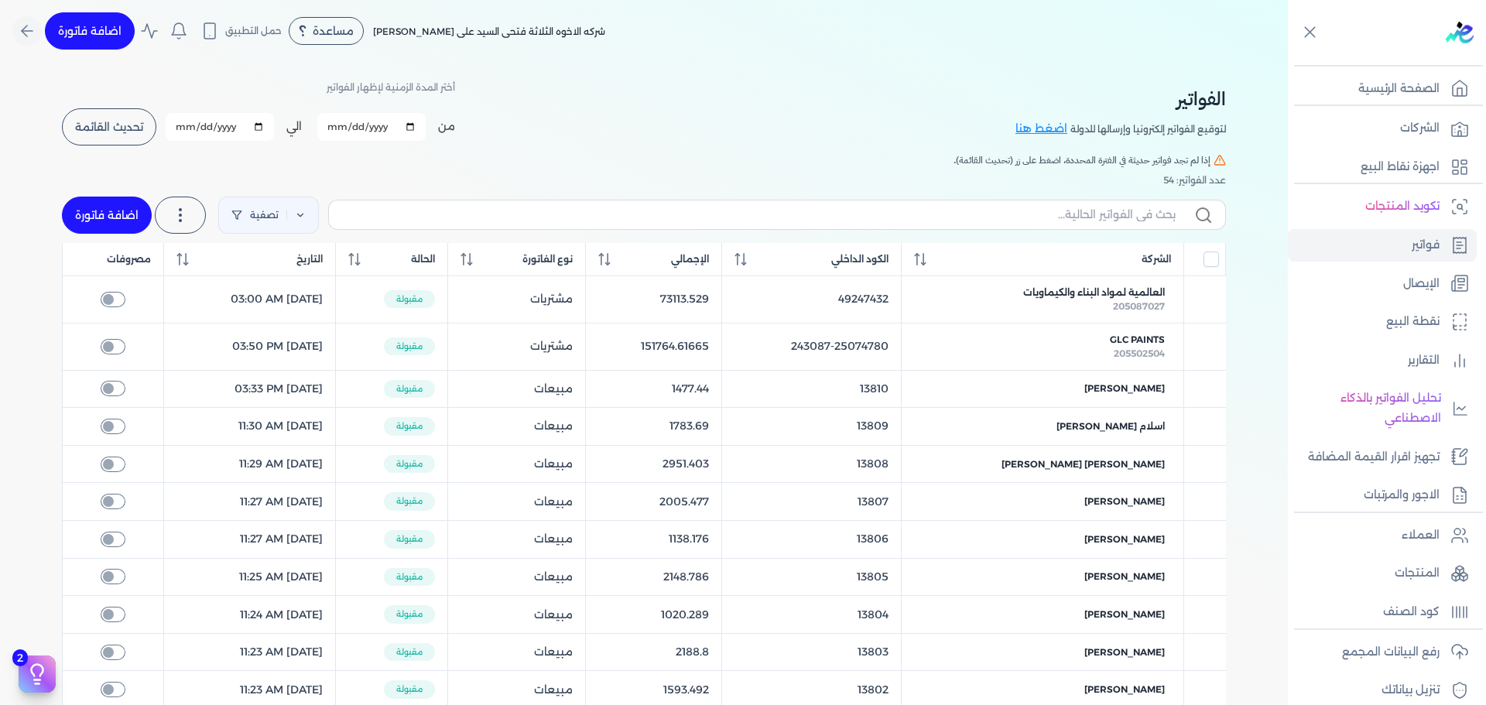
click at [96, 25] on button "اضافة فاتورة" at bounding box center [90, 30] width 90 height 37
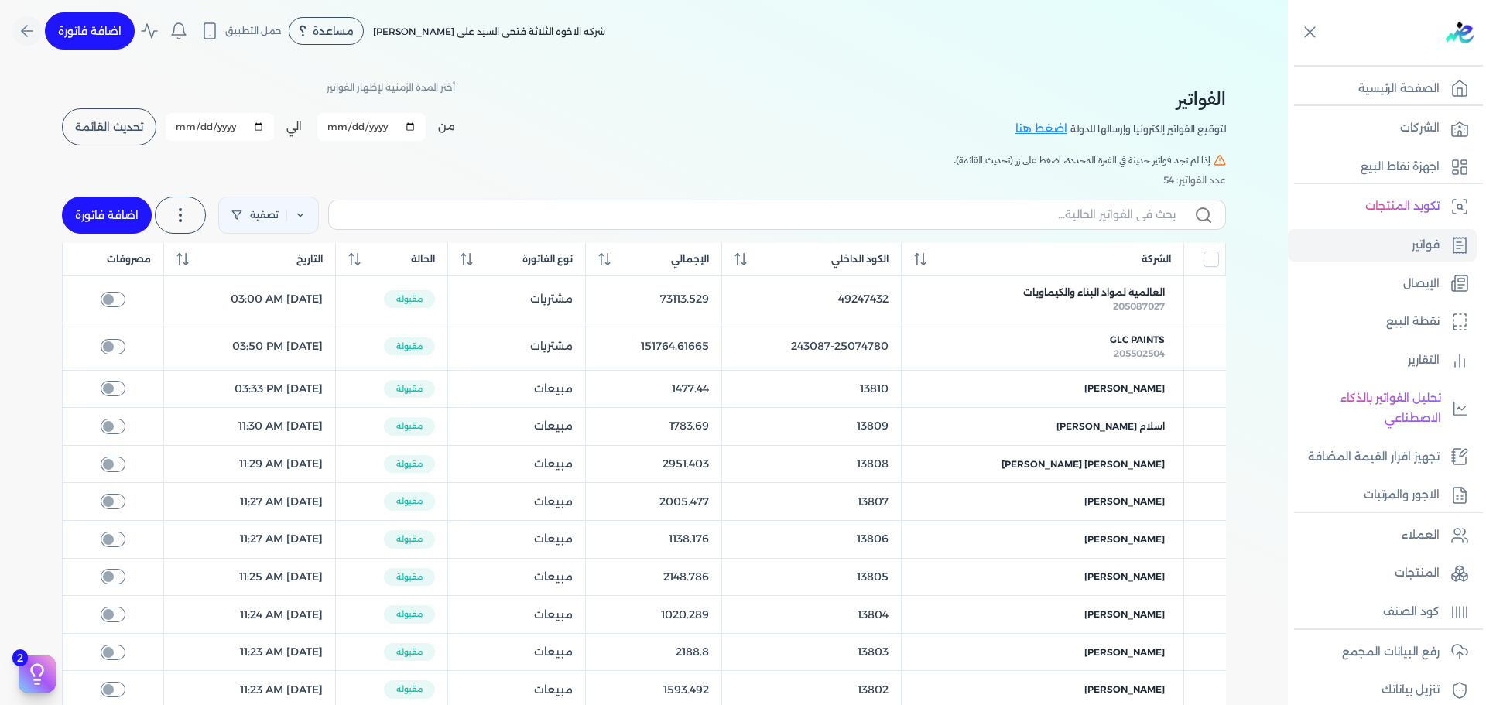
click at [96, 25] on button "اضافة فاتورة" at bounding box center [90, 30] width 90 height 37
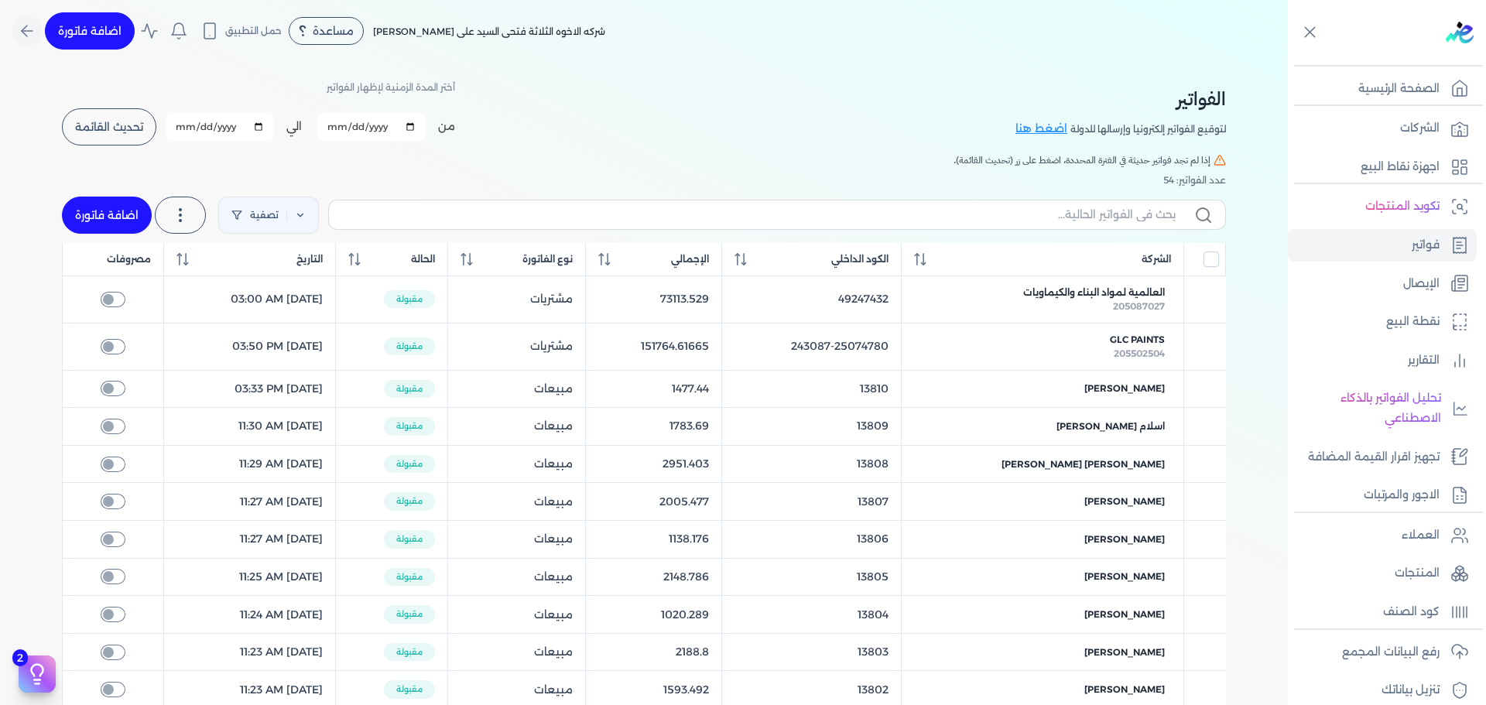
click at [96, 25] on button "اضافة فاتورة" at bounding box center [90, 30] width 90 height 37
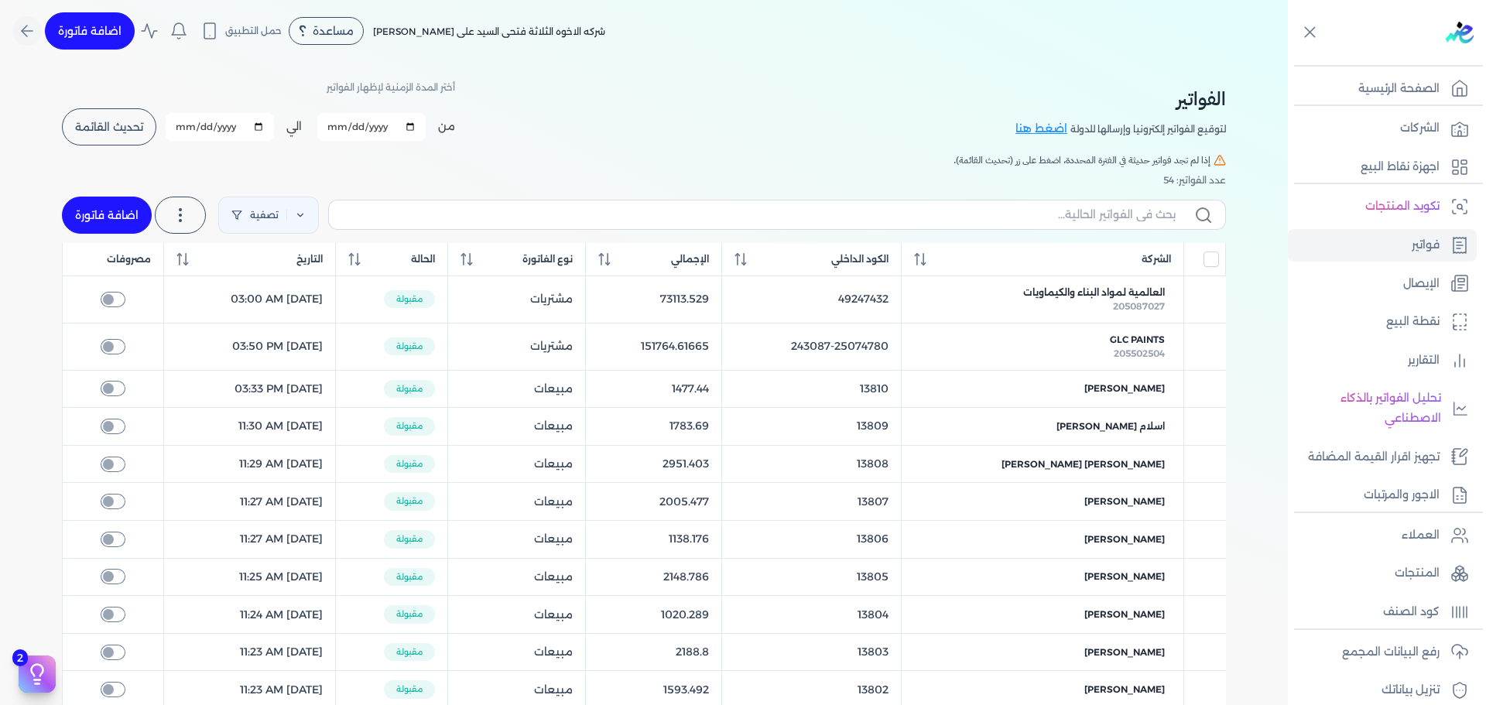
click at [96, 25] on button "اضافة فاتورة" at bounding box center [90, 30] width 90 height 37
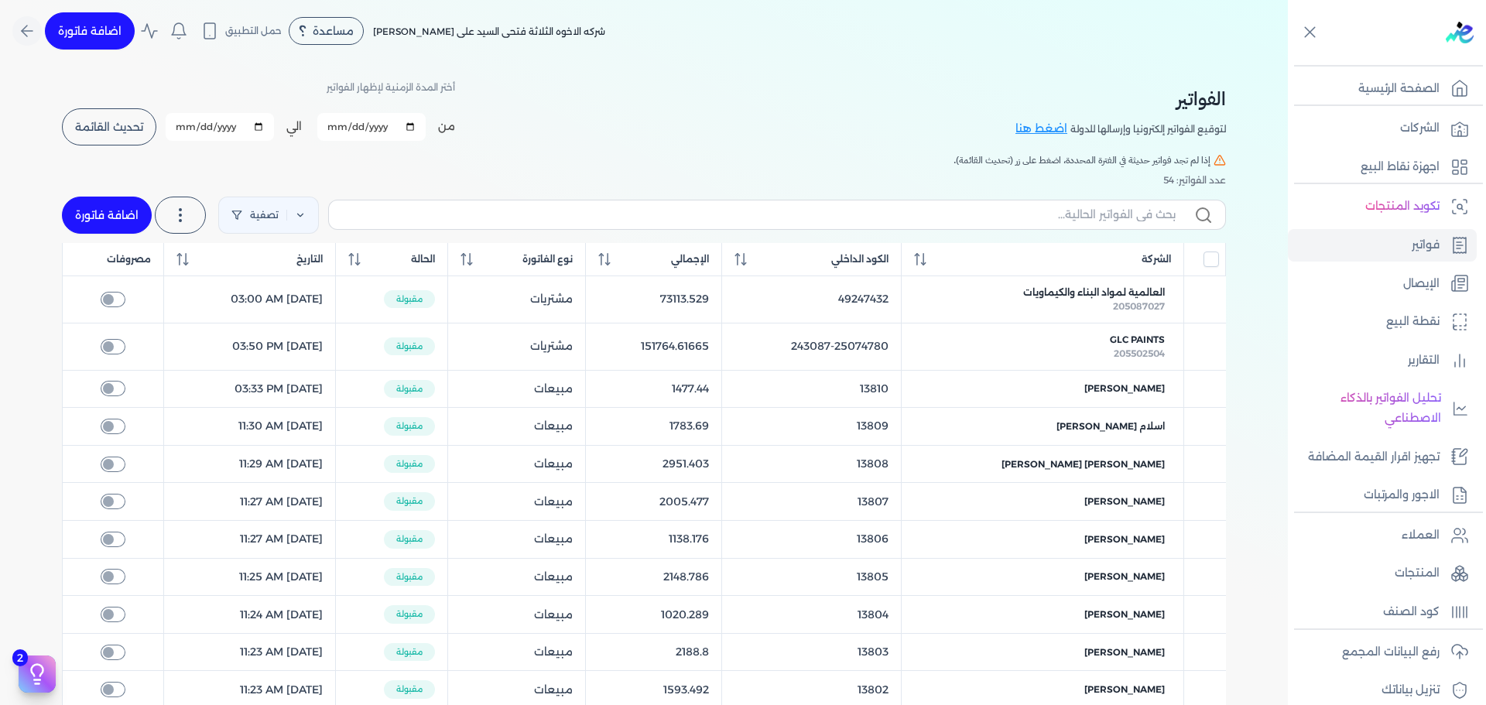
click at [96, 25] on button "اضافة فاتورة" at bounding box center [90, 30] width 90 height 37
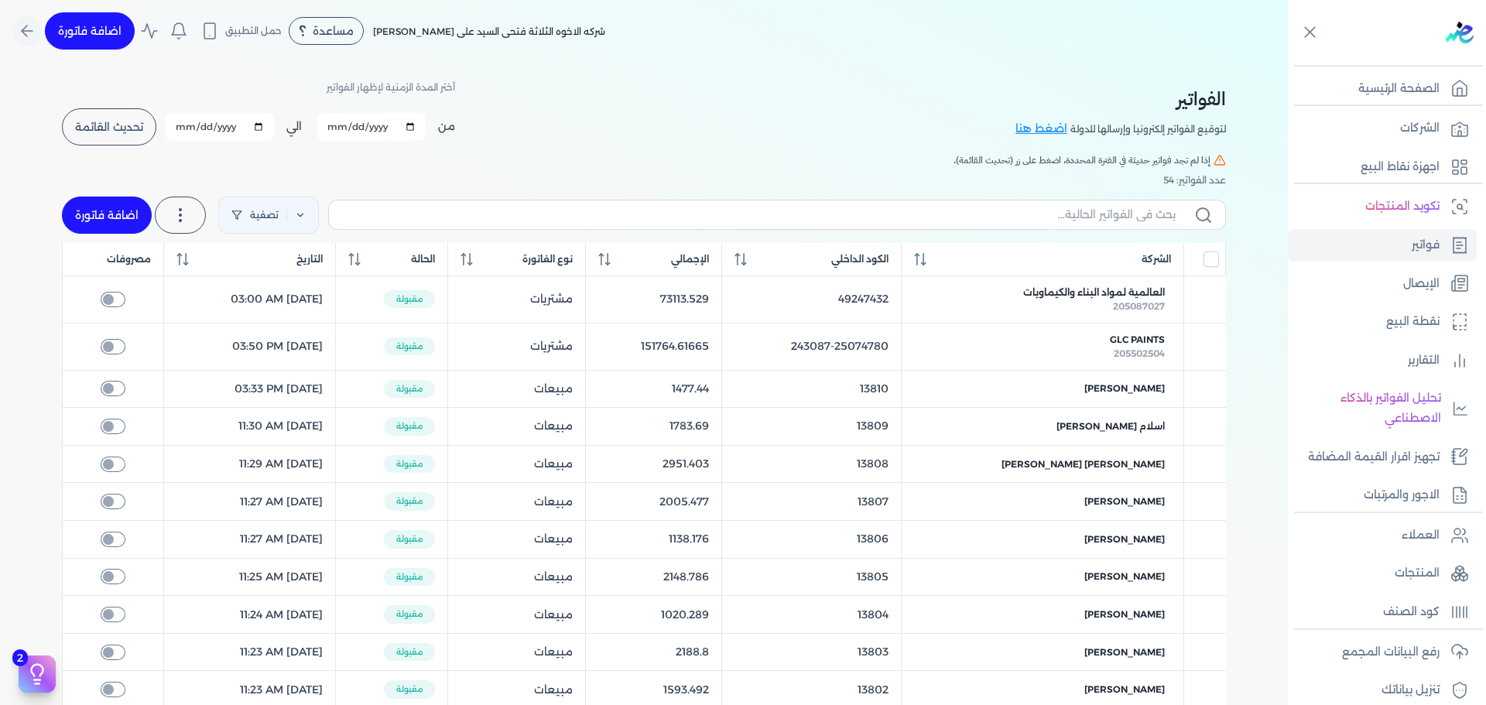
click at [96, 25] on button "اضافة فاتورة" at bounding box center [90, 30] width 90 height 37
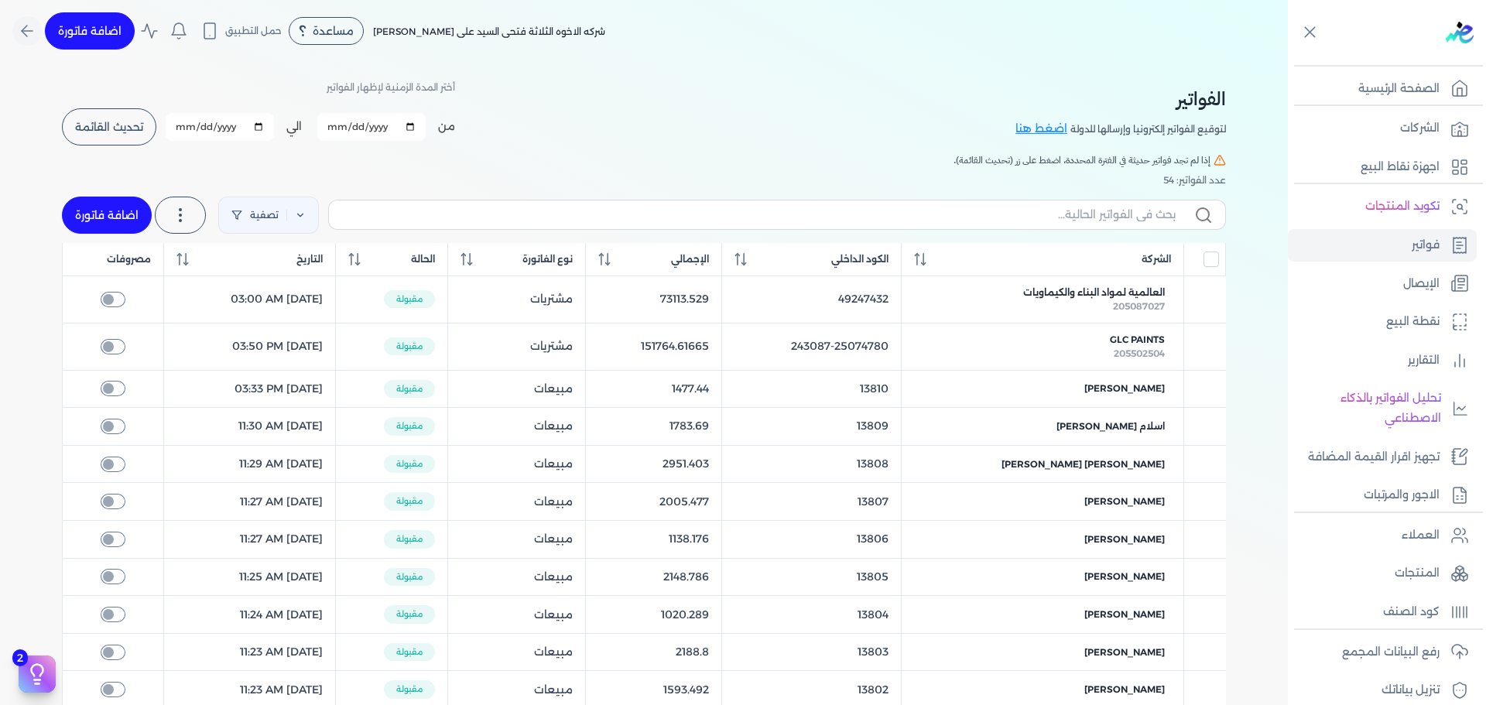
click at [96, 25] on button "اضافة فاتورة" at bounding box center [90, 30] width 90 height 37
click at [95, 25] on button "اضافة فاتورة" at bounding box center [90, 30] width 90 height 37
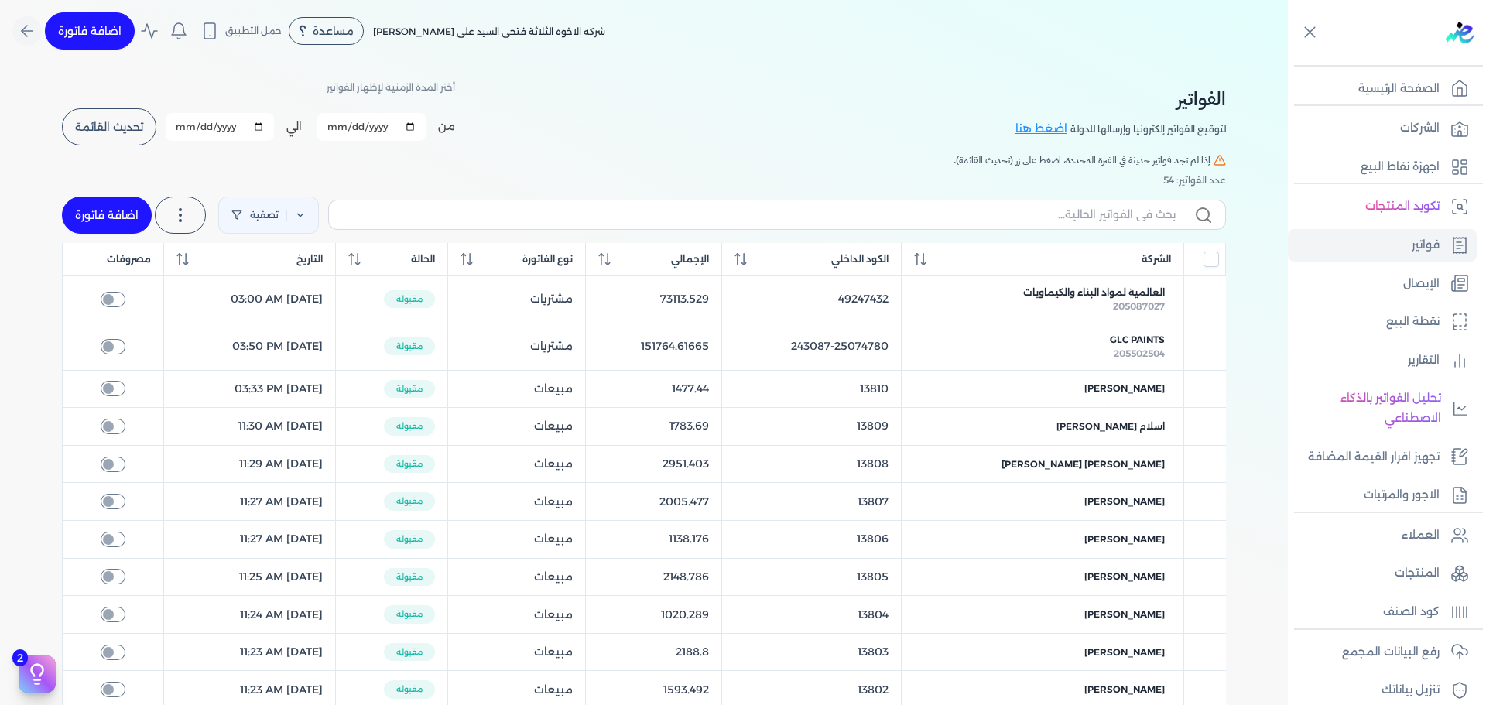
click at [95, 25] on button "اضافة فاتورة" at bounding box center [90, 30] width 90 height 37
click at [34, 134] on div "الفواتير لتوقيع الفواتير إلكترونيا وإرسالها للدولة اضغط هنا أختر المدة الزمنية …" at bounding box center [644, 600] width 1288 height 1076
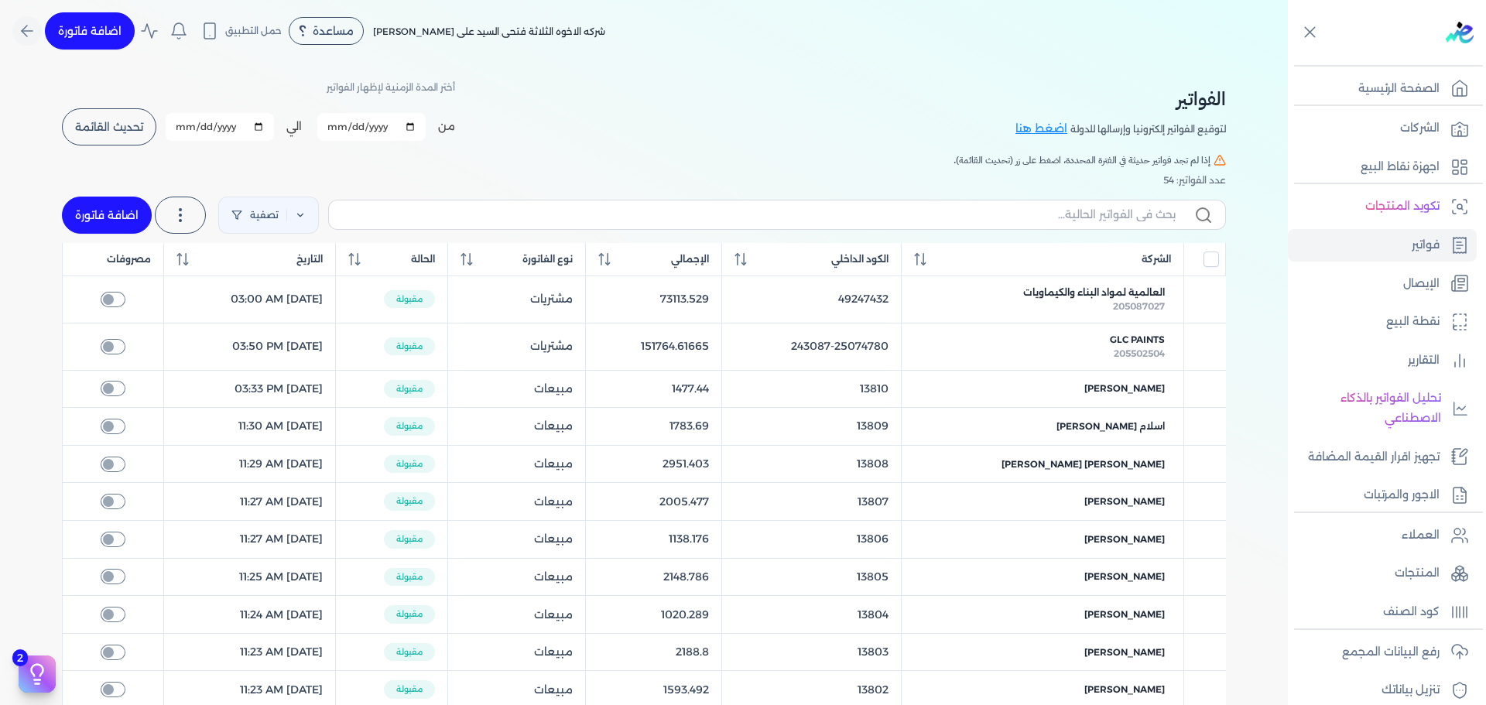
click at [100, 213] on button "اضافة فاتورة" at bounding box center [107, 215] width 90 height 37
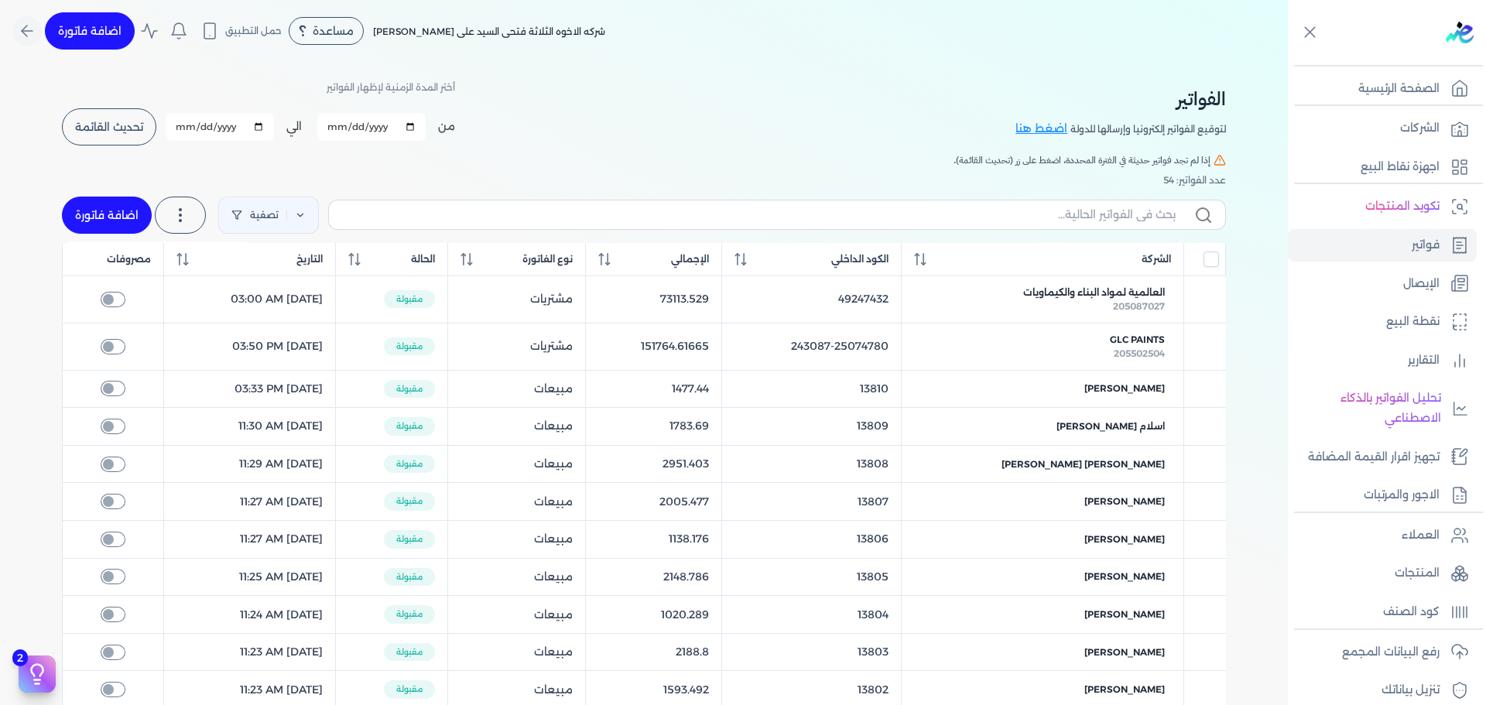
click at [100, 213] on button "اضافة فاتورة" at bounding box center [107, 215] width 90 height 37
click at [153, 27] on icon "Global" at bounding box center [149, 31] width 19 height 19
click at [124, 29] on button "اضافة فاتورة" at bounding box center [90, 30] width 90 height 37
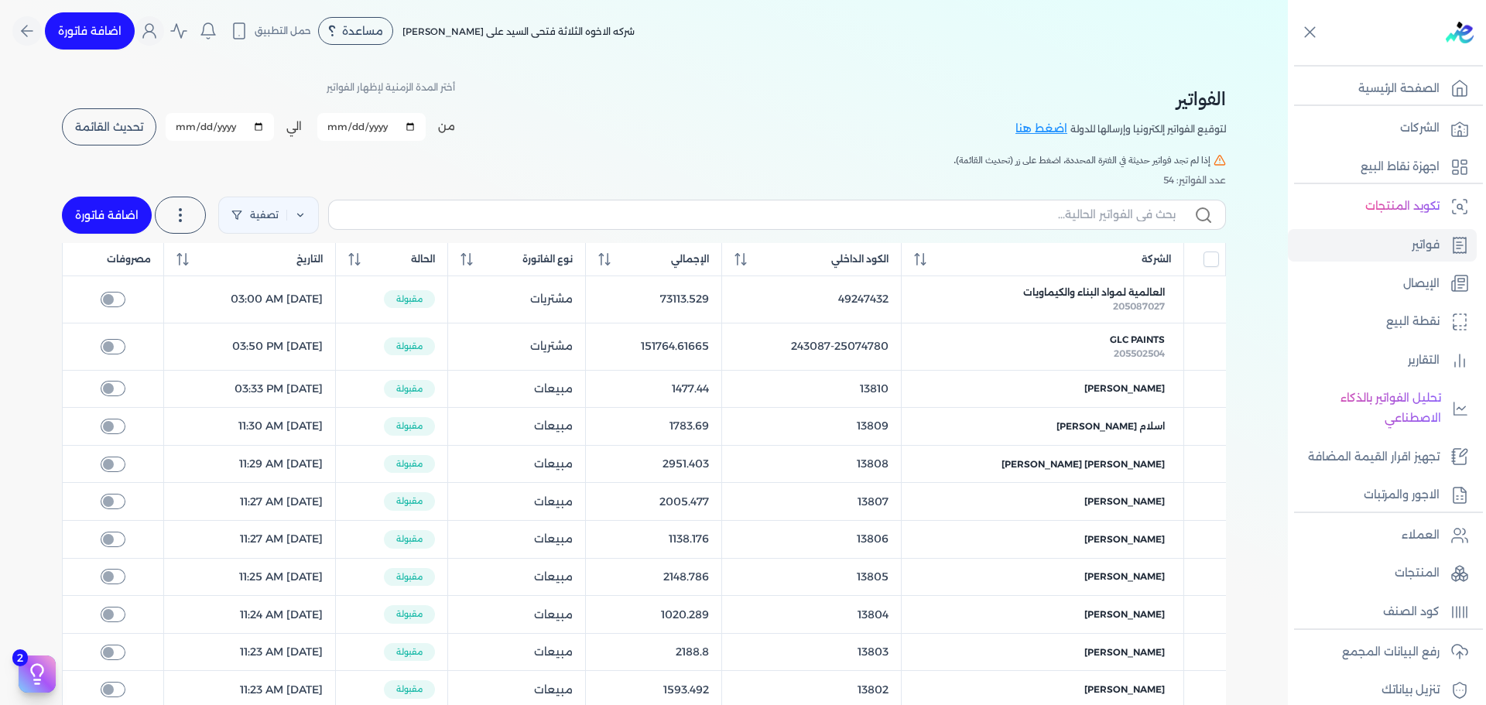
click at [124, 29] on button "اضافة فاتورة" at bounding box center [90, 30] width 90 height 37
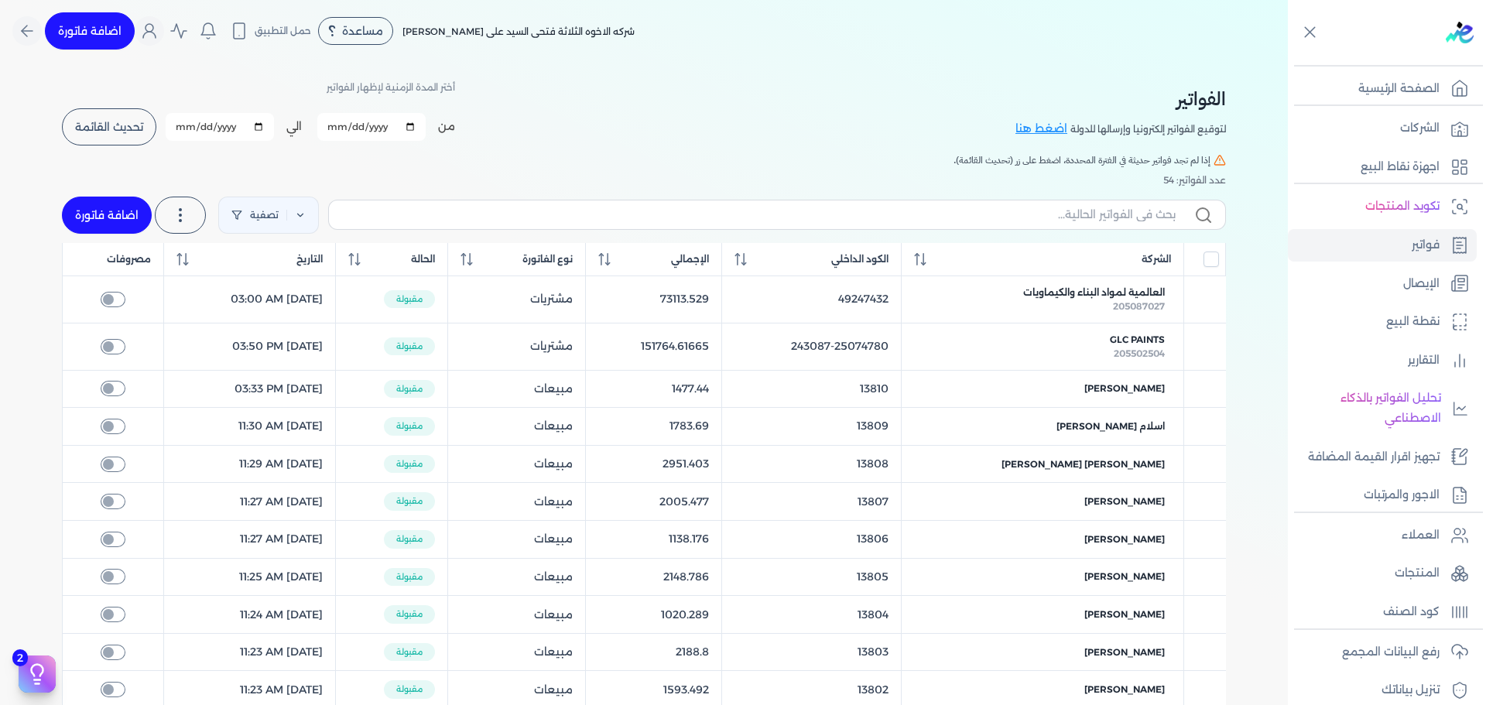
click at [124, 29] on button "اضافة فاتورة" at bounding box center [90, 30] width 90 height 37
click at [157, 39] on icon "Global" at bounding box center [149, 31] width 19 height 19
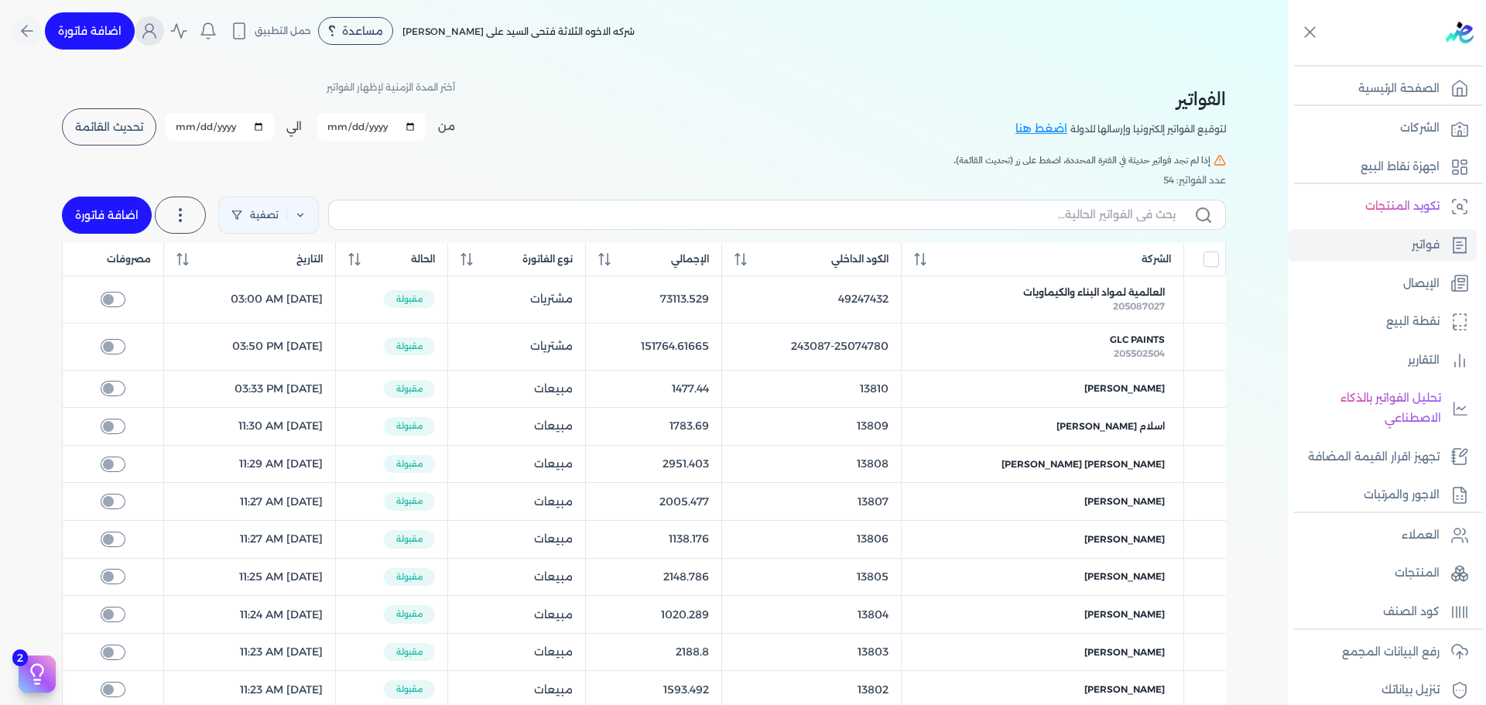
click at [157, 39] on icon "Global" at bounding box center [149, 31] width 19 height 19
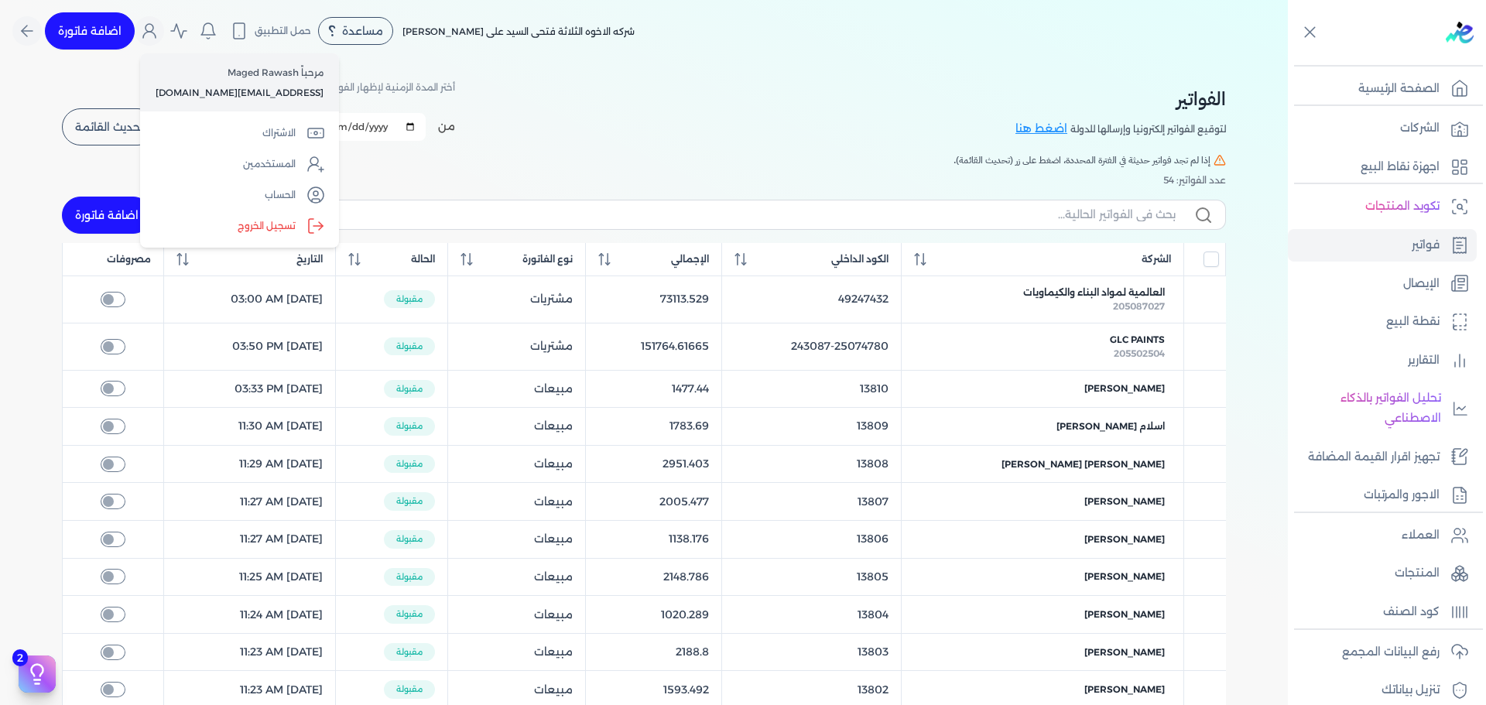
click at [103, 33] on button "اضافة فاتورة" at bounding box center [90, 30] width 90 height 37
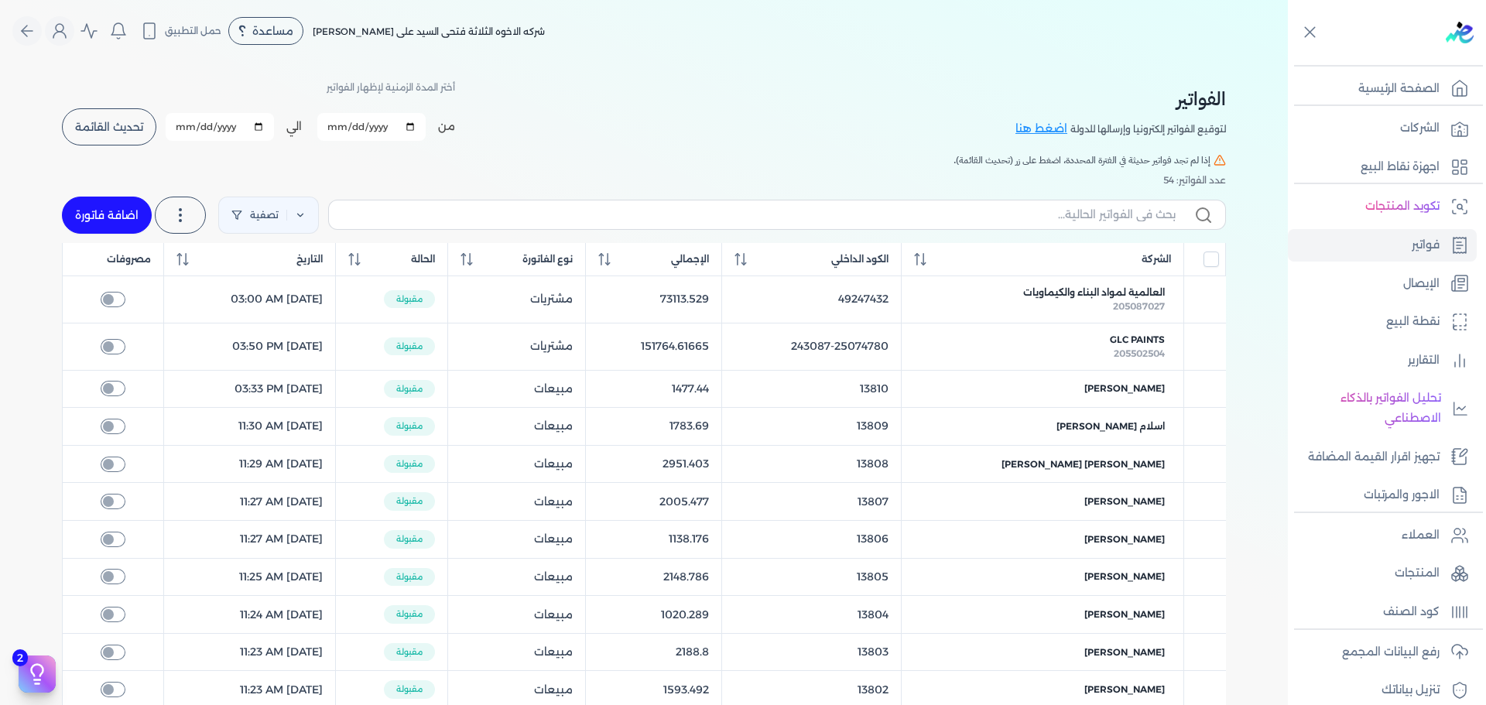
click at [679, 111] on div "الفواتير لتوقيع الفواتير إلكترونيا وإرسالها للدولة اضغط هنا أختر المدة الزمنية …" at bounding box center [644, 112] width 1164 height 70
checkbox input "false"
click at [308, 216] on link "تصفية" at bounding box center [268, 215] width 101 height 37
click at [200, 218] on label at bounding box center [180, 215] width 51 height 37
click at [135, 216] on button "اضافة فاتورة" at bounding box center [107, 215] width 90 height 37
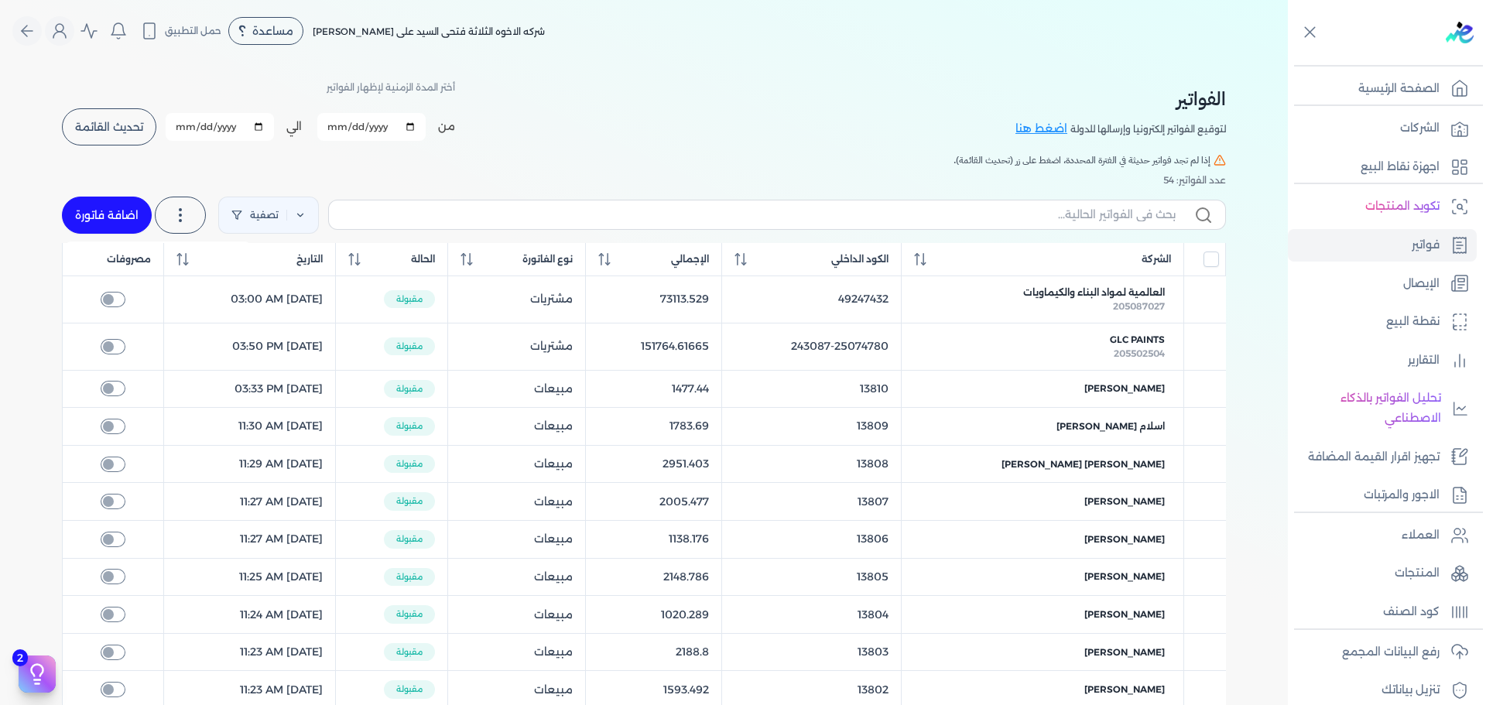
click at [135, 216] on button "اضافة فاتورة" at bounding box center [107, 215] width 90 height 37
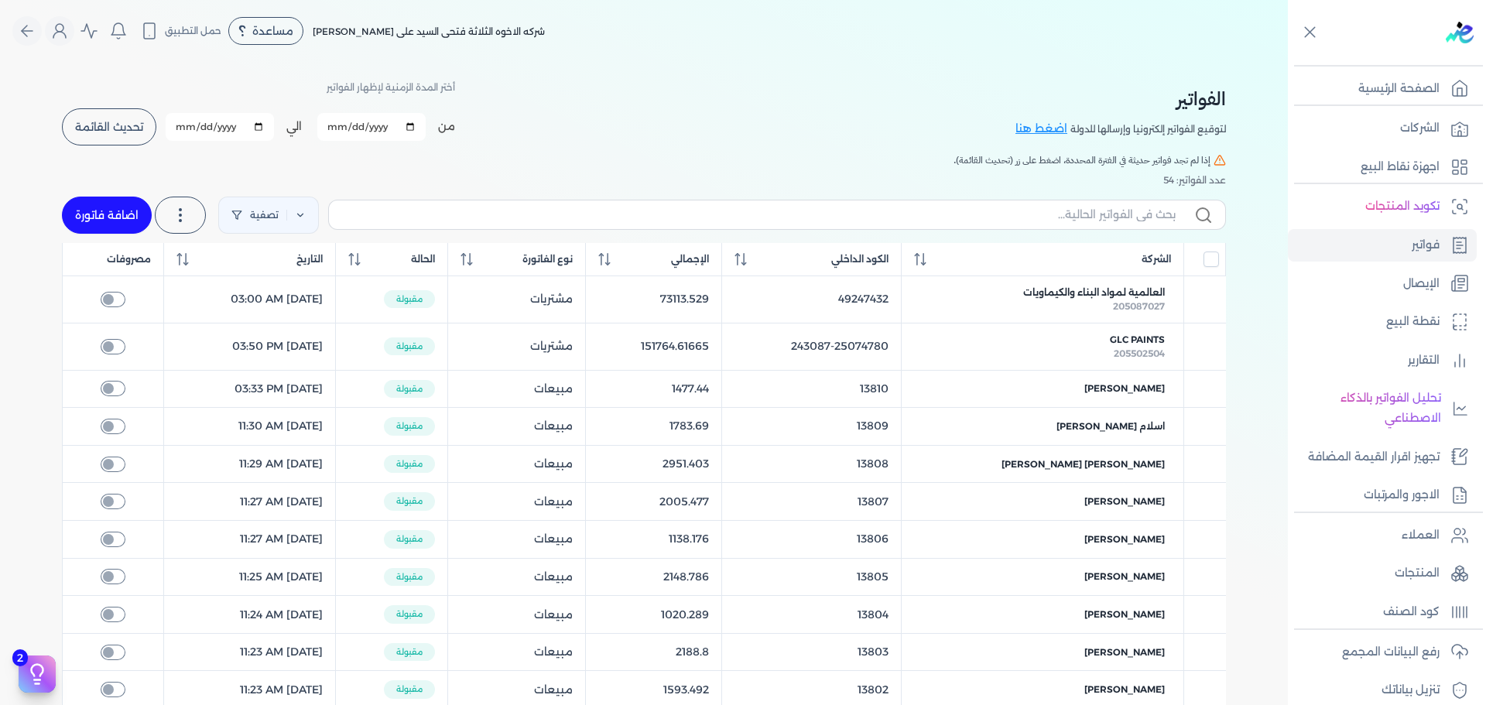
click at [117, 219] on button "اضافة فاتورة" at bounding box center [107, 215] width 90 height 37
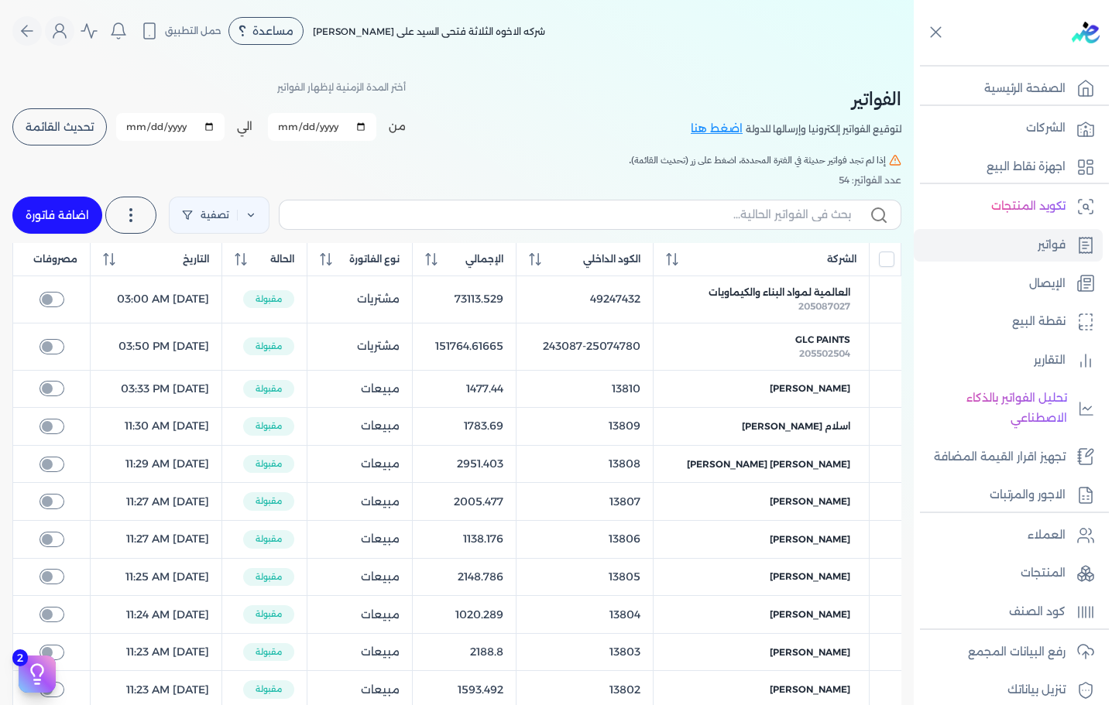
click at [65, 217] on button "اضافة فاتورة" at bounding box center [57, 215] width 90 height 37
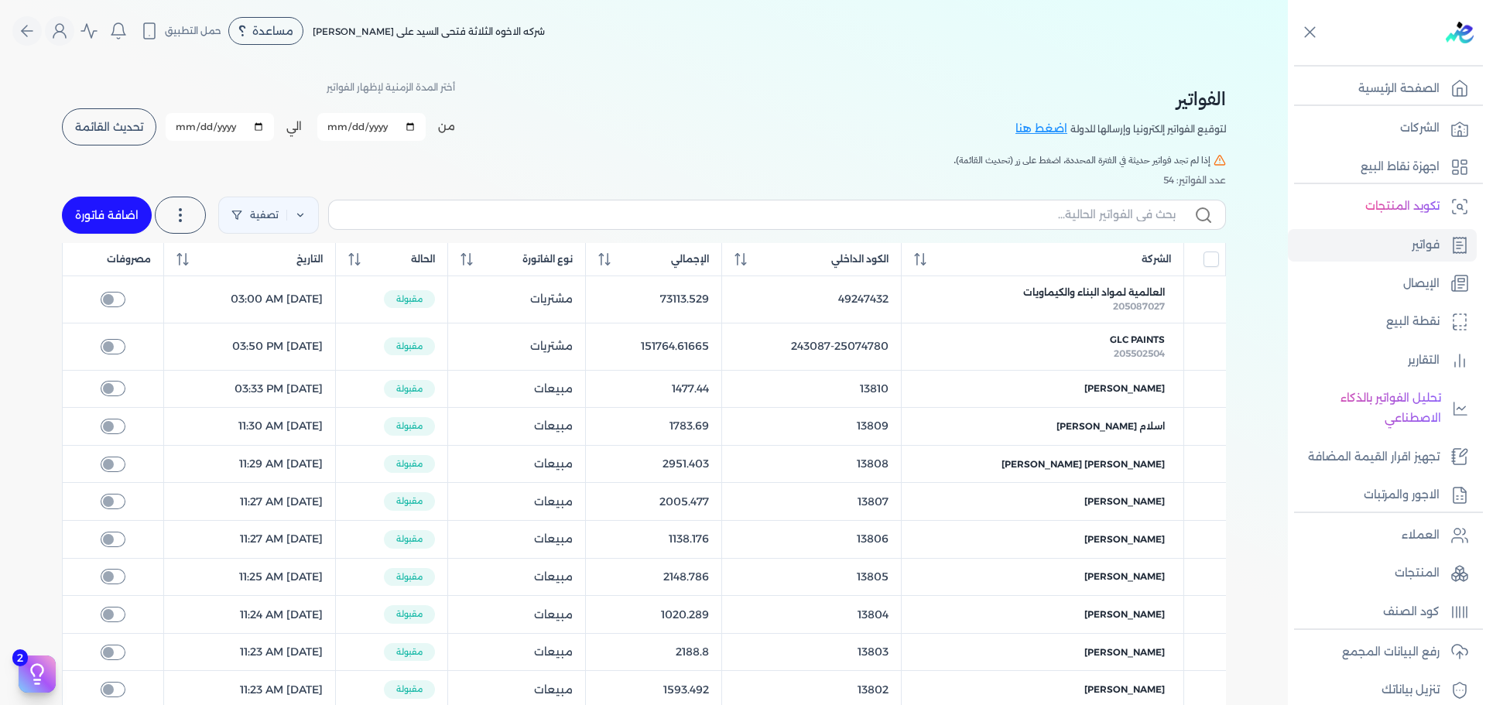
click at [107, 210] on button "اضافة فاتورة" at bounding box center [107, 215] width 90 height 37
click at [211, 277] on link "إشعار خصم" at bounding box center [157, 287] width 173 height 26
select select "EGP"
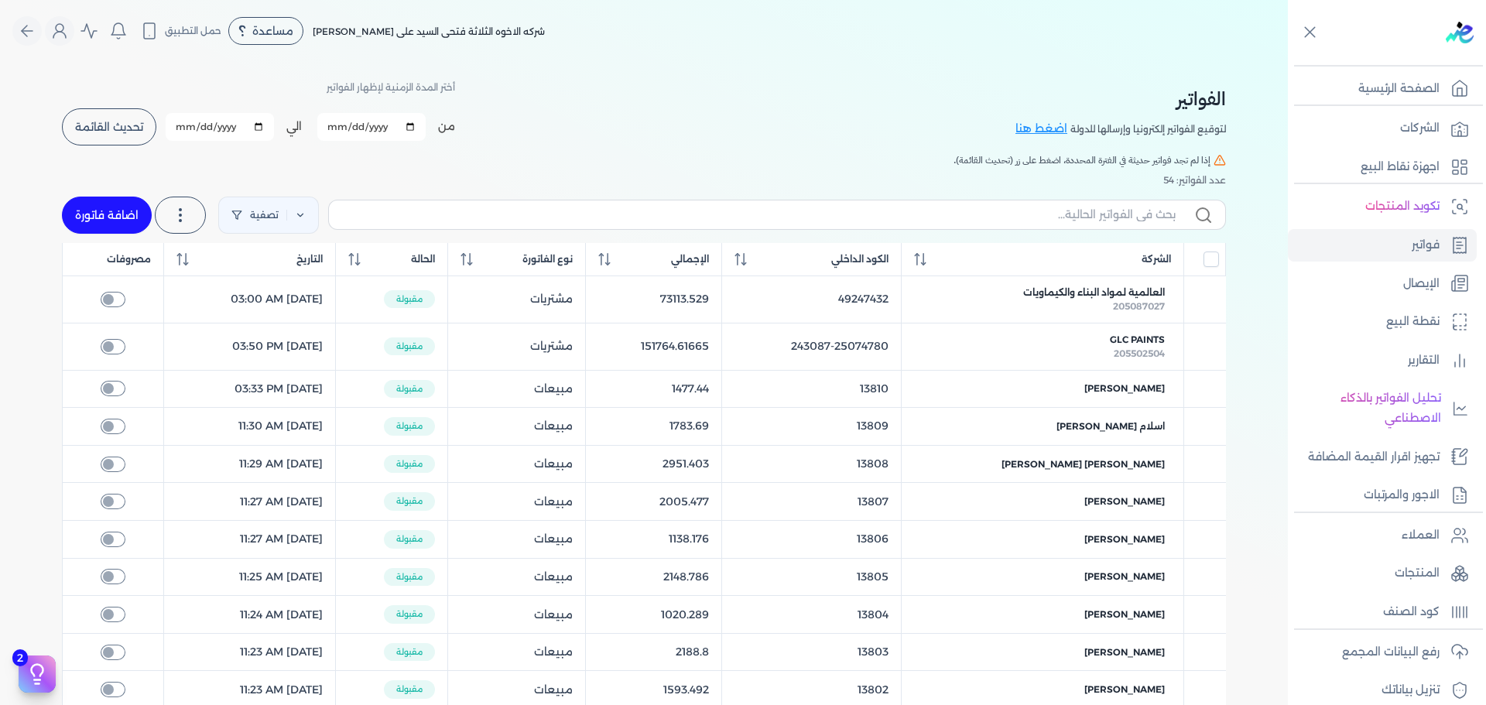
select select "B"
select select "EGS"
click at [84, 217] on button "اضافة فاتورة" at bounding box center [107, 215] width 90 height 37
click at [92, 213] on button "اضافة فاتورة" at bounding box center [107, 215] width 90 height 37
click at [107, 207] on button "اضافة فاتورة" at bounding box center [107, 215] width 90 height 37
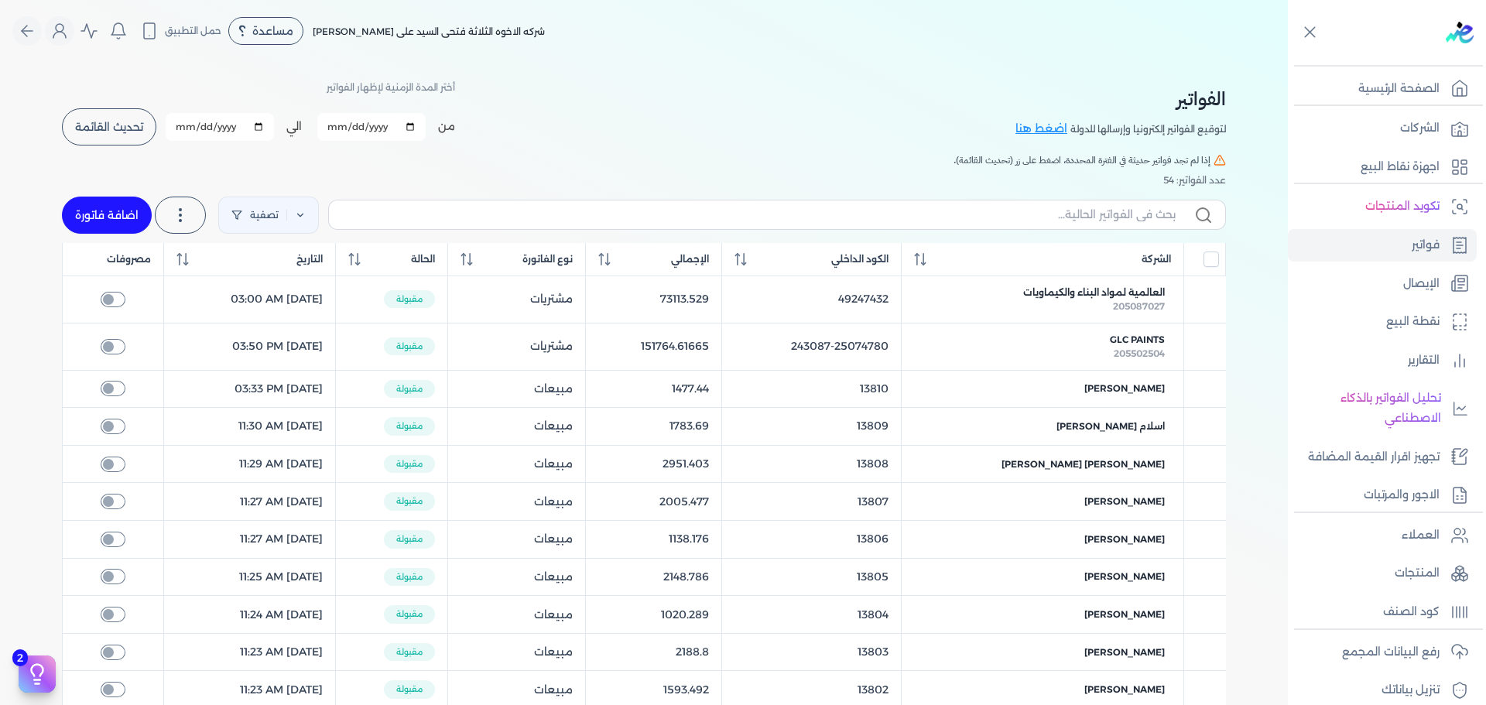
click at [107, 207] on button "اضافة فاتورة" at bounding box center [107, 215] width 90 height 37
checkbox input "false"
click at [107, 207] on button "اضافة فاتورة" at bounding box center [107, 215] width 90 height 37
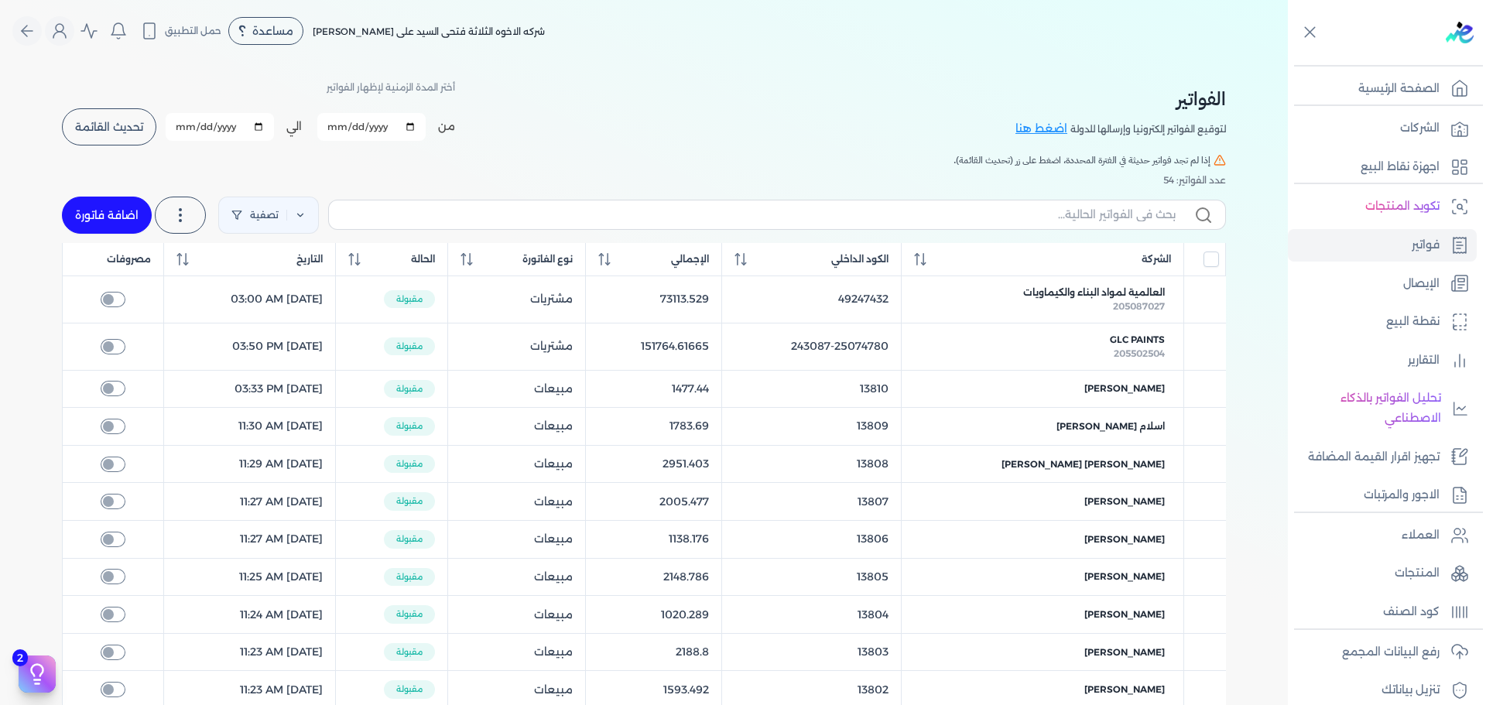
click at [107, 207] on button "اضافة فاتورة" at bounding box center [107, 215] width 90 height 37
click at [90, 219] on button "اضافة فاتورة" at bounding box center [107, 215] width 90 height 37
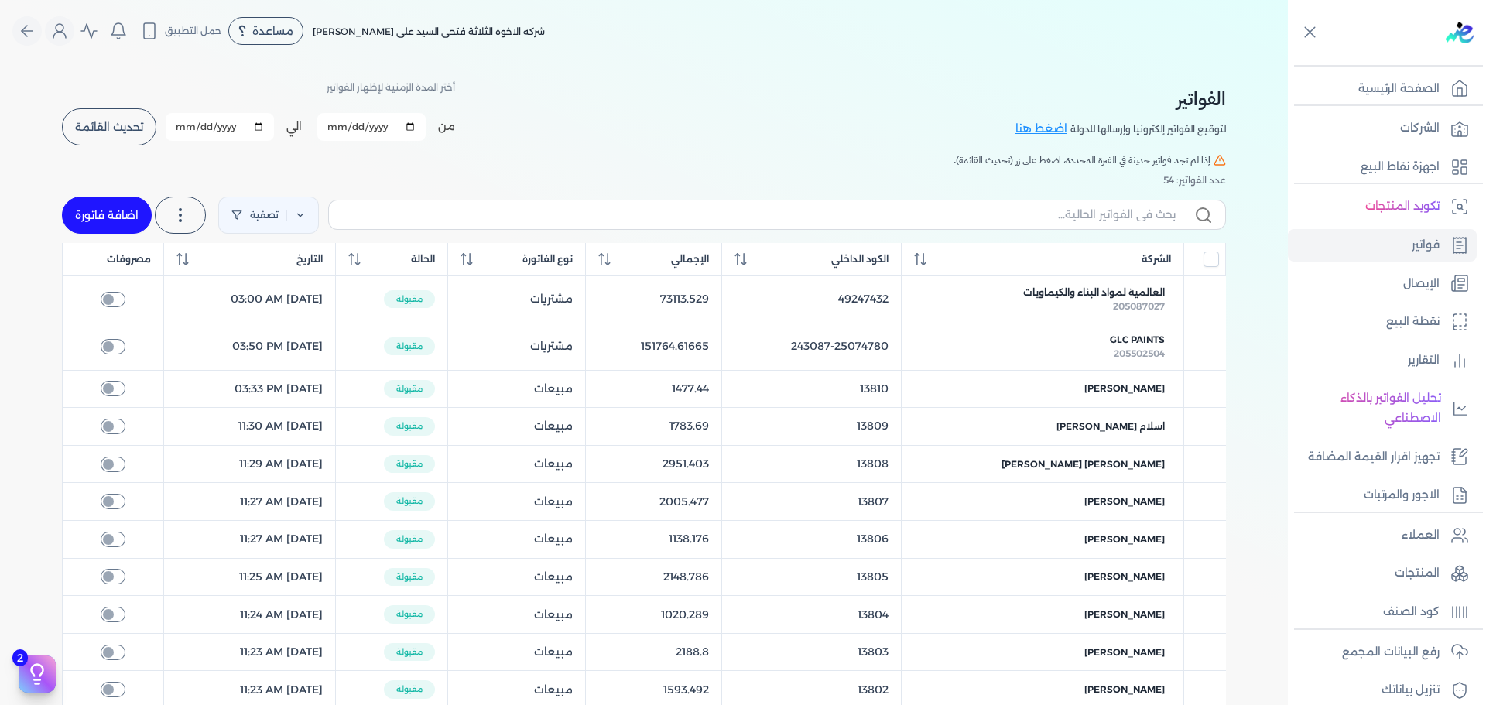
click at [90, 219] on button "اضافة فاتورة" at bounding box center [107, 215] width 90 height 37
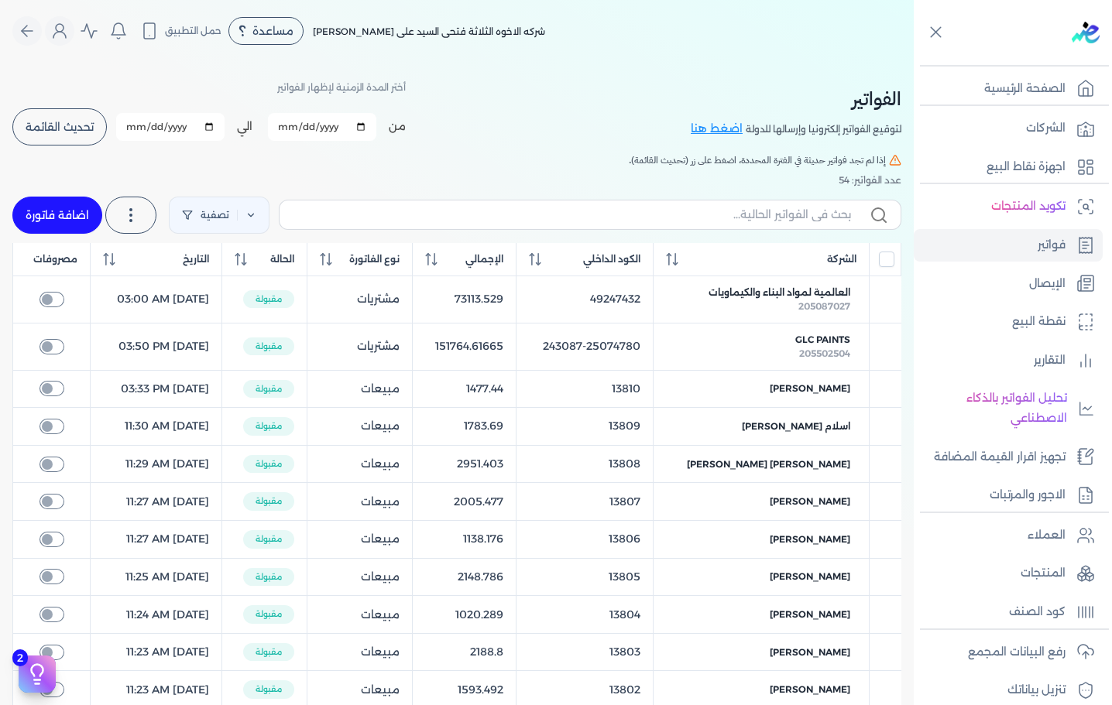
click at [95, 214] on button "اضافة فاتورة" at bounding box center [57, 215] width 90 height 37
click at [67, 214] on button "اضافة فاتورة" at bounding box center [57, 215] width 90 height 37
click at [64, 214] on button "اضافة فاتورة" at bounding box center [57, 215] width 90 height 37
click at [69, 212] on button "اضافة فاتورة" at bounding box center [57, 215] width 90 height 37
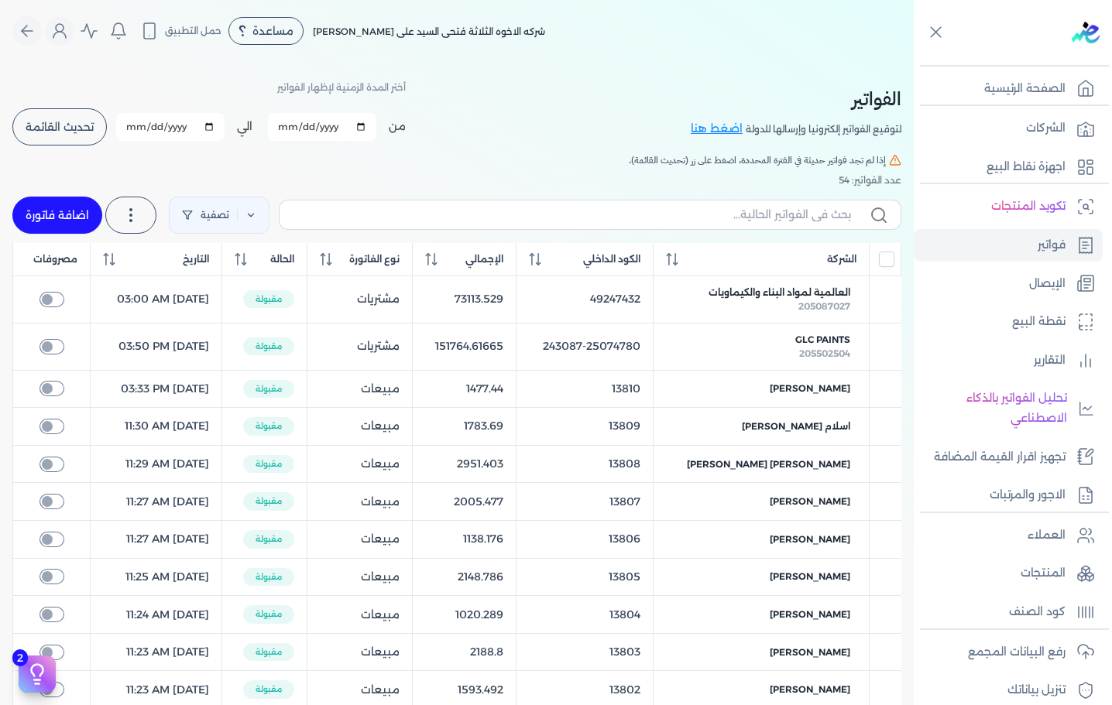
click at [65, 218] on button "اضافة فاتورة" at bounding box center [57, 215] width 90 height 37
checkbox input "false"
click at [58, 209] on button "اضافة فاتورة" at bounding box center [57, 215] width 90 height 37
click at [44, 217] on button "اضافة فاتورة" at bounding box center [57, 215] width 90 height 37
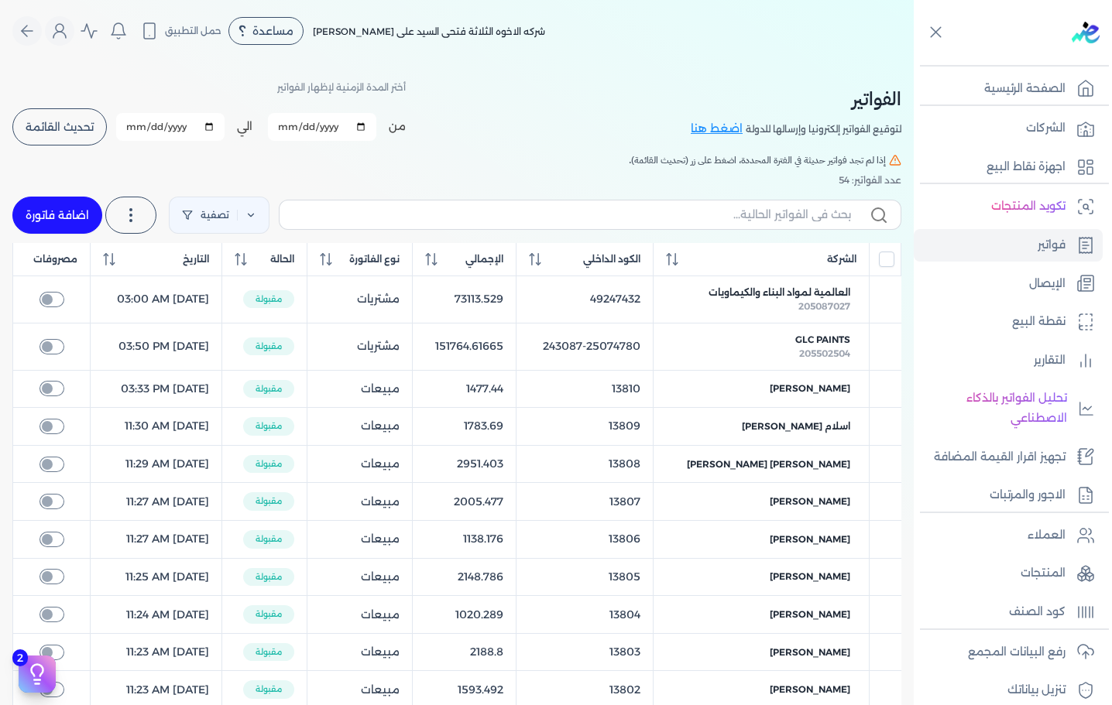
click at [44, 217] on button "اضافة فاتورة" at bounding box center [57, 215] width 90 height 37
click at [62, 208] on button "اضافة فاتورة" at bounding box center [57, 215] width 90 height 37
click at [55, 201] on button "اضافة فاتورة" at bounding box center [57, 215] width 90 height 37
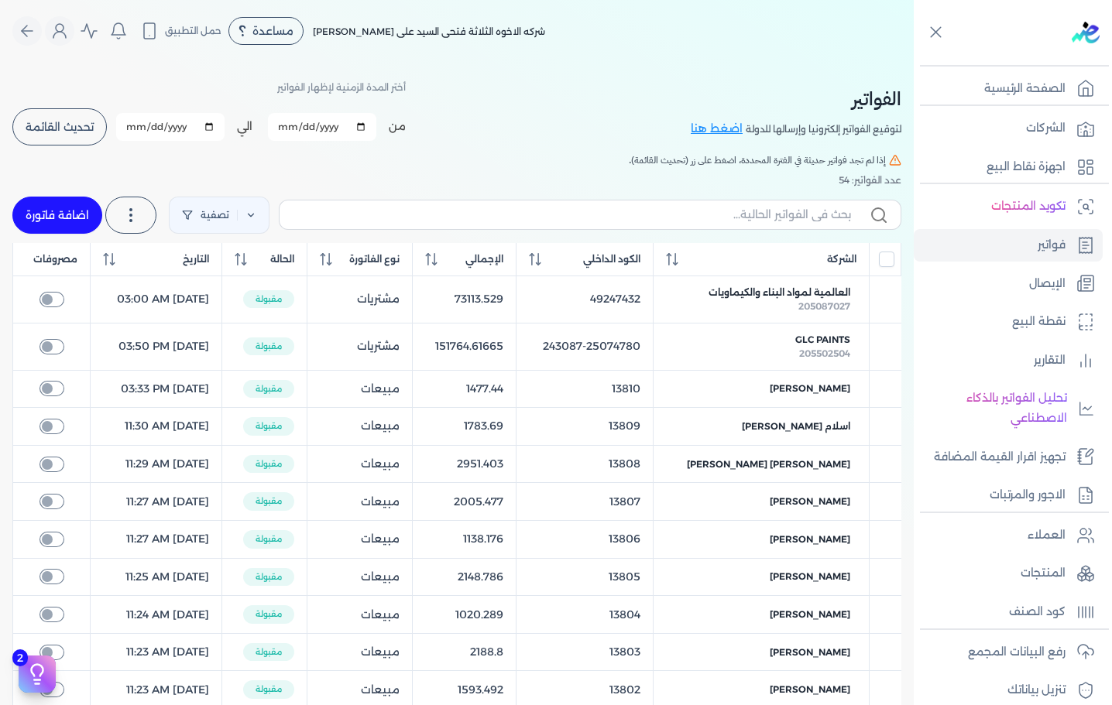
click at [55, 201] on button "اضافة فاتورة" at bounding box center [57, 215] width 90 height 37
click at [70, 214] on button "اضافة فاتورة" at bounding box center [57, 215] width 90 height 37
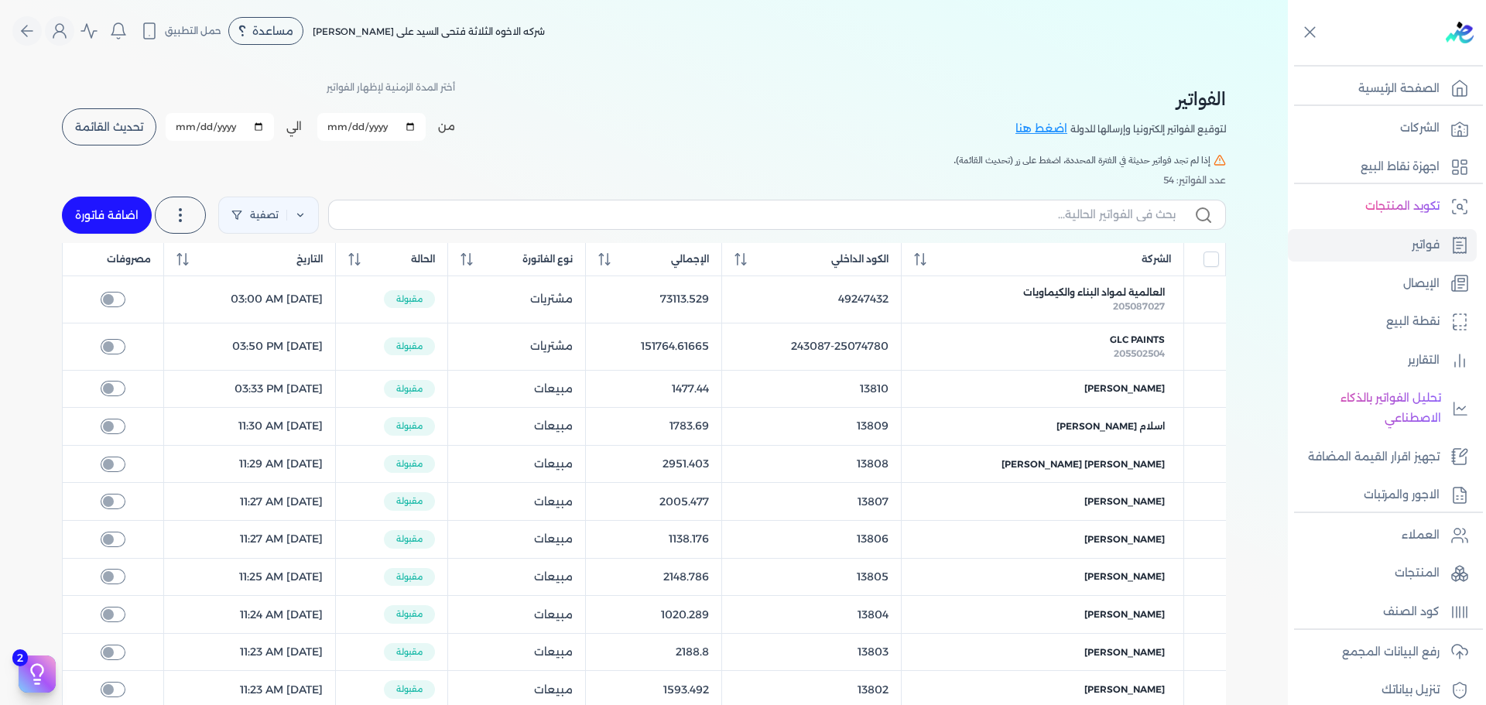
click at [100, 204] on button "اضافة فاتورة" at bounding box center [107, 215] width 90 height 37
checkbox input "false"
click at [111, 219] on button "اضافة فاتورة" at bounding box center [107, 215] width 90 height 37
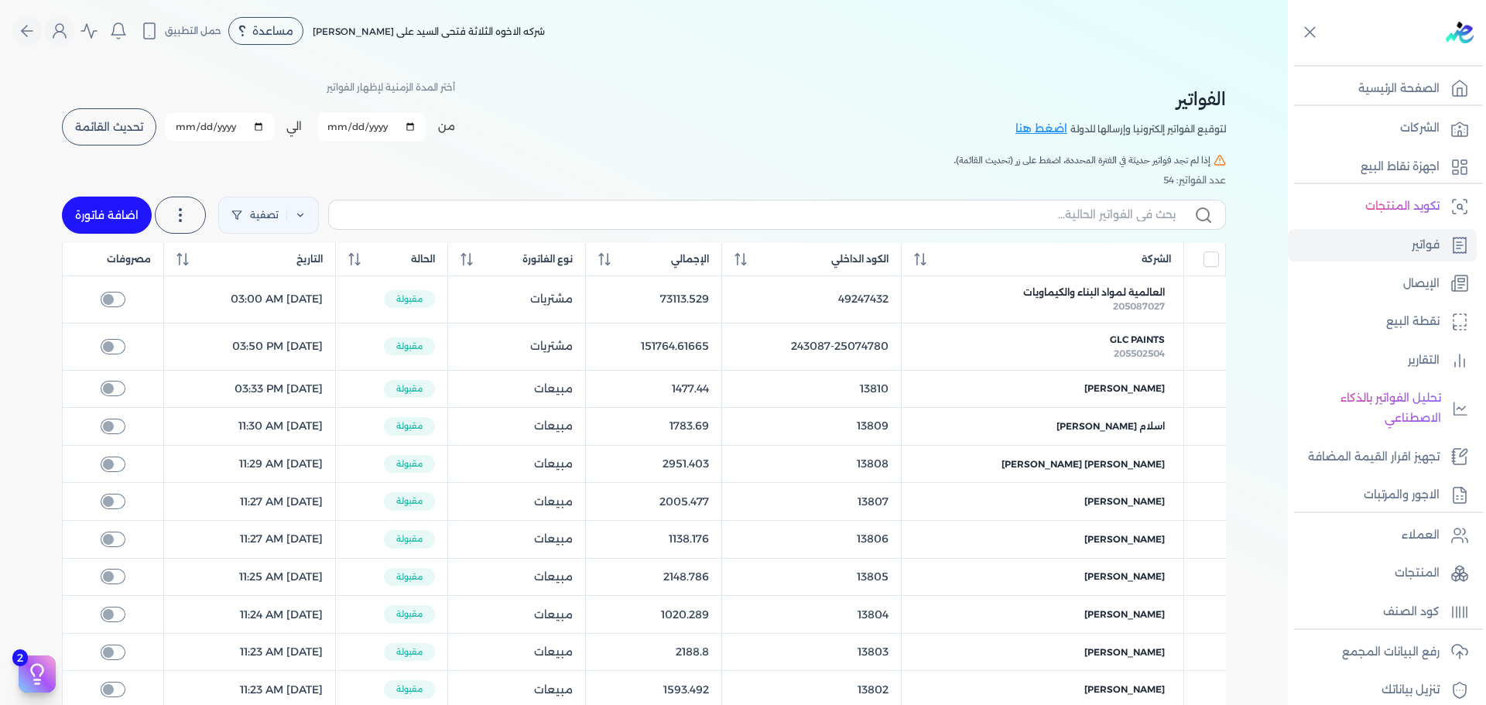
click at [96, 203] on button "اضافة فاتورة" at bounding box center [107, 215] width 90 height 37
click at [125, 205] on button "اضافة فاتورة" at bounding box center [107, 215] width 90 height 37
checkbox input "false"
